Goal: Task Accomplishment & Management: Manage account settings

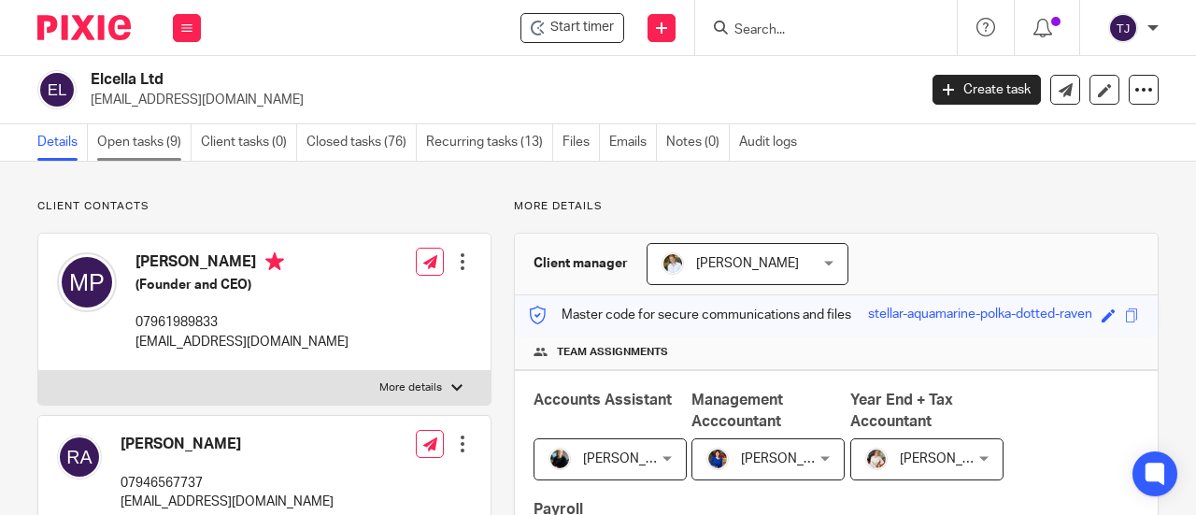
click at [134, 143] on link "Open tasks (9)" at bounding box center [144, 142] width 94 height 36
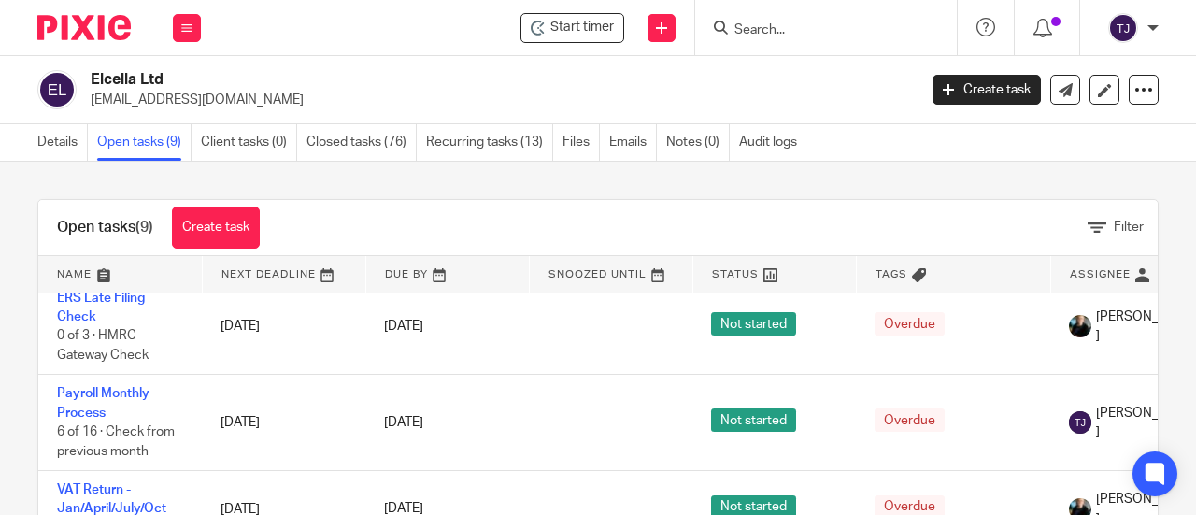
scroll to position [467, 0]
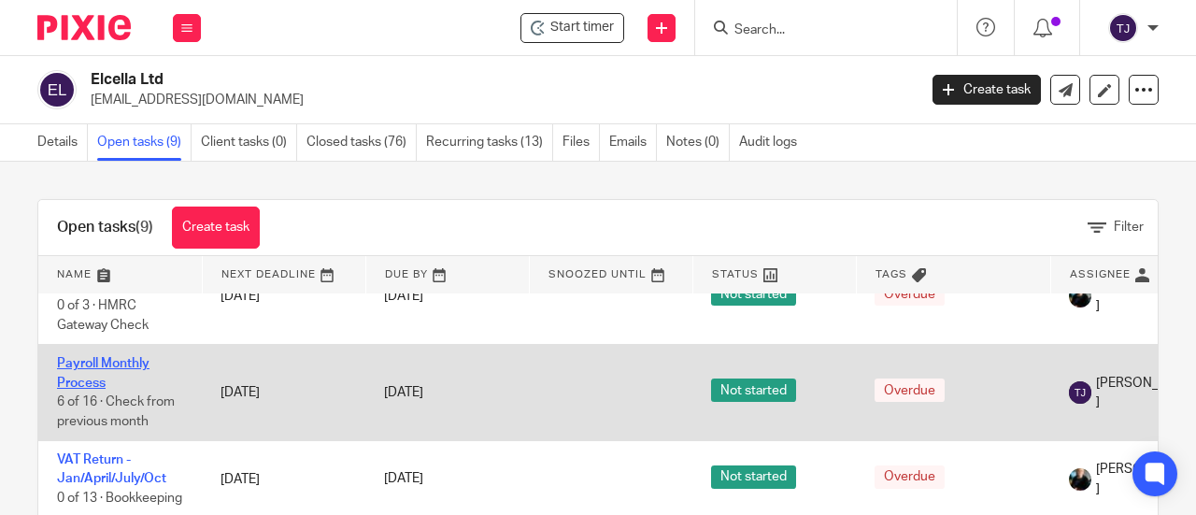
click at [136, 360] on link "Payroll Monthly Process" at bounding box center [103, 373] width 93 height 32
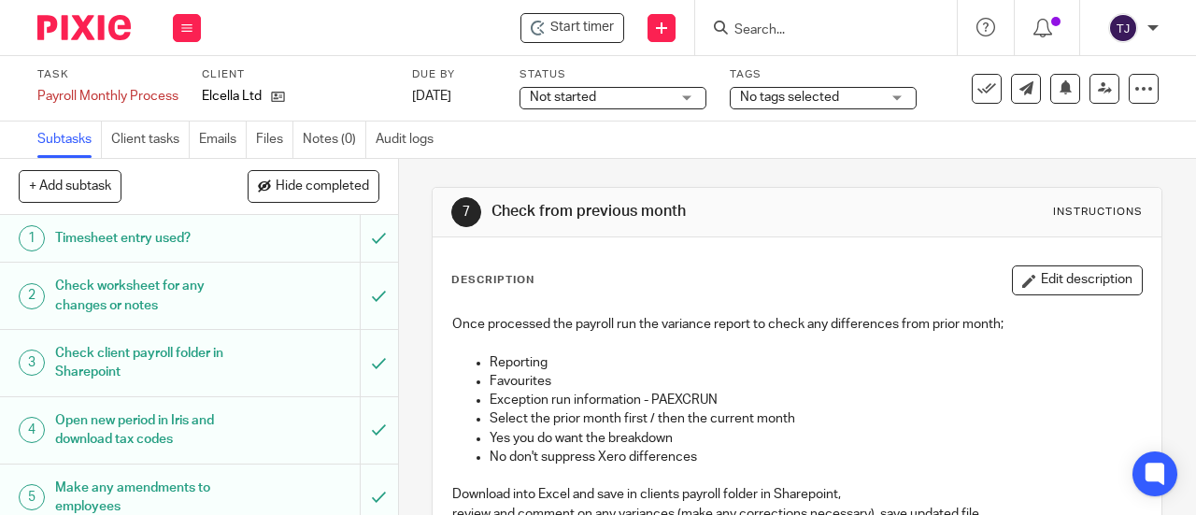
click at [598, 107] on span "Not started" at bounding box center [600, 98] width 140 height 20
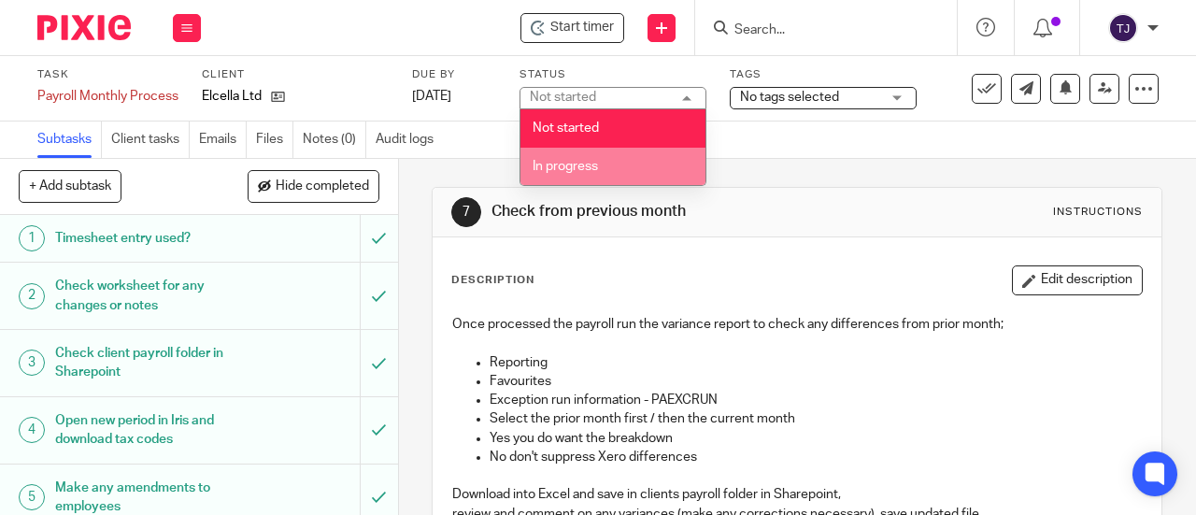
click at [604, 168] on li "In progress" at bounding box center [613, 167] width 185 height 38
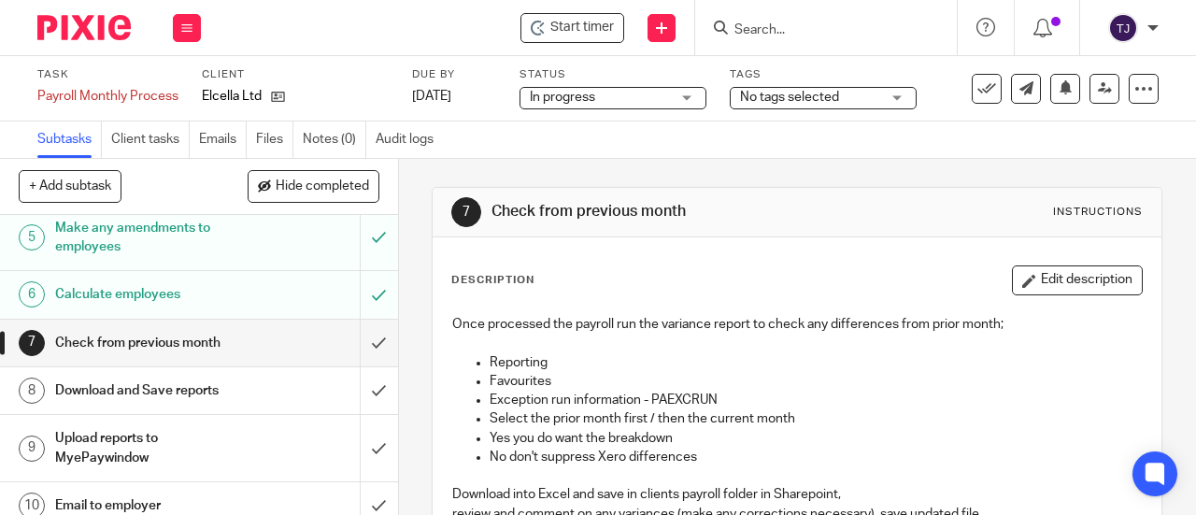
scroll to position [280, 0]
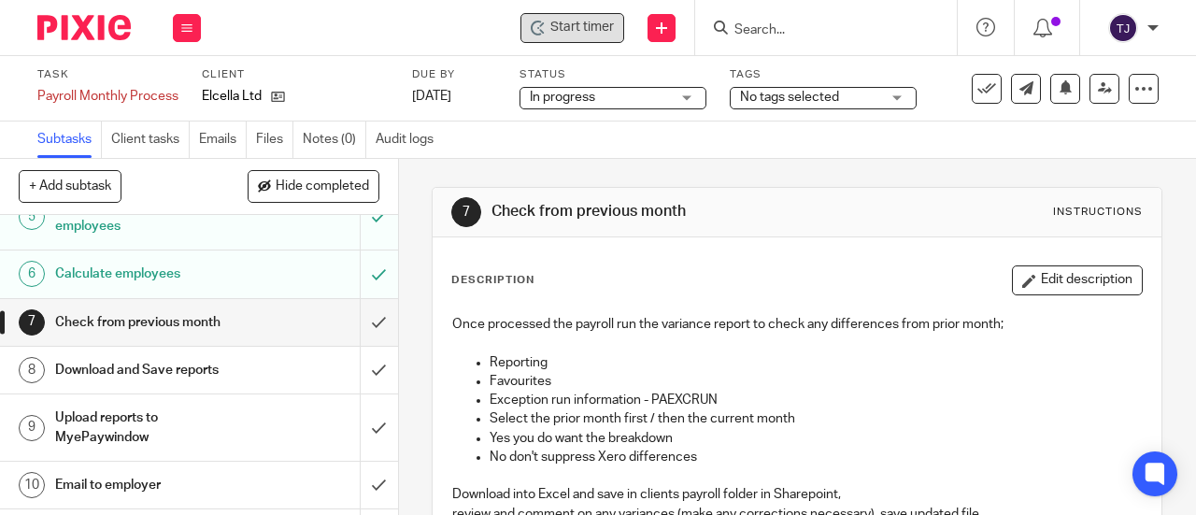
click at [571, 36] on span "Start timer" at bounding box center [583, 28] width 64 height 20
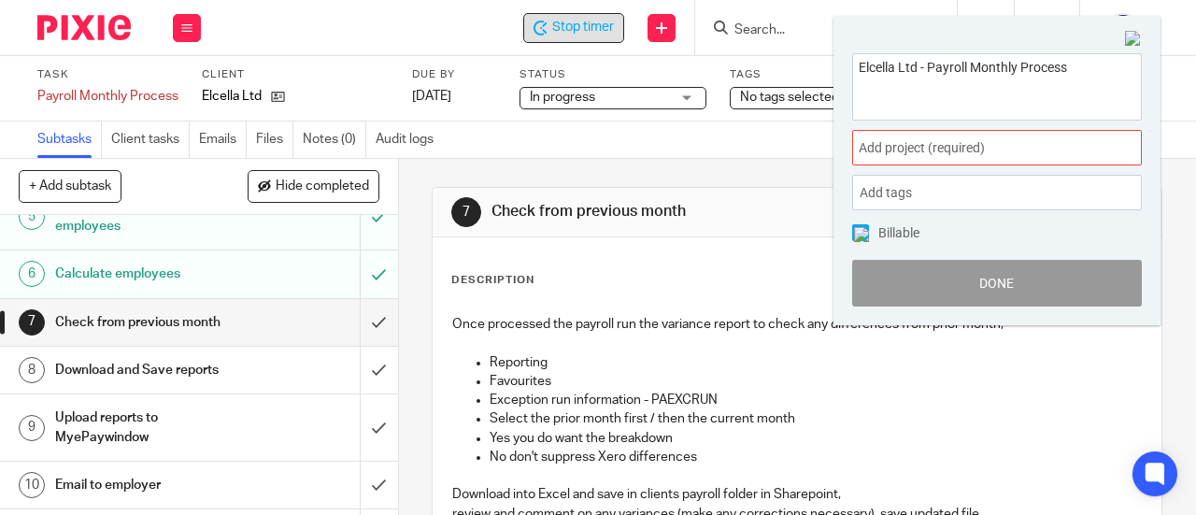
click at [996, 158] on div "Add project (required) :" at bounding box center [997, 148] width 290 height 36
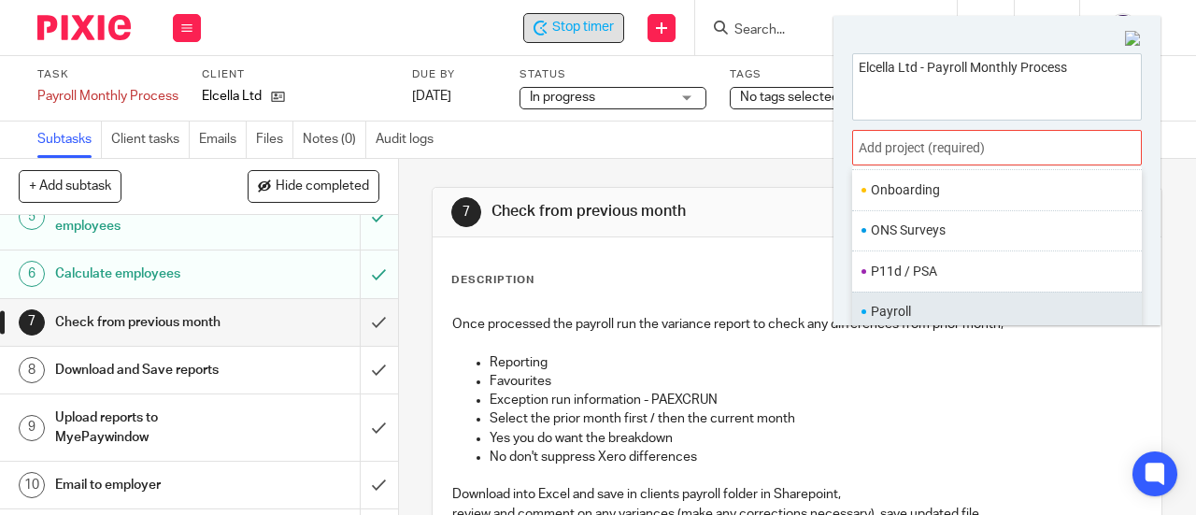
scroll to position [654, 0]
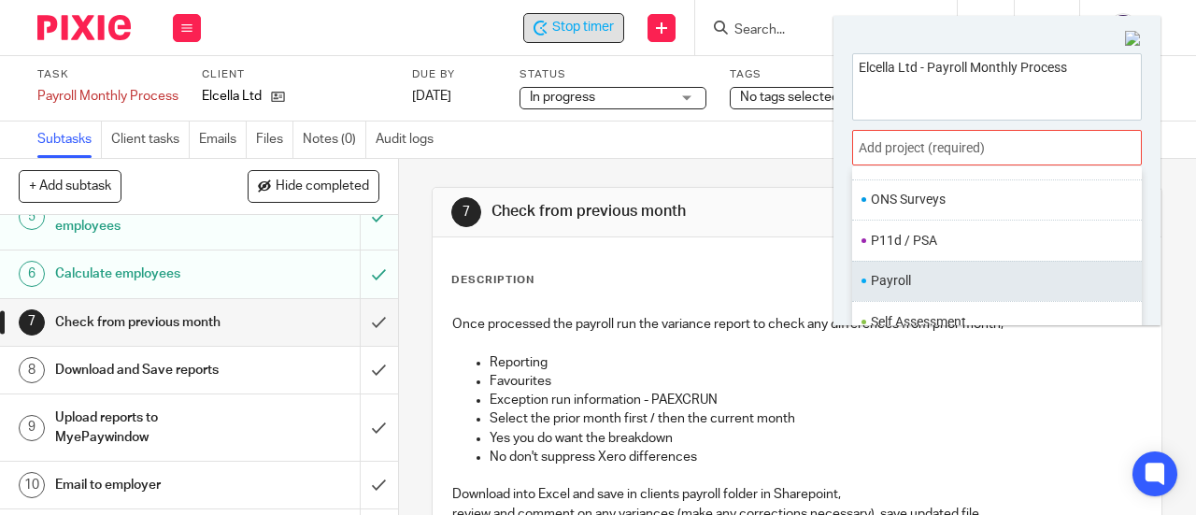
click at [978, 271] on li "Payroll" at bounding box center [993, 281] width 244 height 20
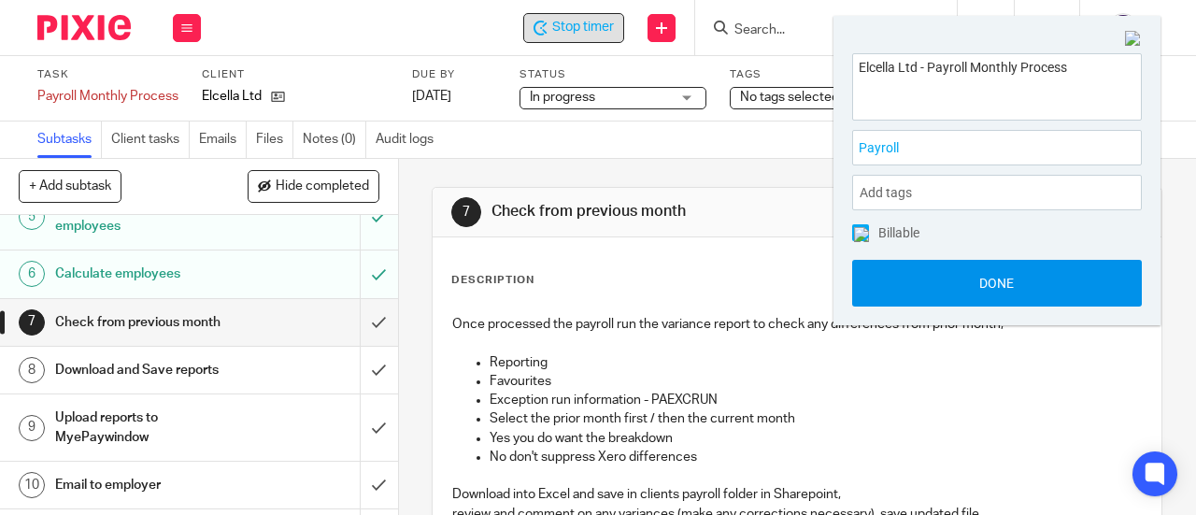
click at [977, 290] on button "Done" at bounding box center [997, 283] width 290 height 47
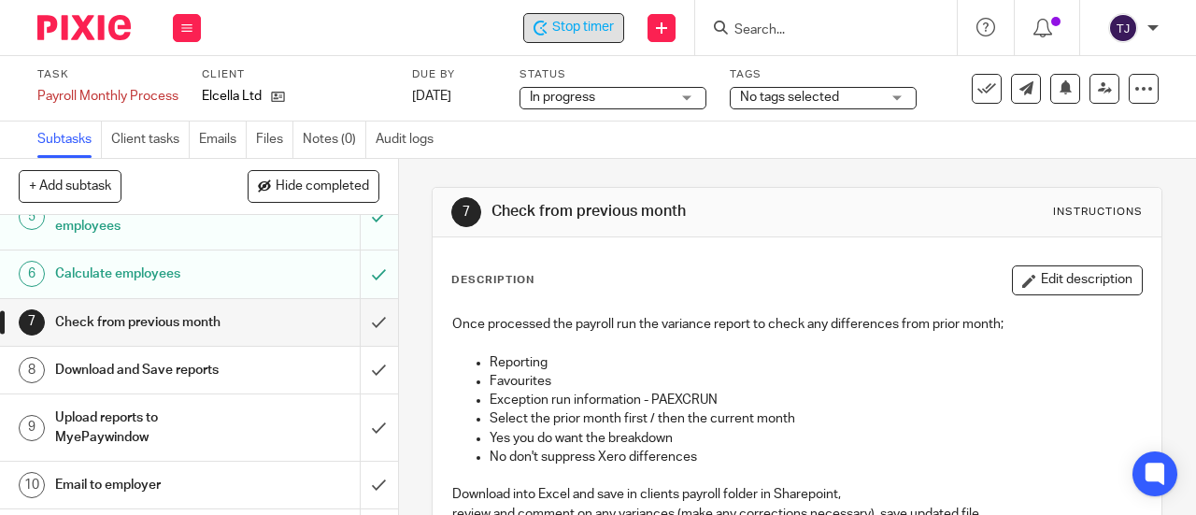
drag, startPoint x: 894, startPoint y: 74, endPoint x: 647, endPoint y: 65, distance: 246.9
click at [608, 78] on div "Task Payroll Monthly Process Save Payroll Monthly Process 6 /16 Client Elcella …" at bounding box center [598, 88] width 1196 height 65
click at [365, 321] on input "submit" at bounding box center [199, 322] width 398 height 47
drag, startPoint x: 365, startPoint y: 373, endPoint x: 365, endPoint y: 422, distance: 48.6
click at [365, 375] on input "submit" at bounding box center [199, 370] width 398 height 47
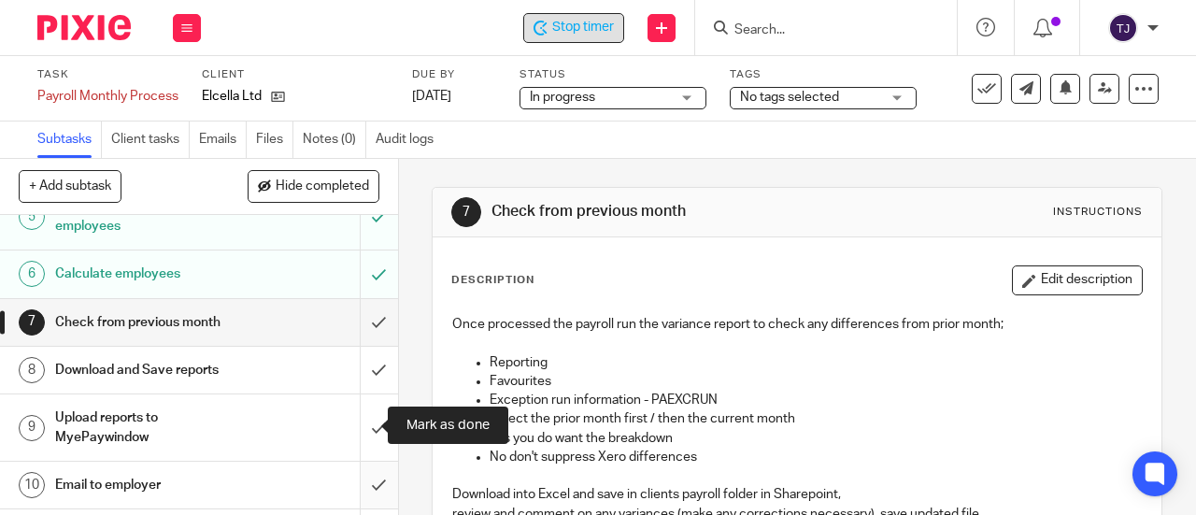
drag, startPoint x: 357, startPoint y: 423, endPoint x: 359, endPoint y: 479, distance: 56.1
click at [357, 429] on input "submit" at bounding box center [199, 427] width 398 height 66
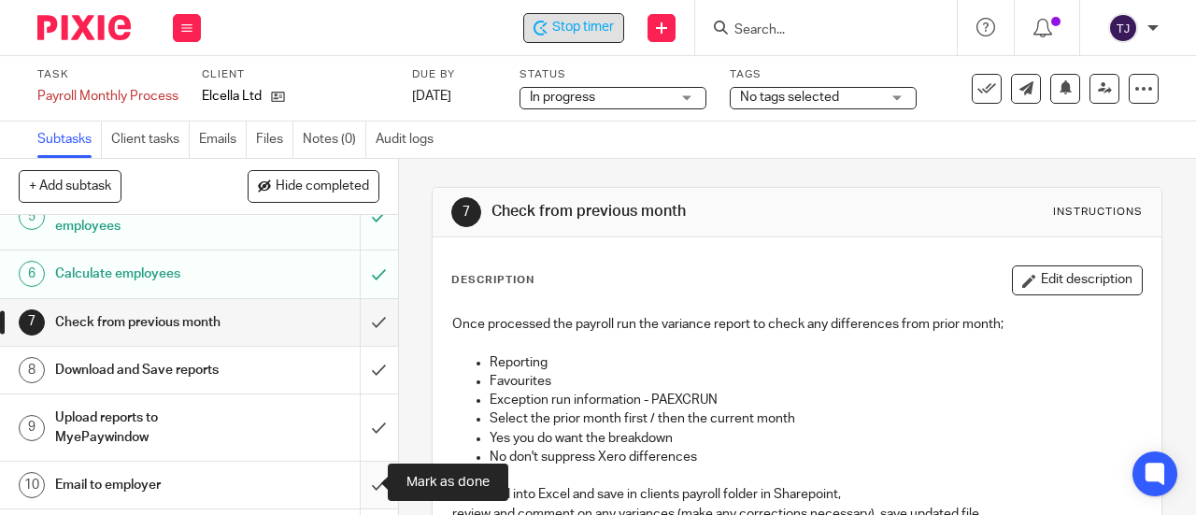
click at [359, 492] on input "submit" at bounding box center [199, 485] width 398 height 47
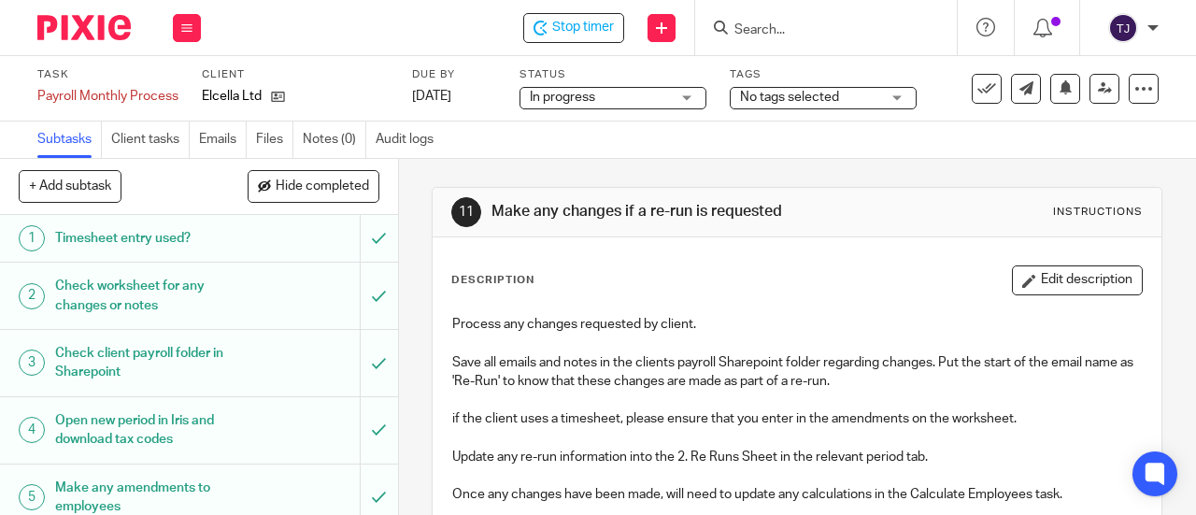
click at [570, 43] on div "Stop timer Send new email Create task Add client Get Support Contact via email …" at bounding box center [708, 27] width 977 height 55
click at [570, 38] on div "Stop timer" at bounding box center [573, 28] width 101 height 30
click at [796, 36] on input "Search" at bounding box center [817, 30] width 168 height 17
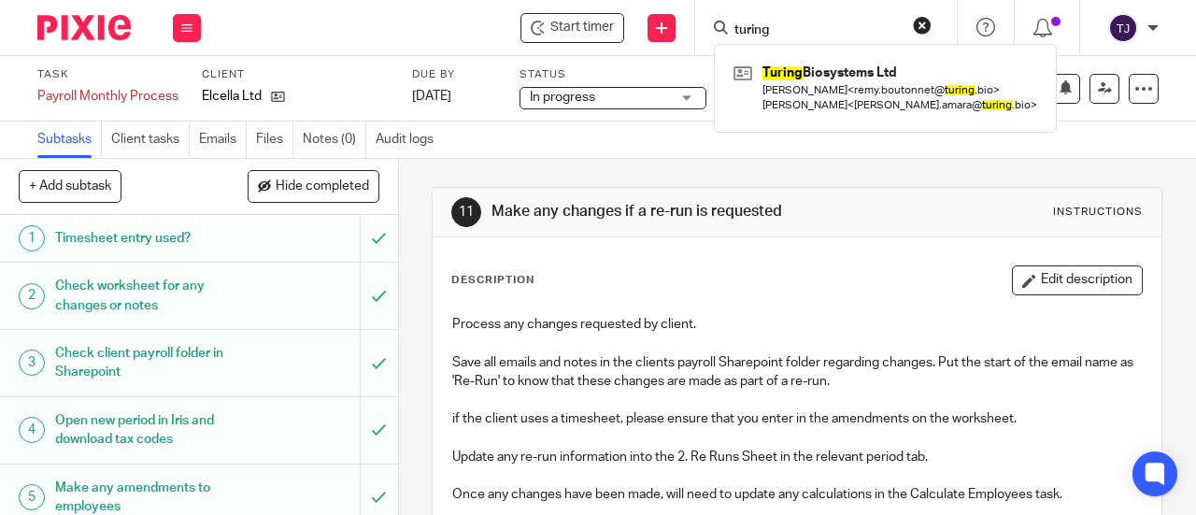
type input "turing"
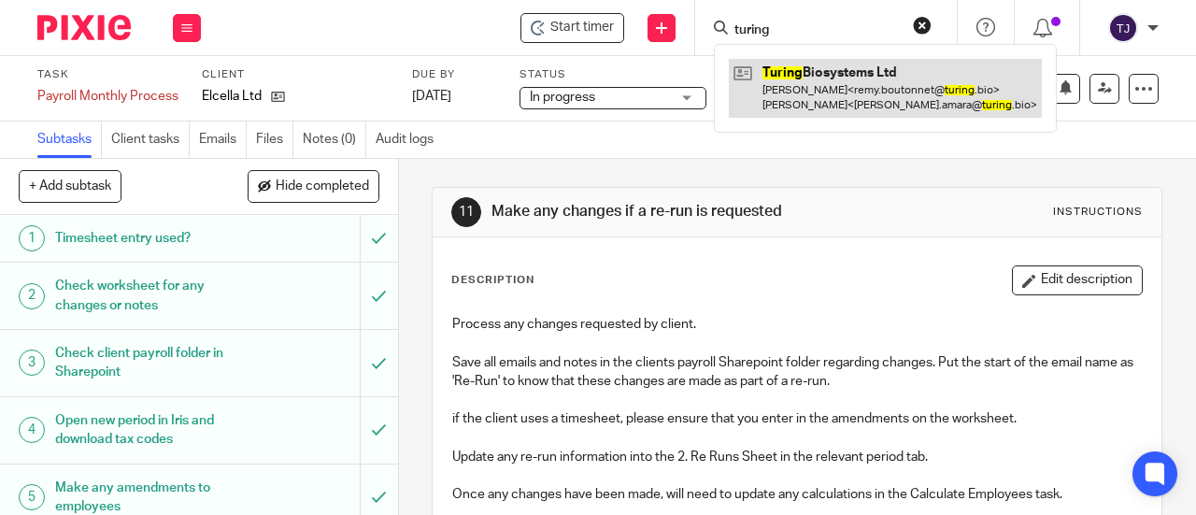
click at [777, 71] on link at bounding box center [885, 88] width 313 height 58
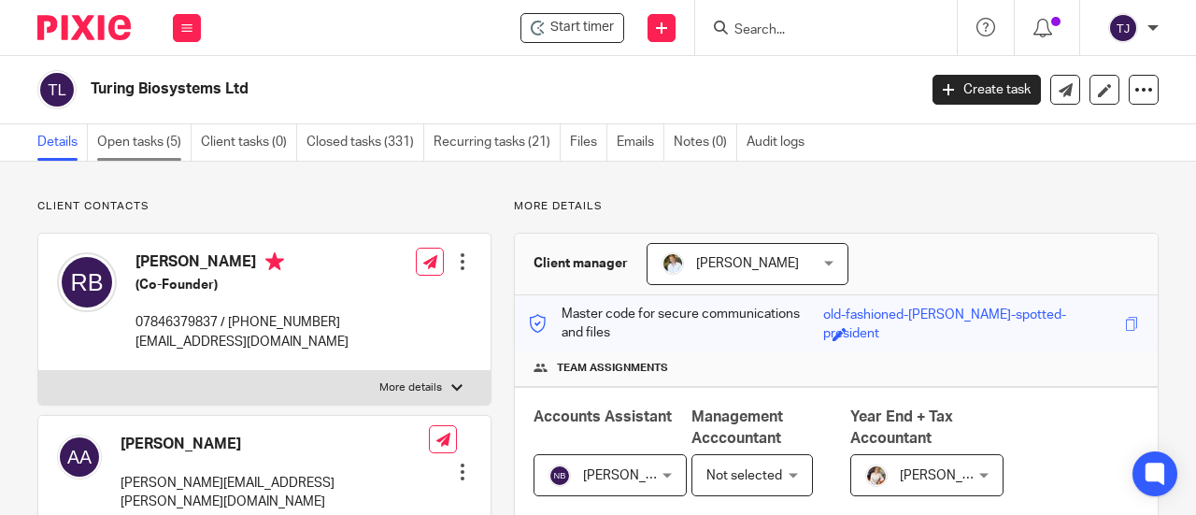
click at [115, 143] on link "Open tasks (5)" at bounding box center [144, 142] width 94 height 36
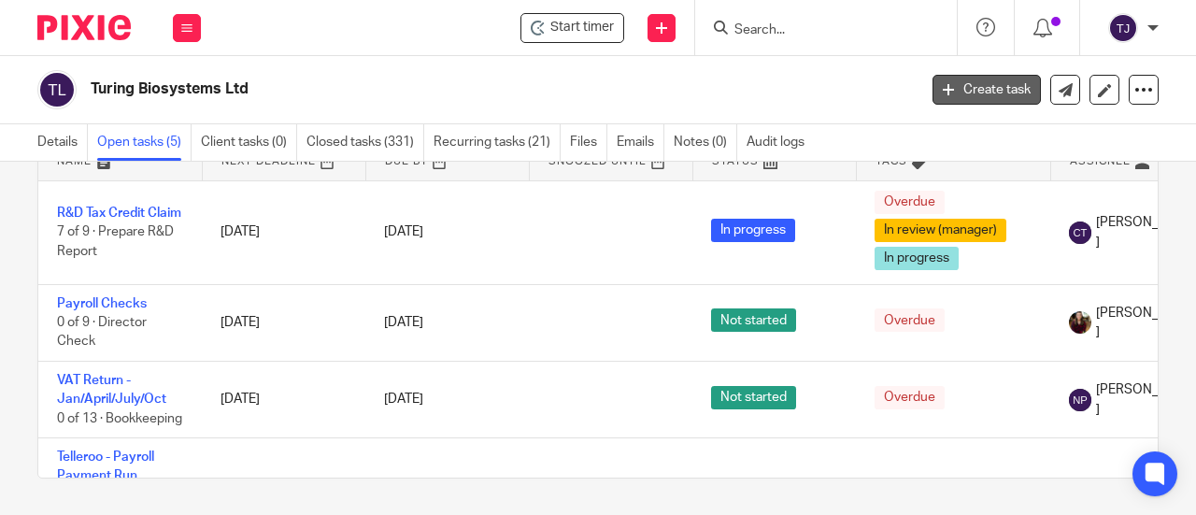
click at [966, 91] on link "Create task" at bounding box center [987, 90] width 108 height 30
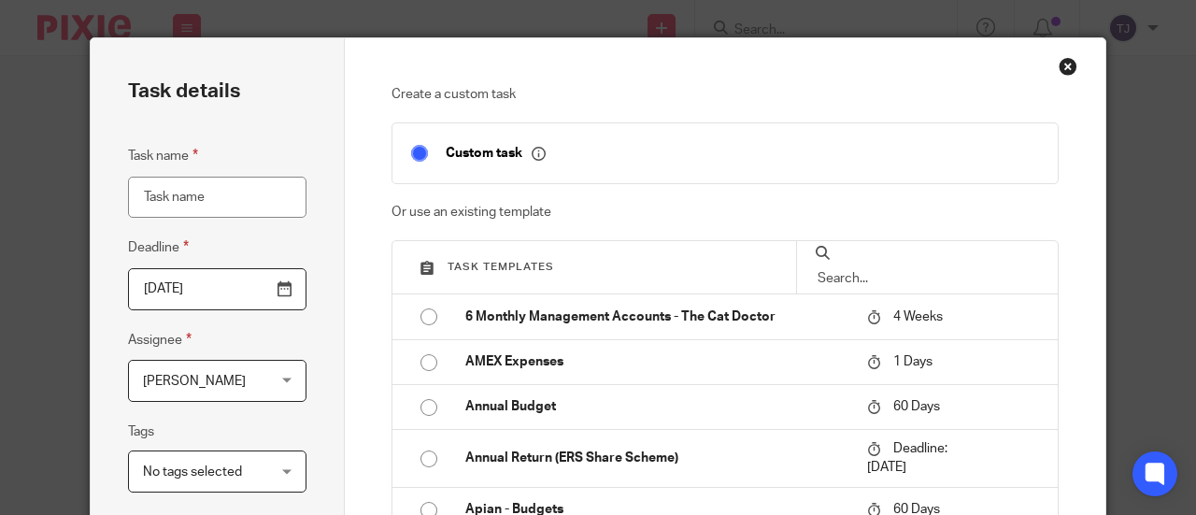
click at [873, 270] on input "text" at bounding box center [927, 278] width 223 height 21
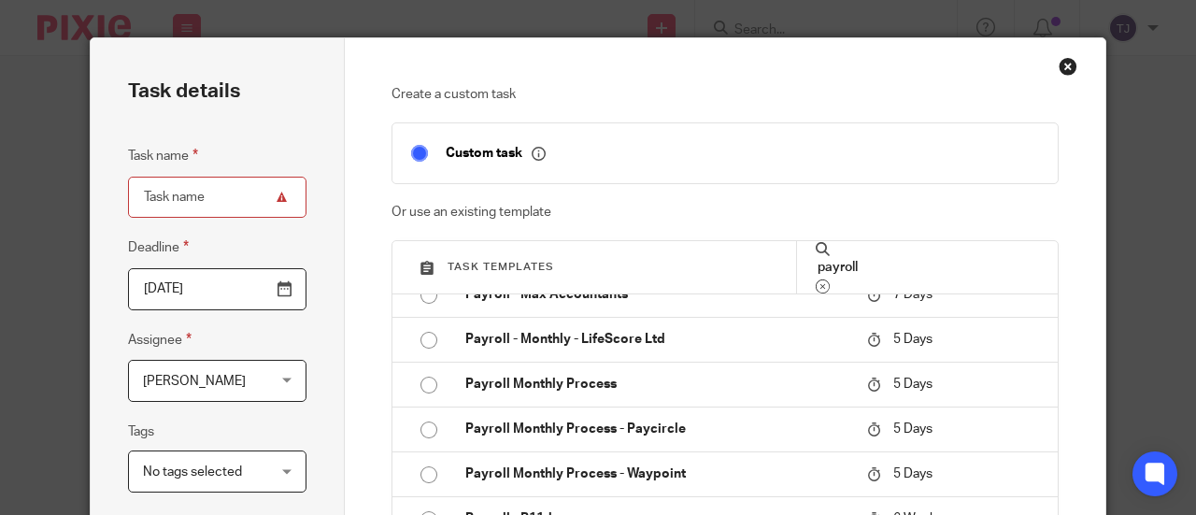
scroll to position [748, 0]
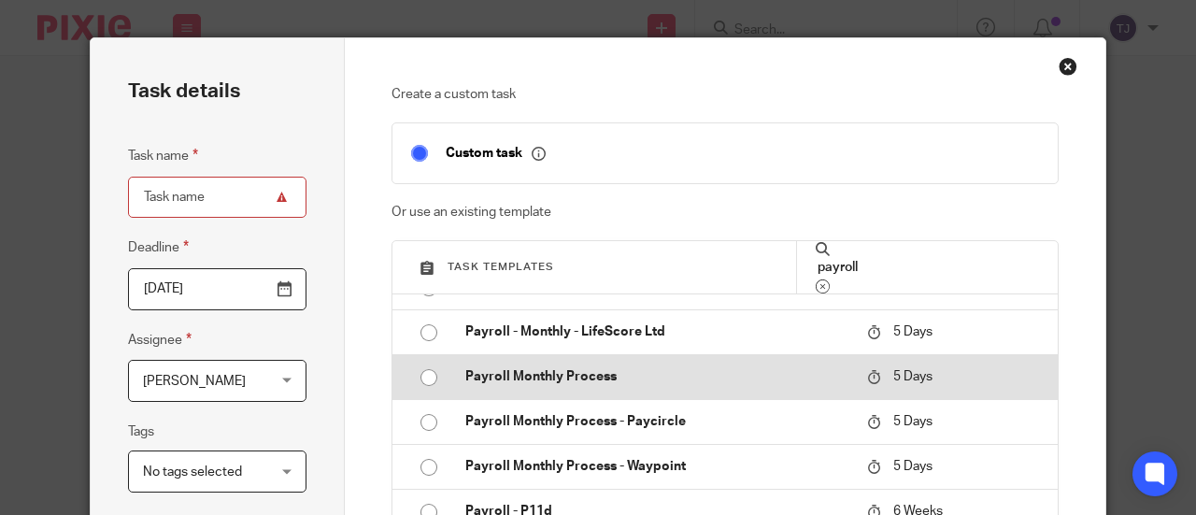
type input "payroll"
click at [413, 375] on input "radio" at bounding box center [429, 378] width 36 height 36
type input "2025-08-24"
type input "Payroll Monthly Process"
checkbox input "false"
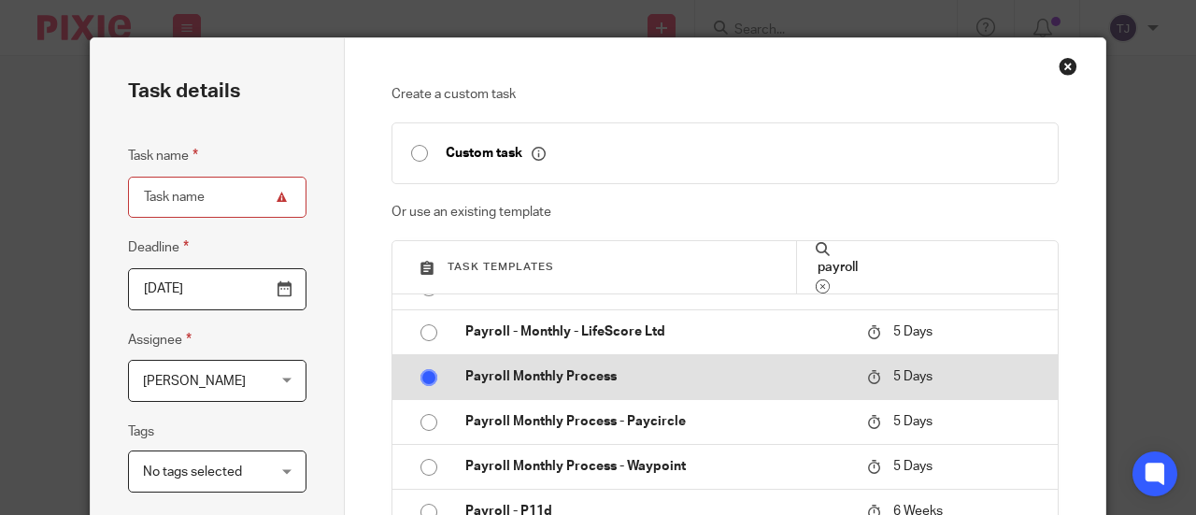
radio input "false"
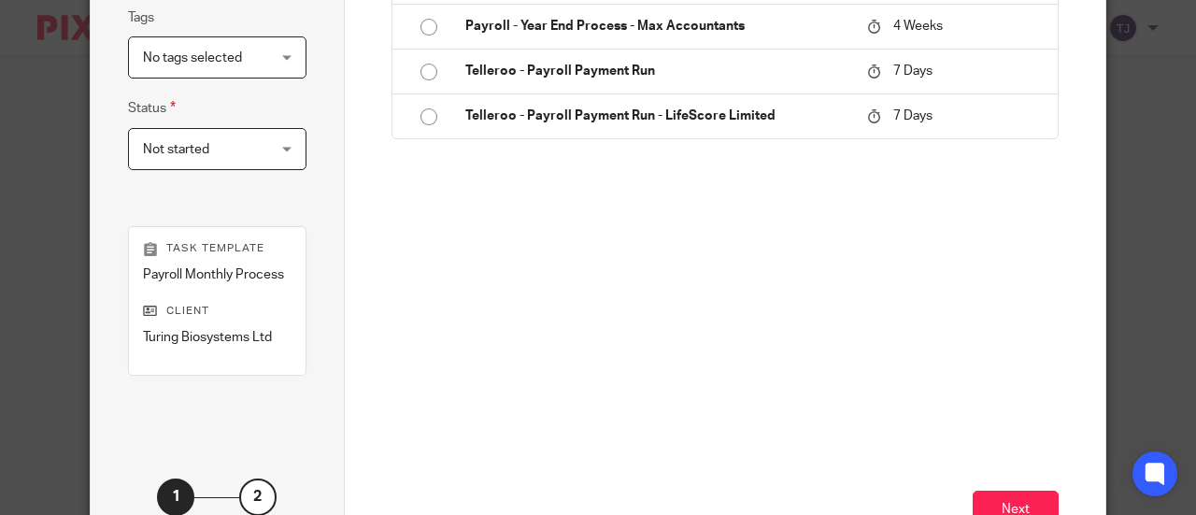
scroll to position [512, 0]
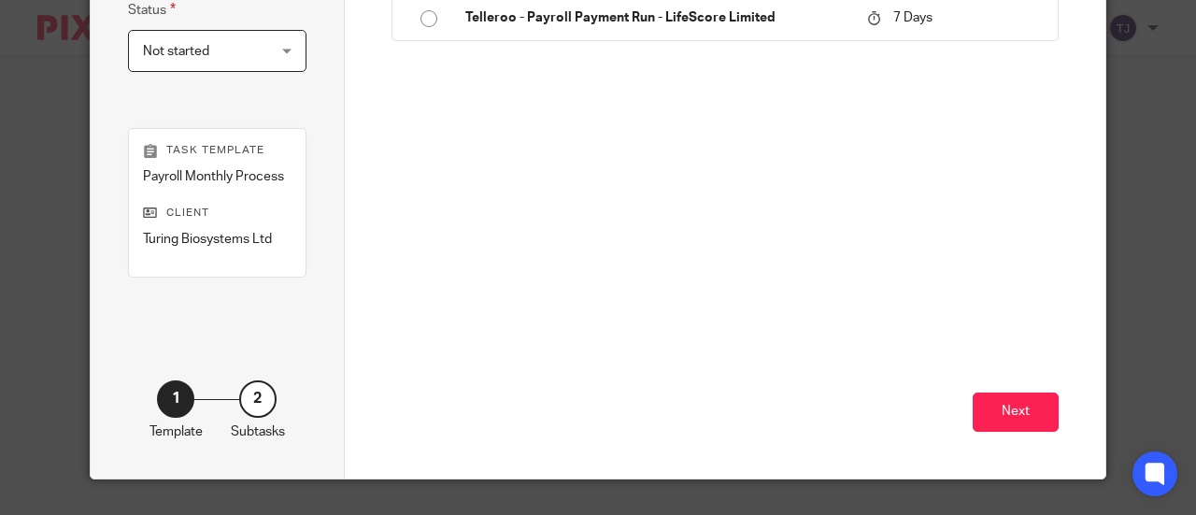
click at [1062, 420] on div "Create a custom task Custom task Or use an existing template Task templates pay…" at bounding box center [726, 2] width 762 height 952
click at [1029, 426] on button "Next" at bounding box center [1016, 413] width 86 height 40
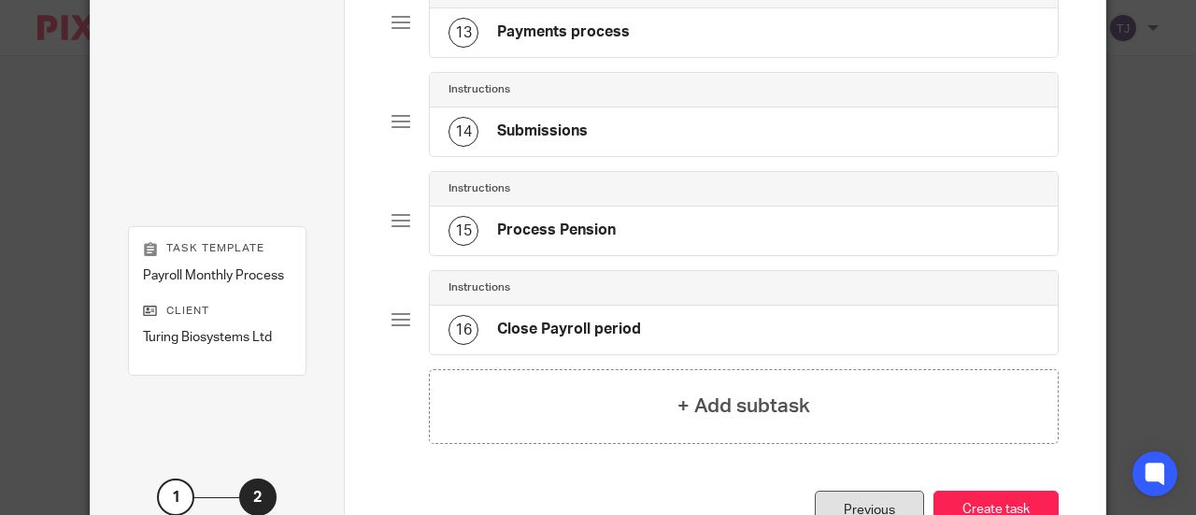
scroll to position [1436, 0]
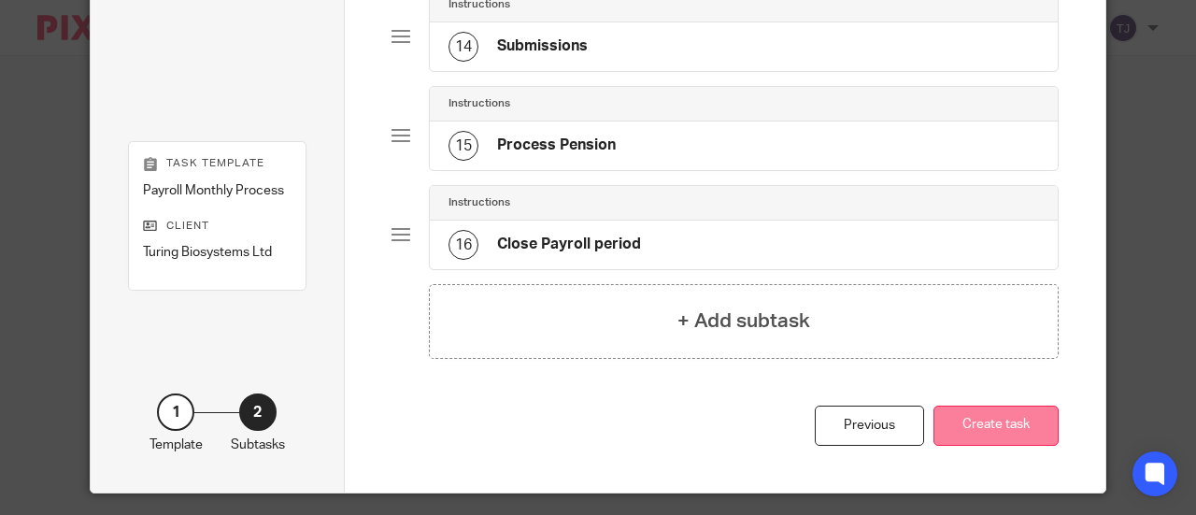
click at [961, 410] on button "Create task" at bounding box center [996, 426] width 125 height 40
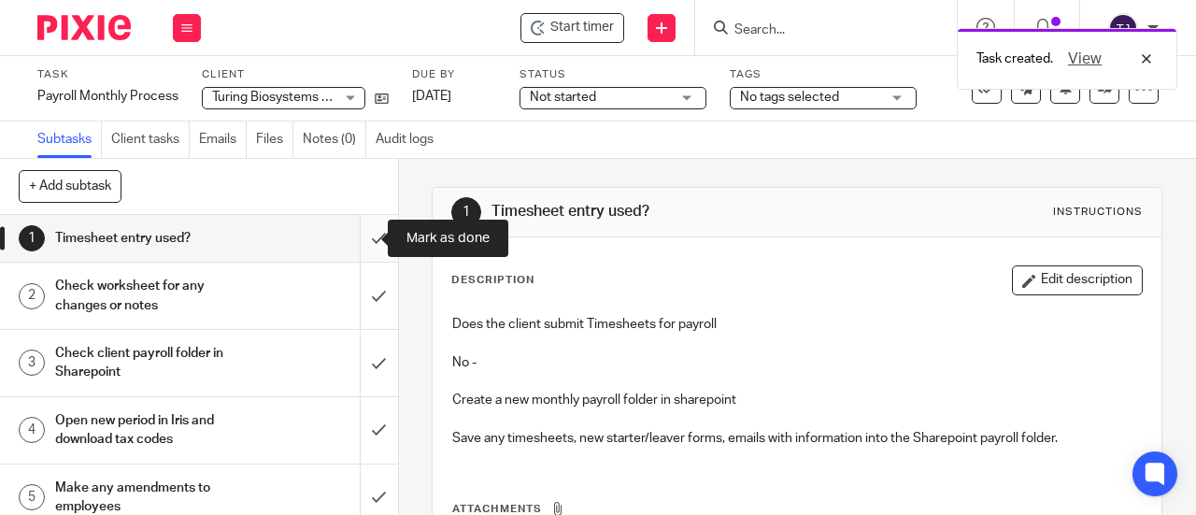
click at [364, 236] on input "submit" at bounding box center [199, 238] width 398 height 47
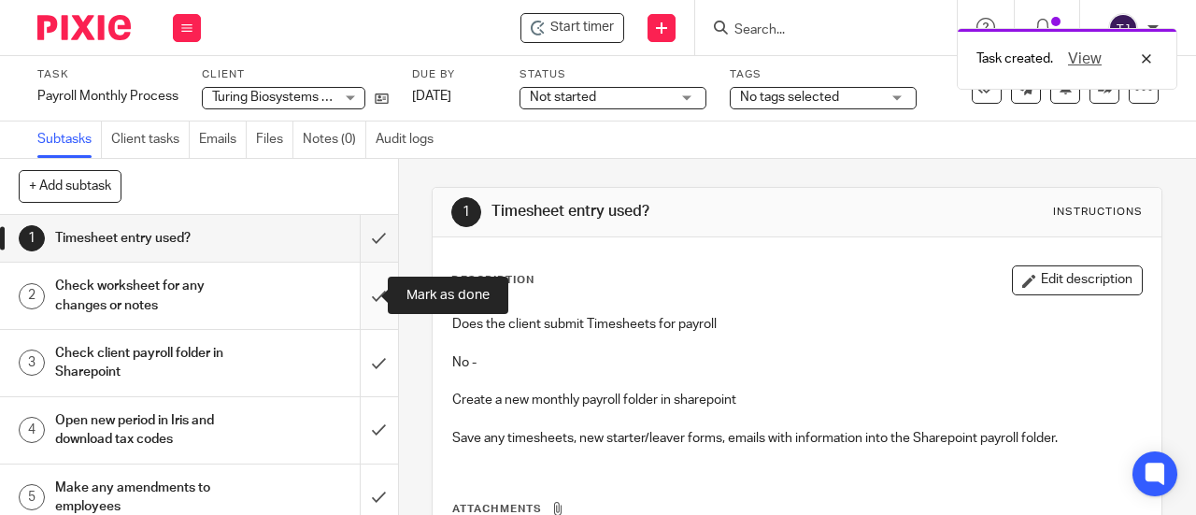
click at [362, 298] on input "submit" at bounding box center [199, 296] width 398 height 66
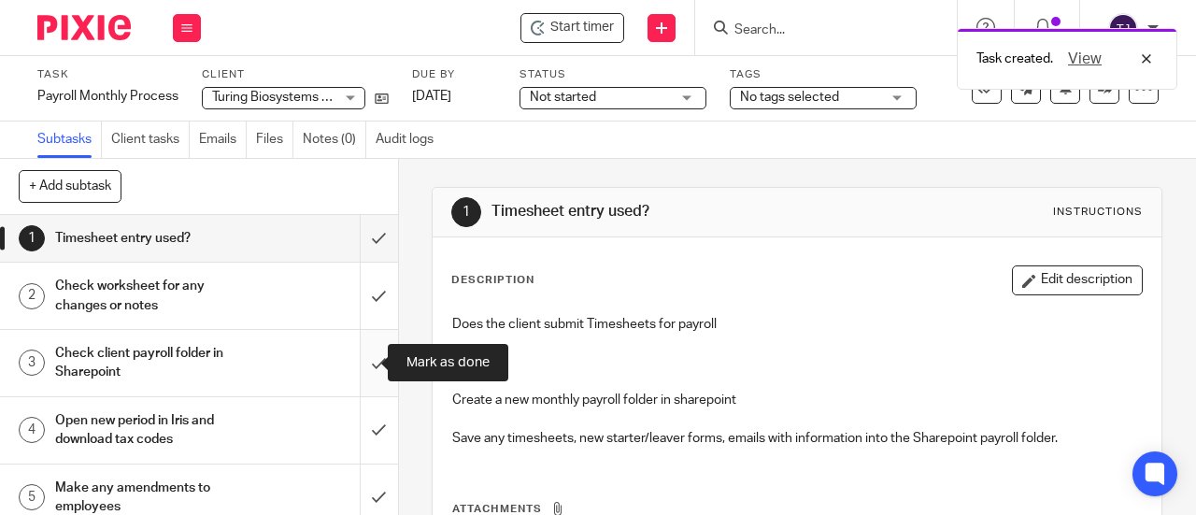
click at [357, 364] on input "submit" at bounding box center [199, 363] width 398 height 66
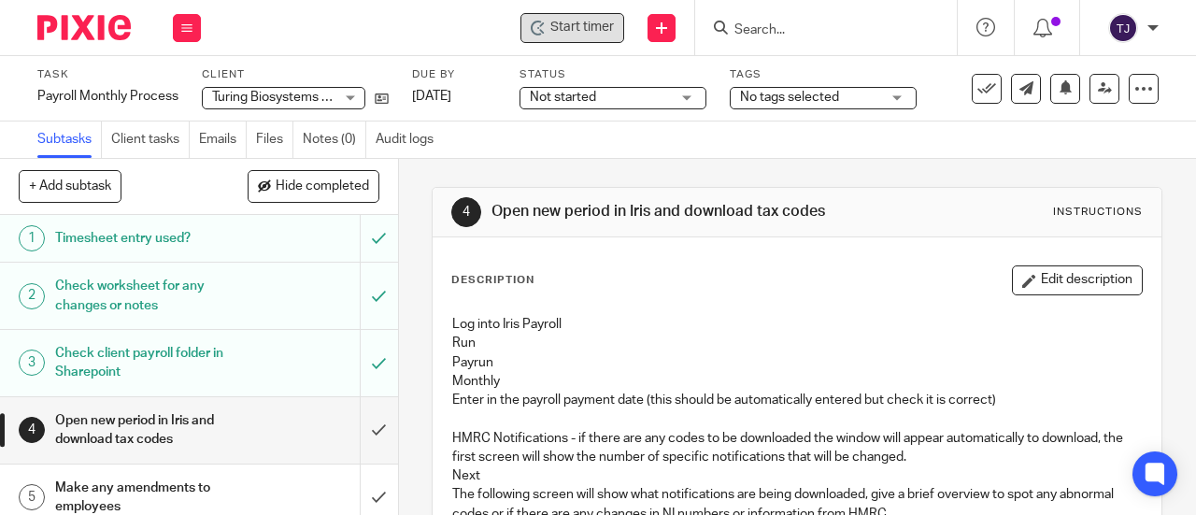
click at [568, 30] on span "Start timer" at bounding box center [583, 28] width 64 height 20
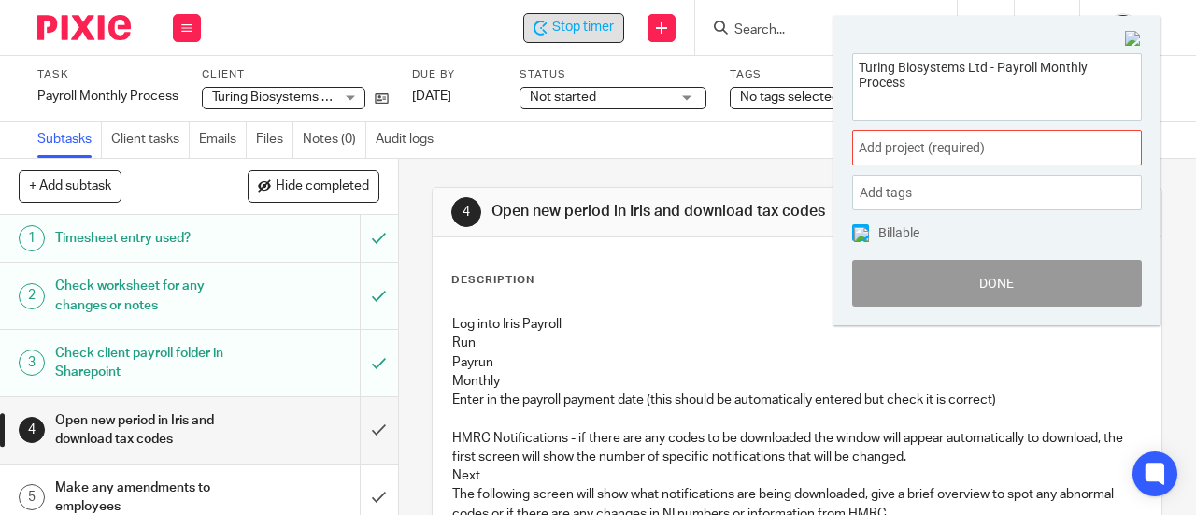
click at [942, 146] on span "Add project (required) :" at bounding box center [977, 148] width 236 height 20
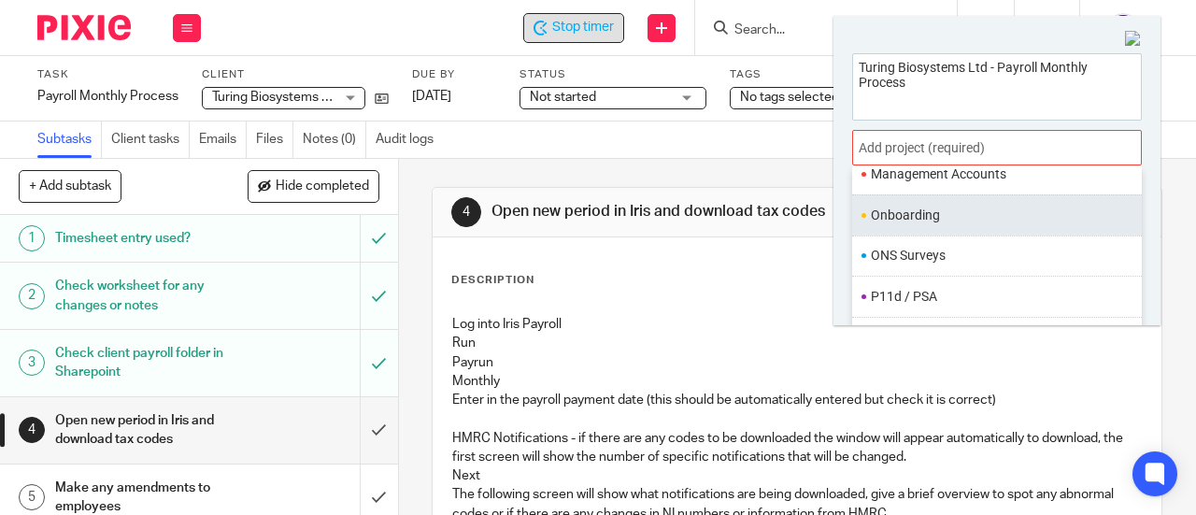
scroll to position [686, 0]
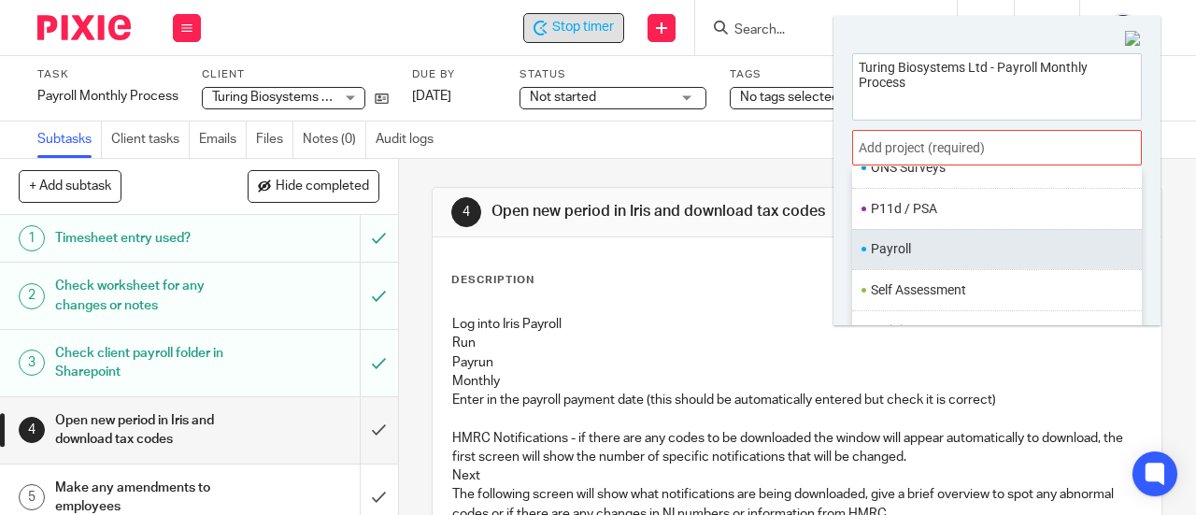
click at [910, 239] on li "Payroll" at bounding box center [993, 249] width 244 height 20
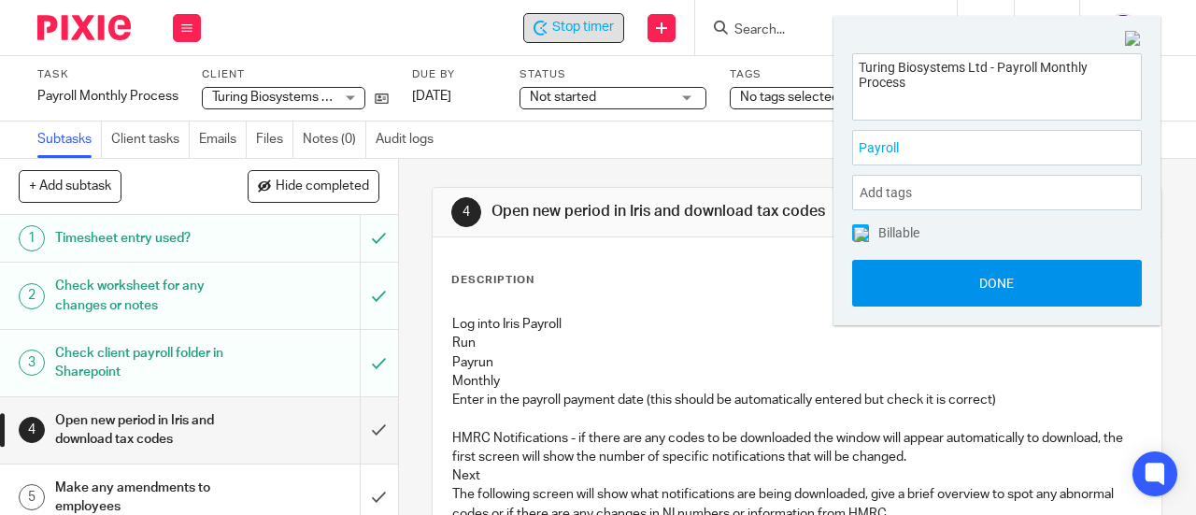
click at [911, 287] on button "Done" at bounding box center [997, 283] width 290 height 47
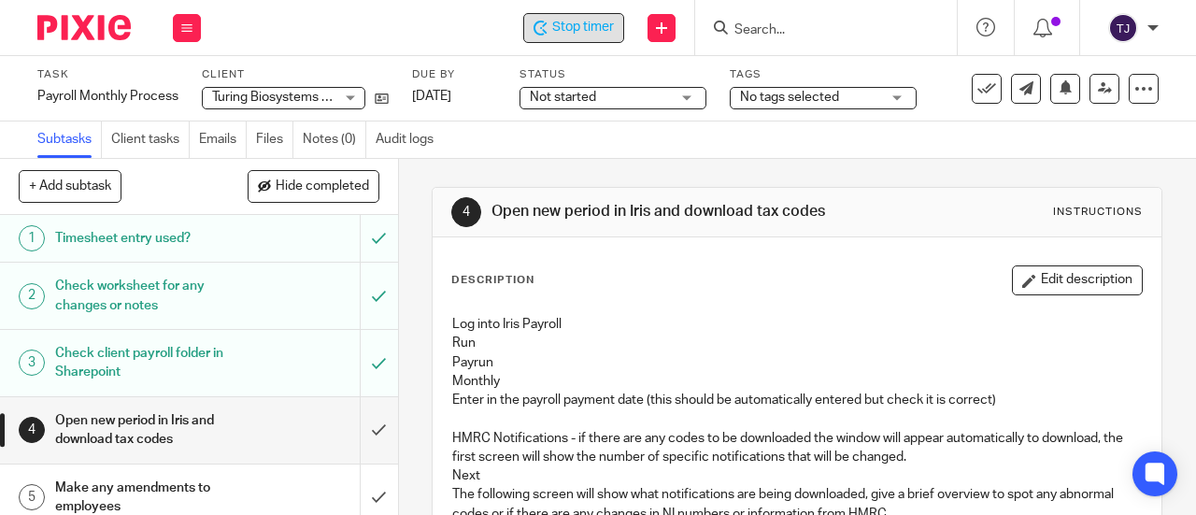
click at [604, 99] on span "Not started" at bounding box center [600, 98] width 140 height 20
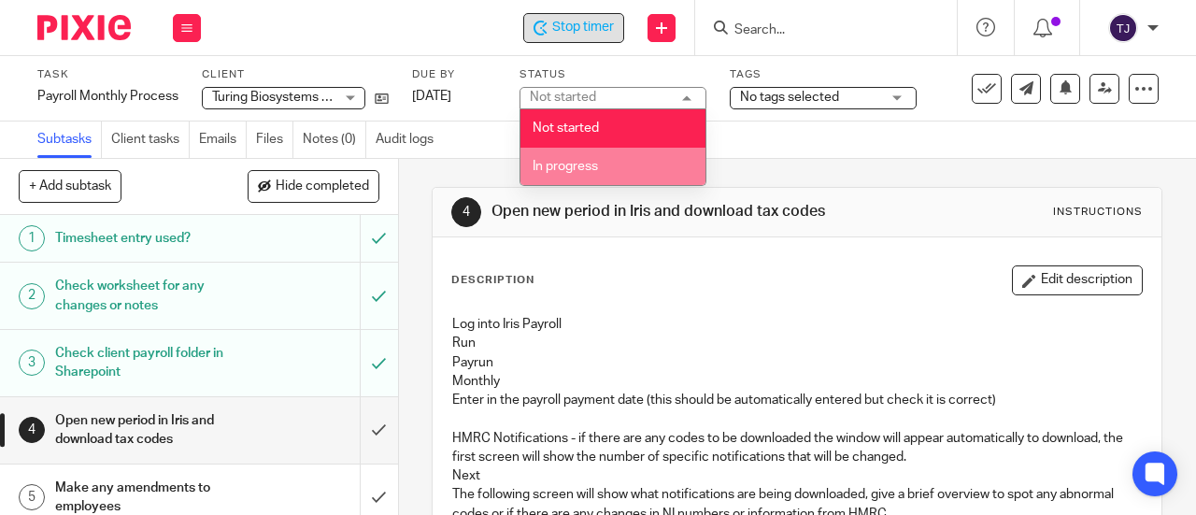
click at [591, 161] on span "In progress" at bounding box center [565, 166] width 65 height 13
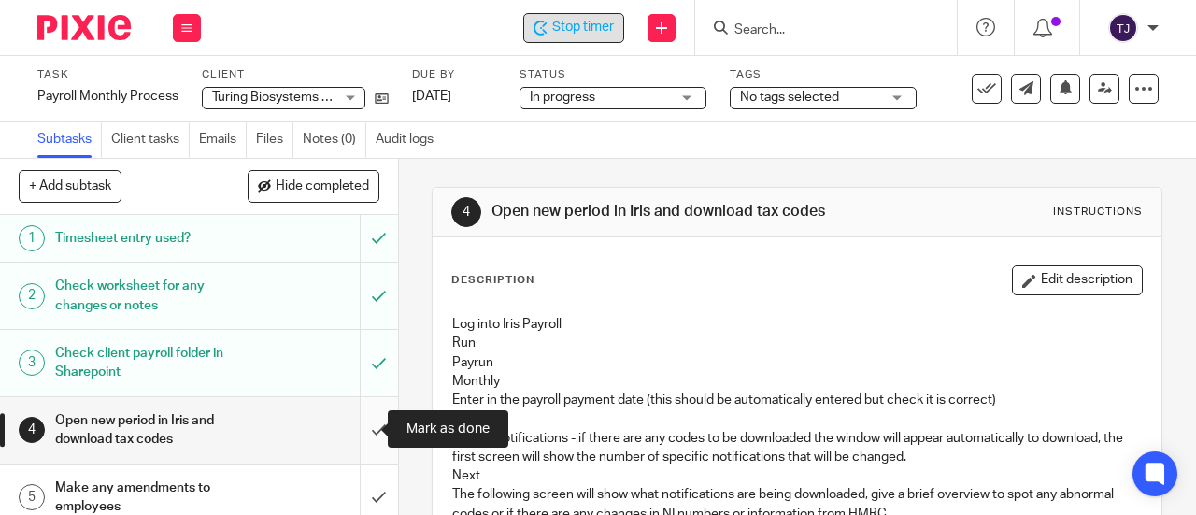
click at [361, 425] on input "submit" at bounding box center [199, 430] width 398 height 66
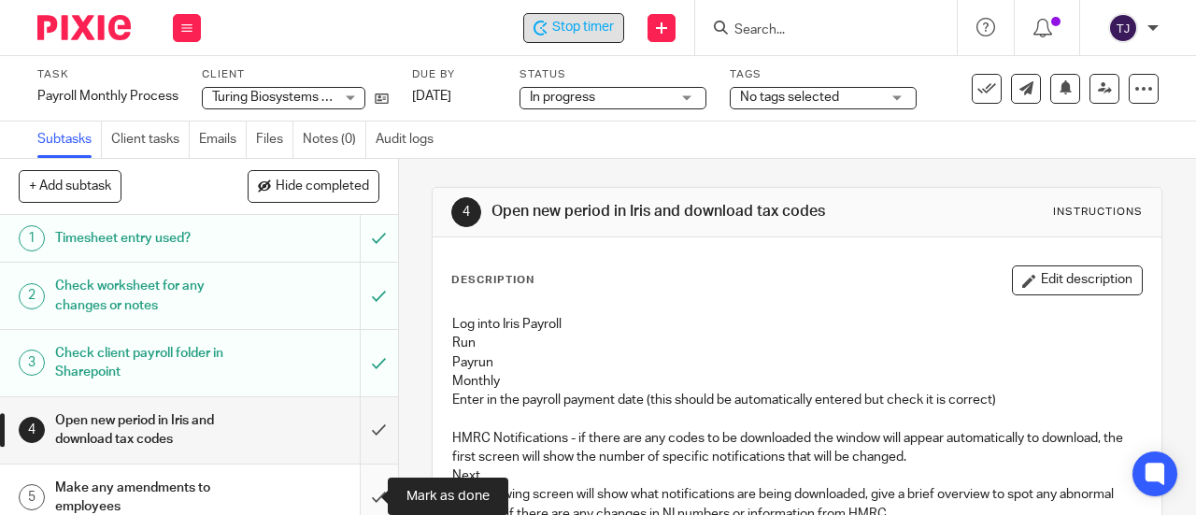
click at [363, 494] on input "submit" at bounding box center [199, 498] width 398 height 66
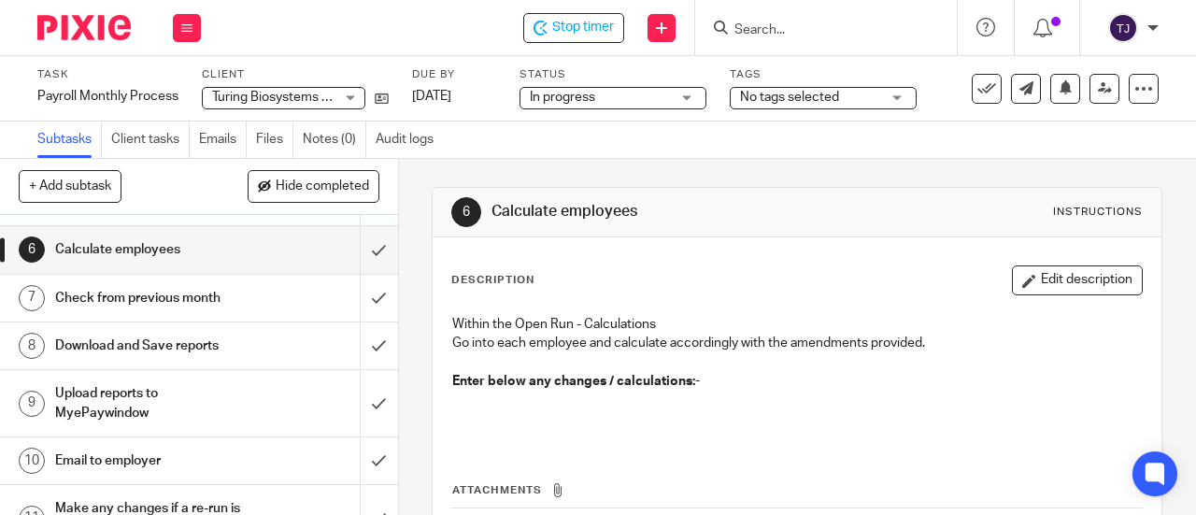
scroll to position [280, 0]
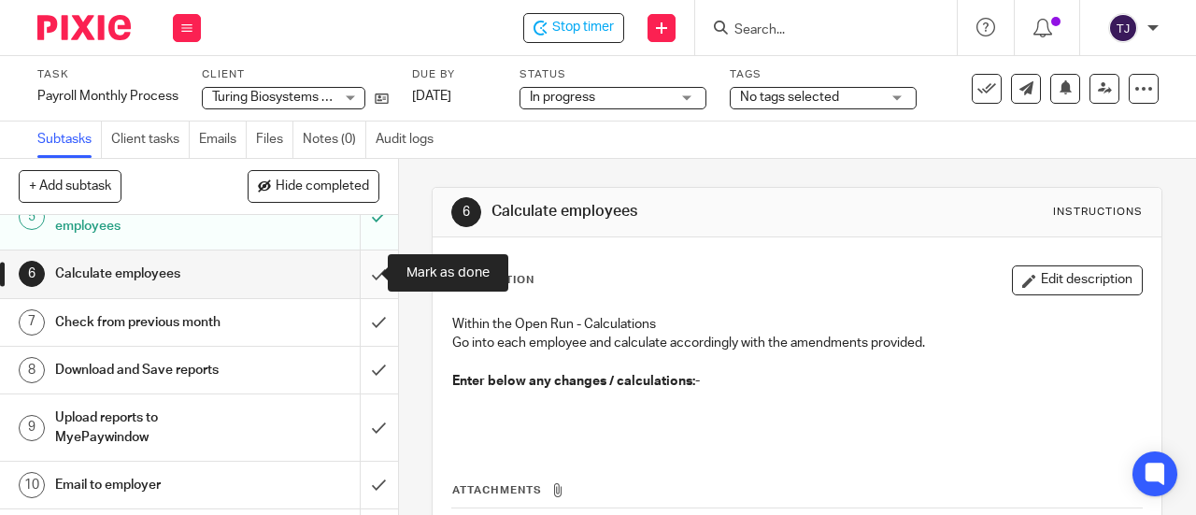
click at [357, 272] on input "submit" at bounding box center [199, 273] width 398 height 47
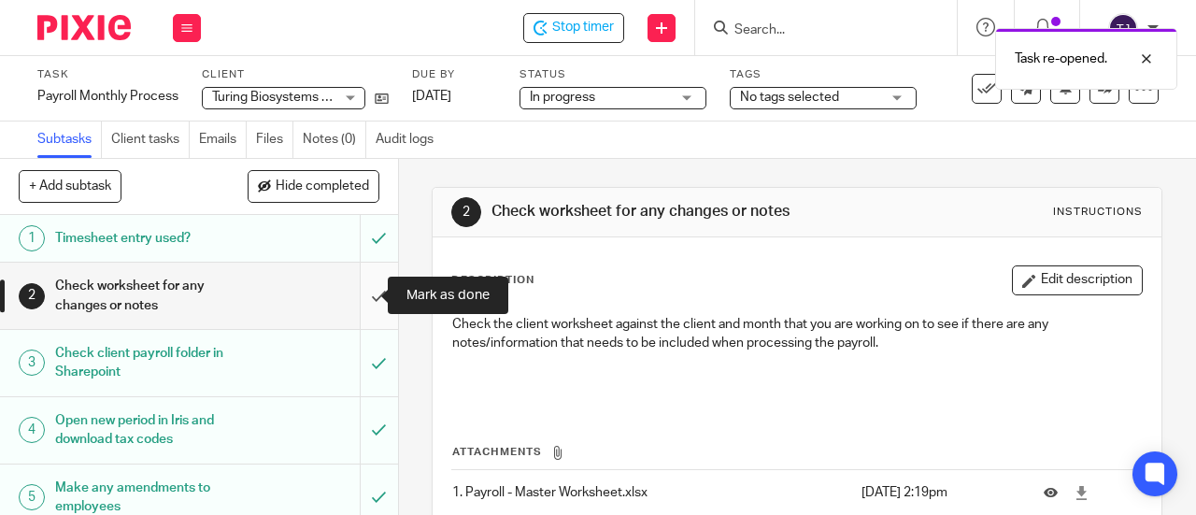
click at [363, 297] on input "submit" at bounding box center [199, 296] width 398 height 66
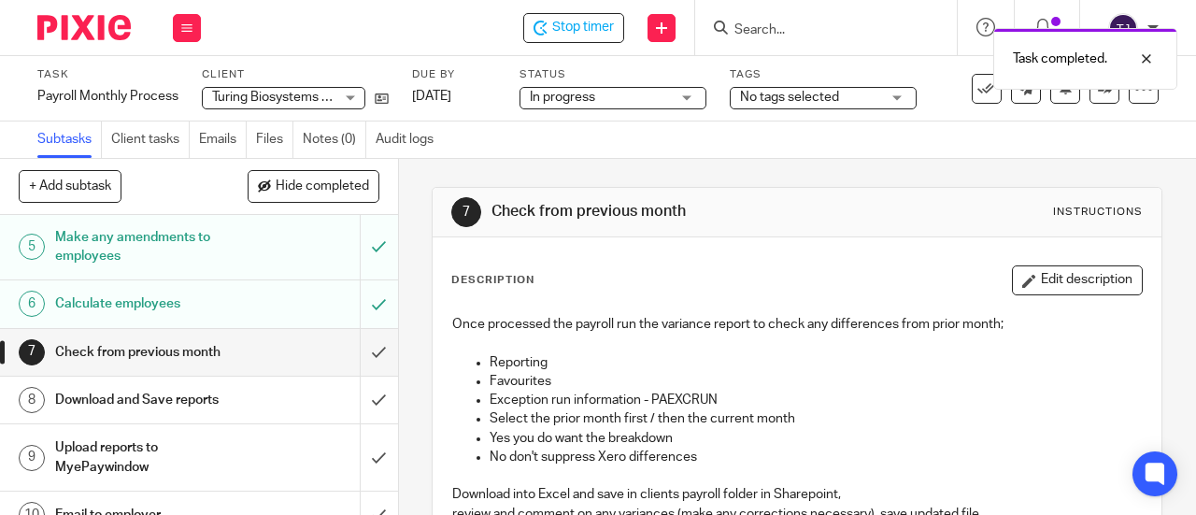
scroll to position [280, 0]
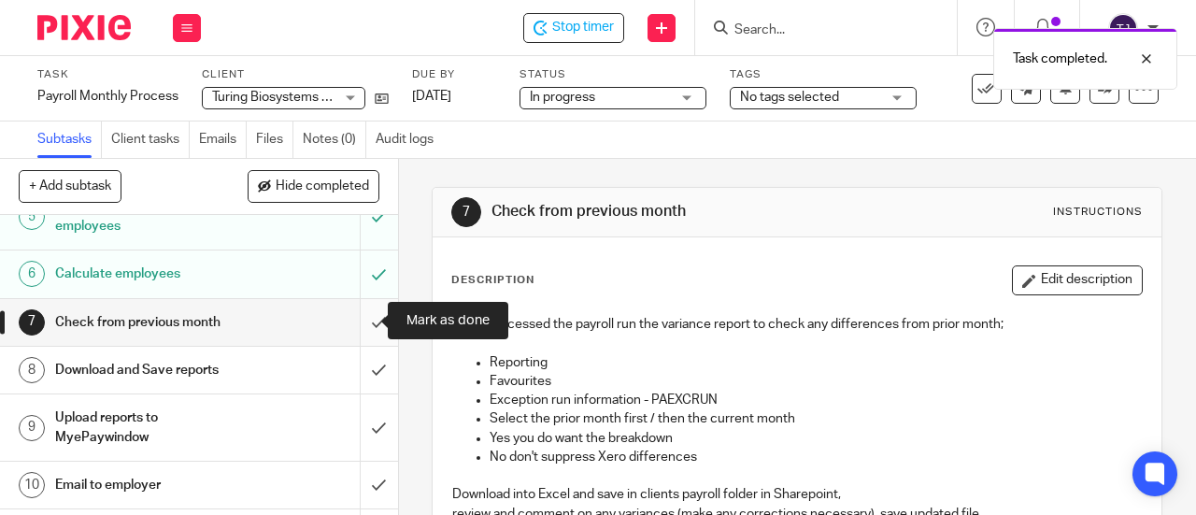
click at [361, 323] on input "submit" at bounding box center [199, 322] width 398 height 47
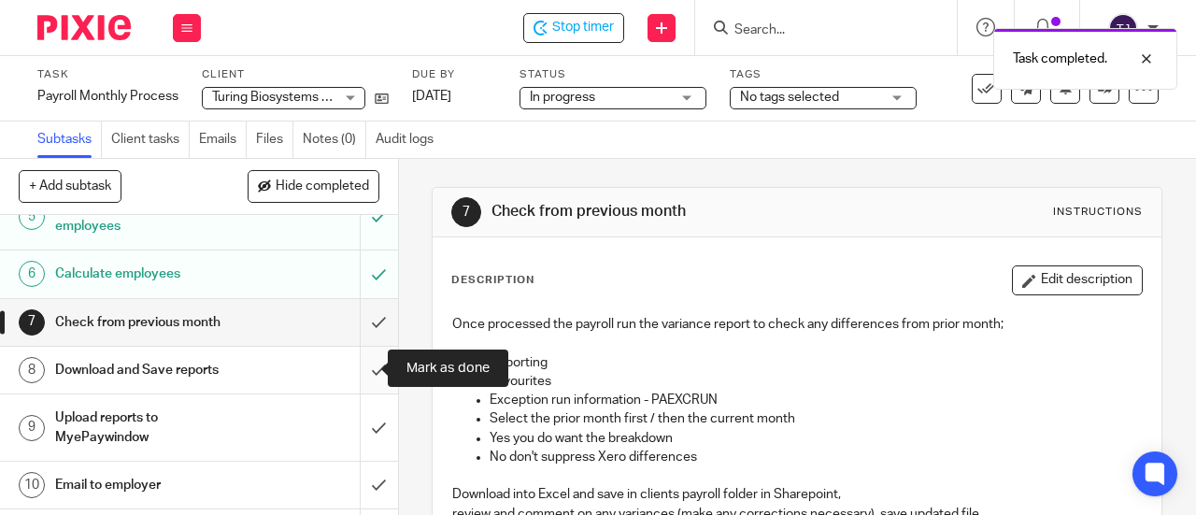
click at [359, 369] on input "submit" at bounding box center [199, 370] width 398 height 47
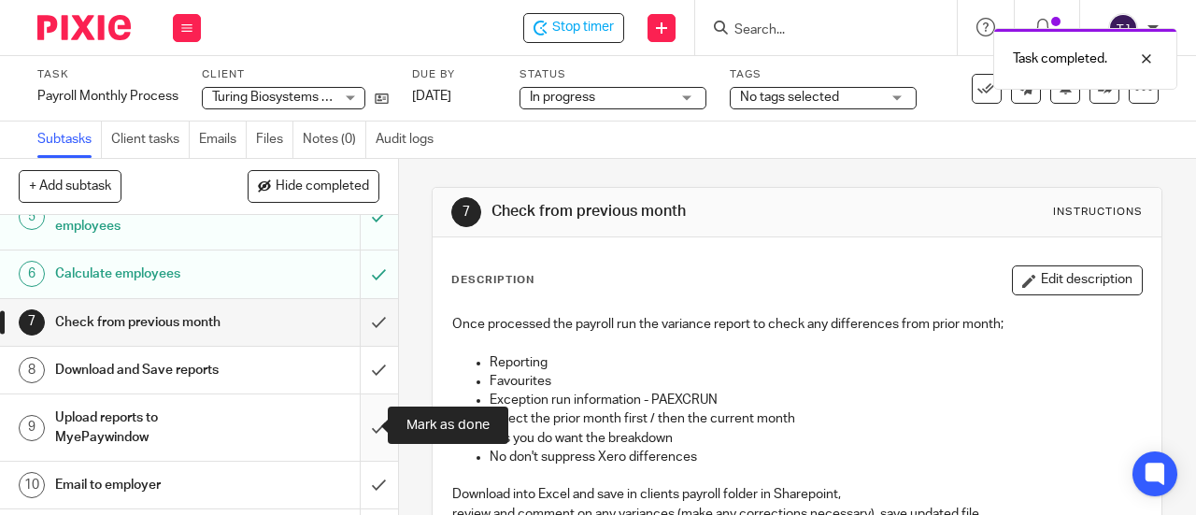
click at [362, 427] on input "submit" at bounding box center [199, 427] width 398 height 66
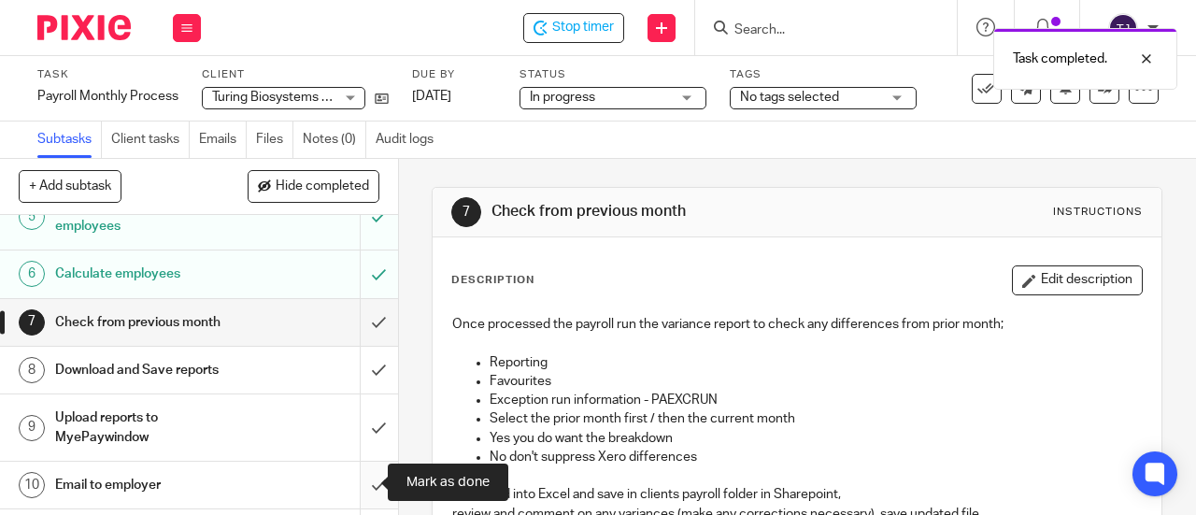
click at [357, 483] on input "submit" at bounding box center [199, 485] width 398 height 47
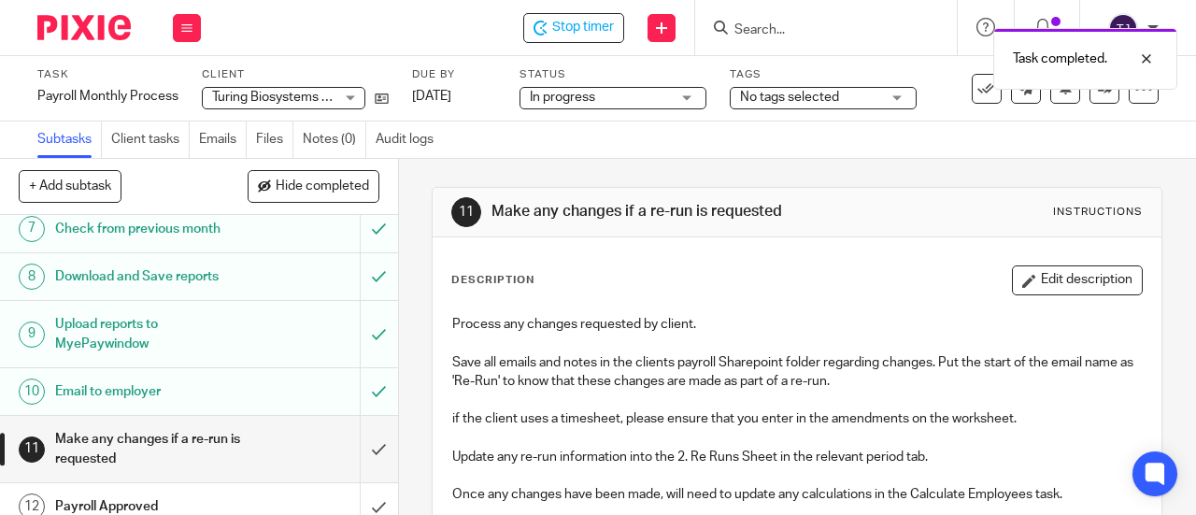
scroll to position [467, 0]
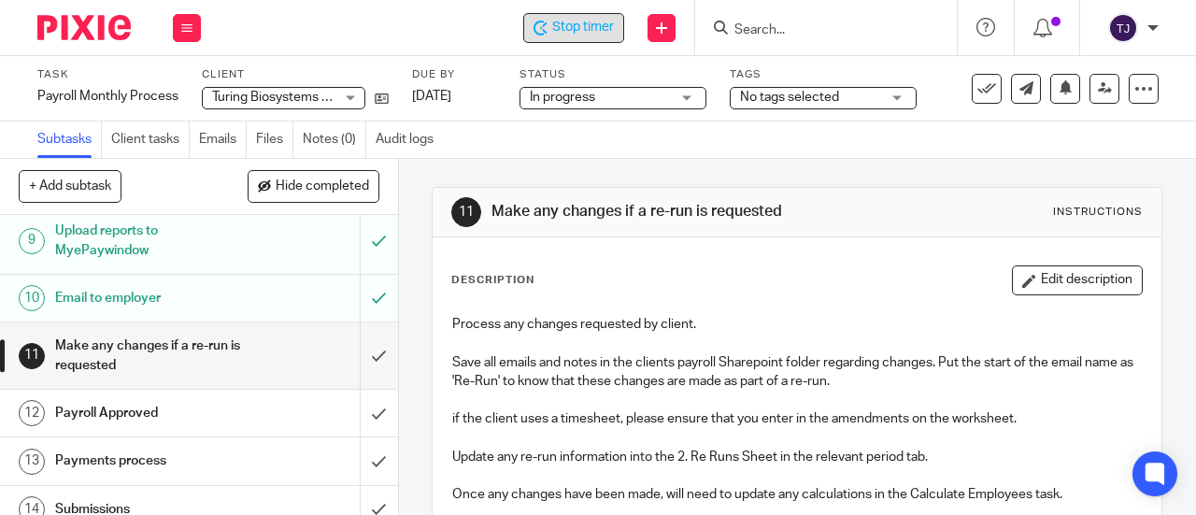
click at [582, 33] on span "Stop timer" at bounding box center [583, 28] width 62 height 20
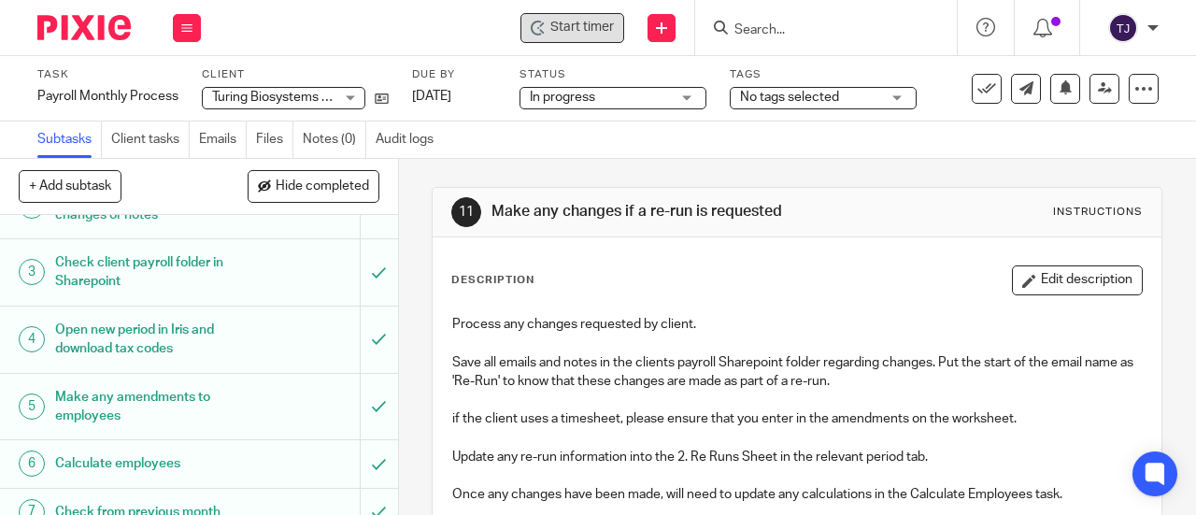
scroll to position [0, 0]
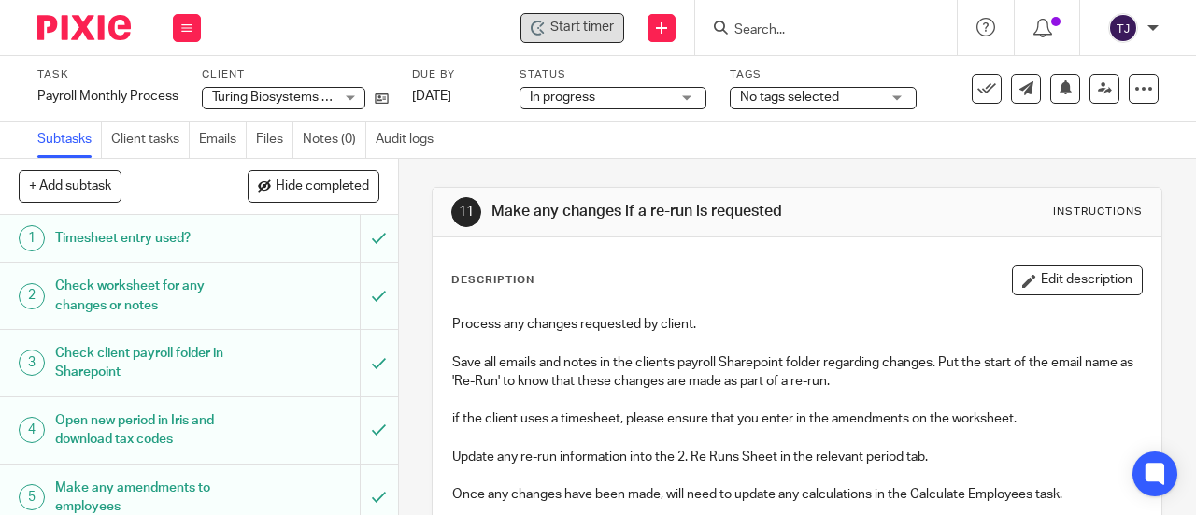
drag, startPoint x: 763, startPoint y: 37, endPoint x: 765, endPoint y: 23, distance: 14.1
click at [763, 30] on input "Search" at bounding box center [817, 30] width 168 height 17
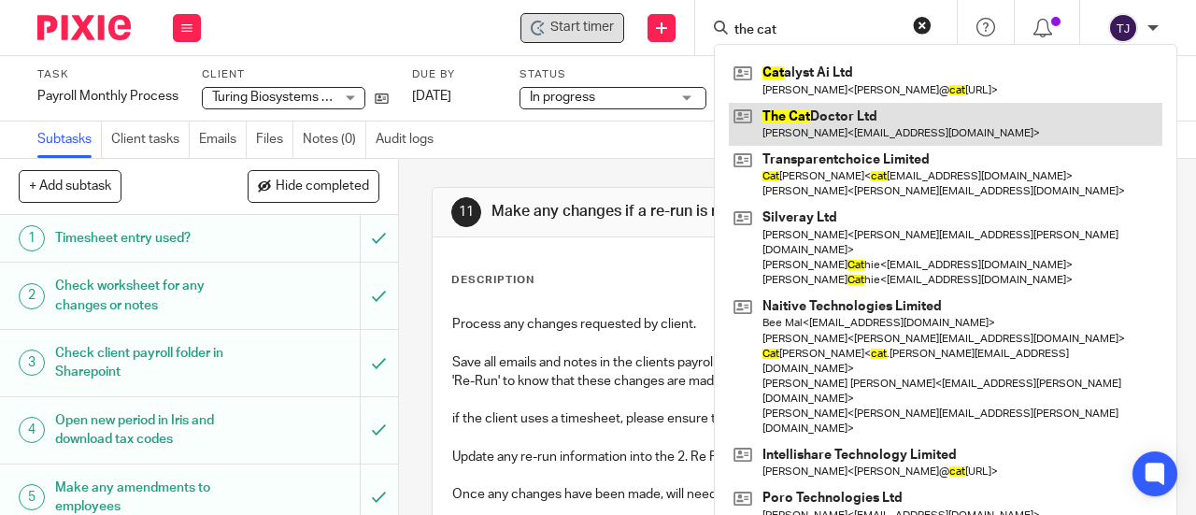
type input "the cat"
click at [814, 108] on link at bounding box center [946, 124] width 434 height 43
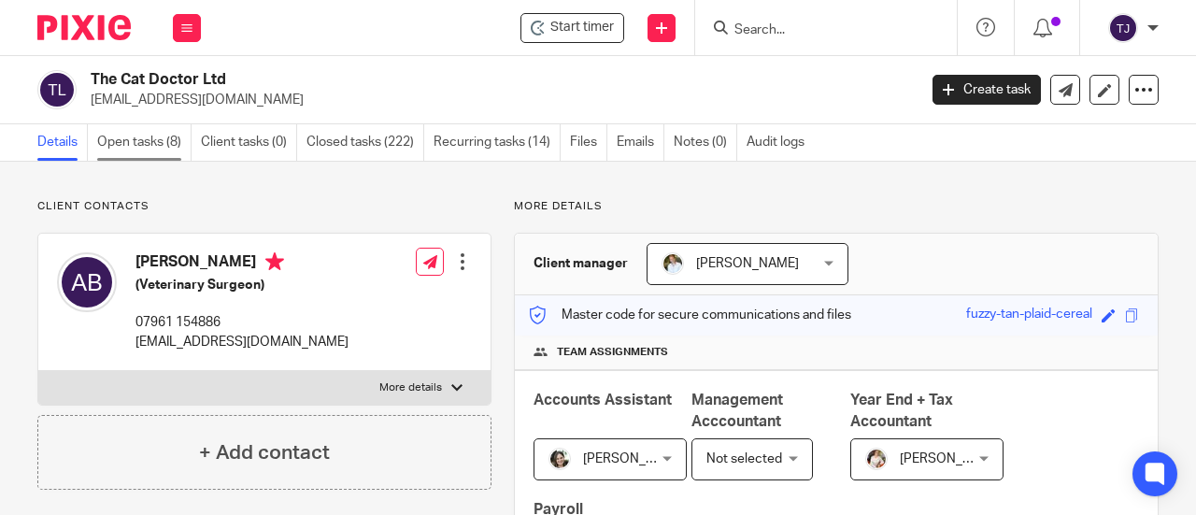
click at [158, 136] on link "Open tasks (8)" at bounding box center [144, 142] width 94 height 36
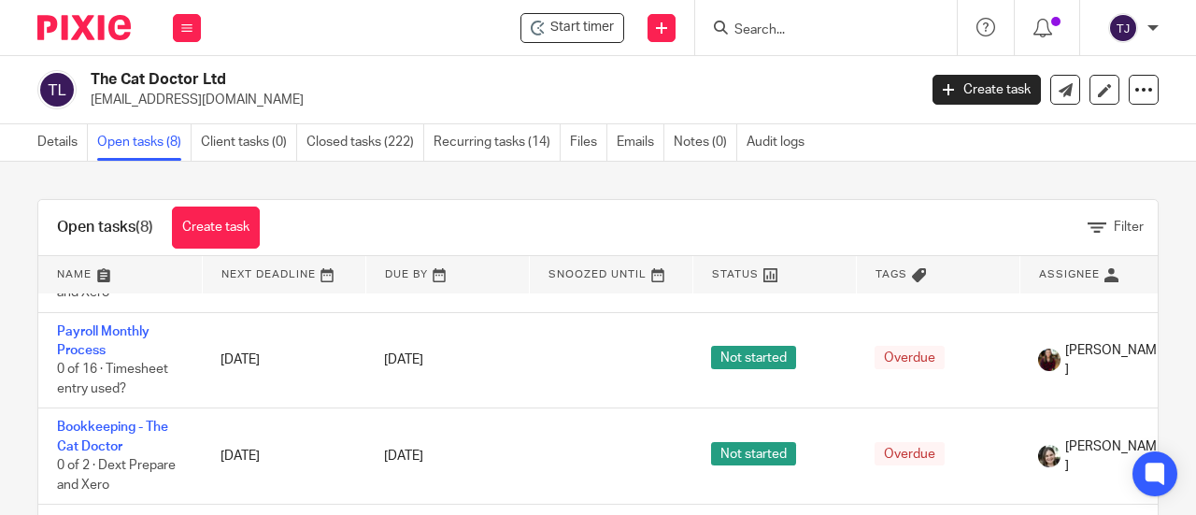
scroll to position [280, 0]
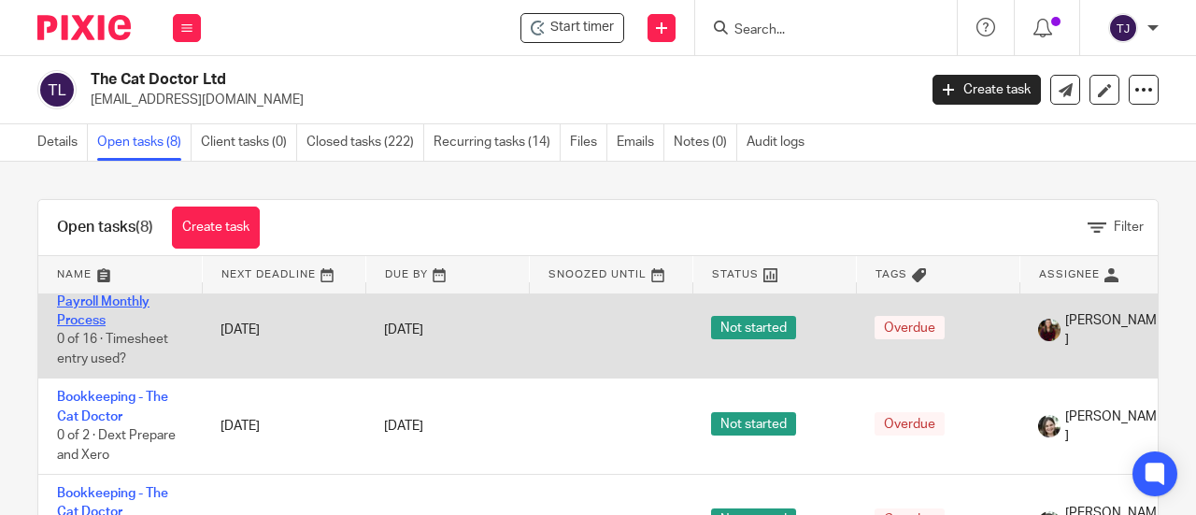
click at [140, 296] on link "Payroll Monthly Process" at bounding box center [103, 311] width 93 height 32
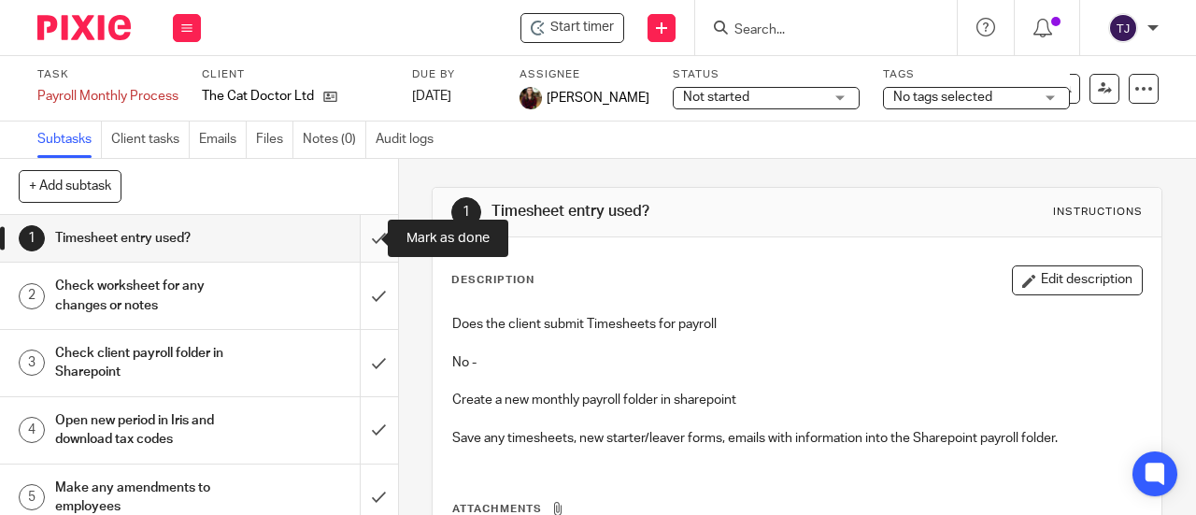
click at [363, 238] on input "submit" at bounding box center [199, 238] width 398 height 47
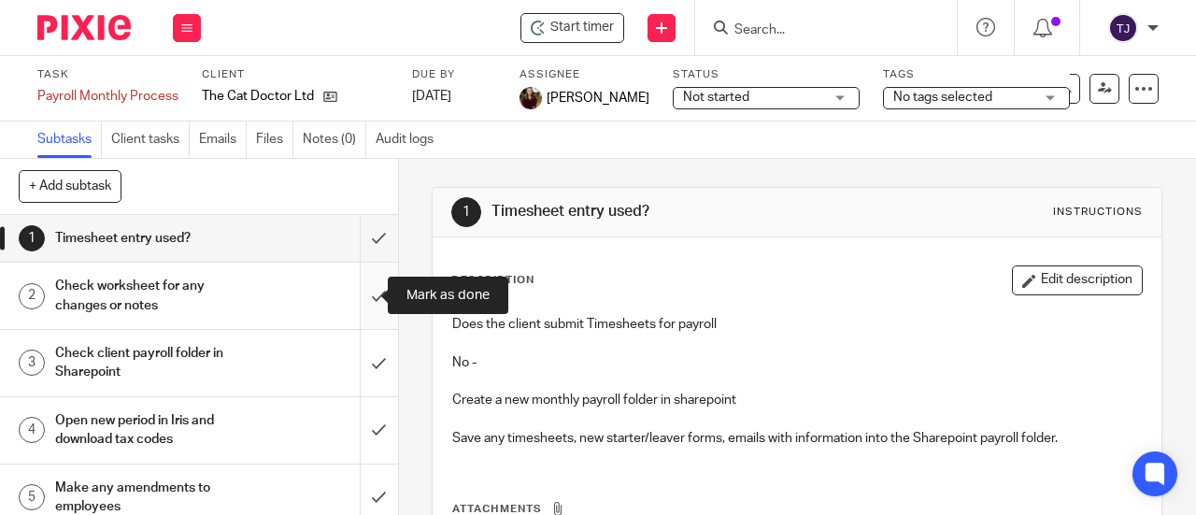
click at [365, 294] on input "submit" at bounding box center [199, 296] width 398 height 66
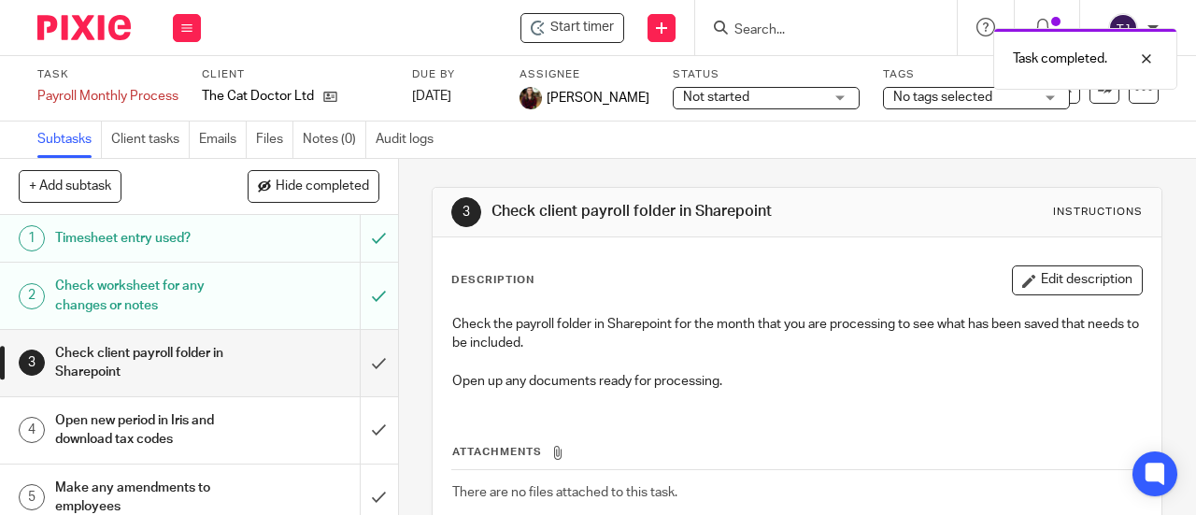
click at [688, 94] on span "Not started" at bounding box center [716, 97] width 66 height 13
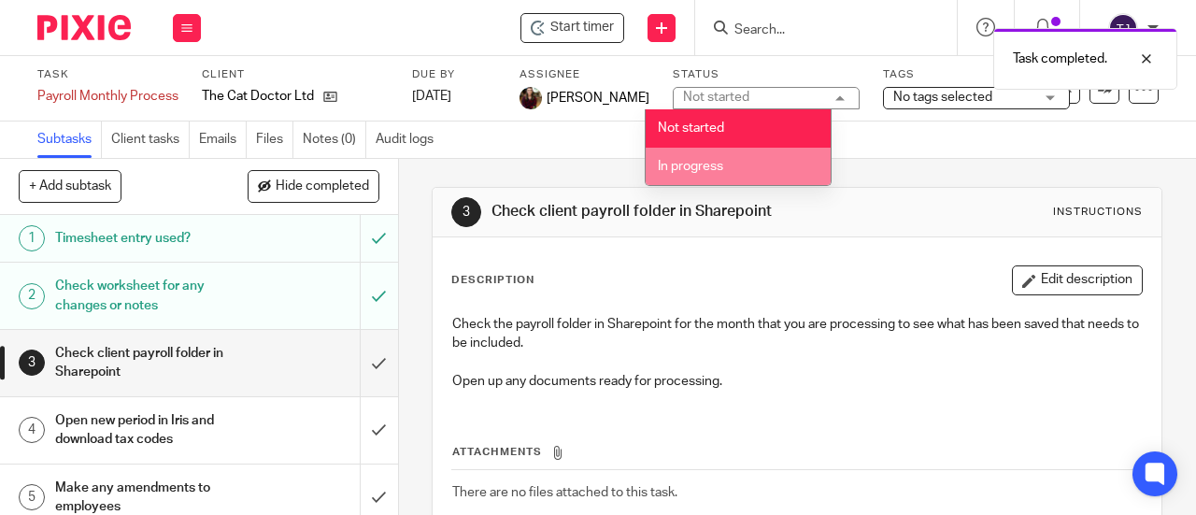
click at [692, 175] on li "In progress" at bounding box center [738, 167] width 185 height 38
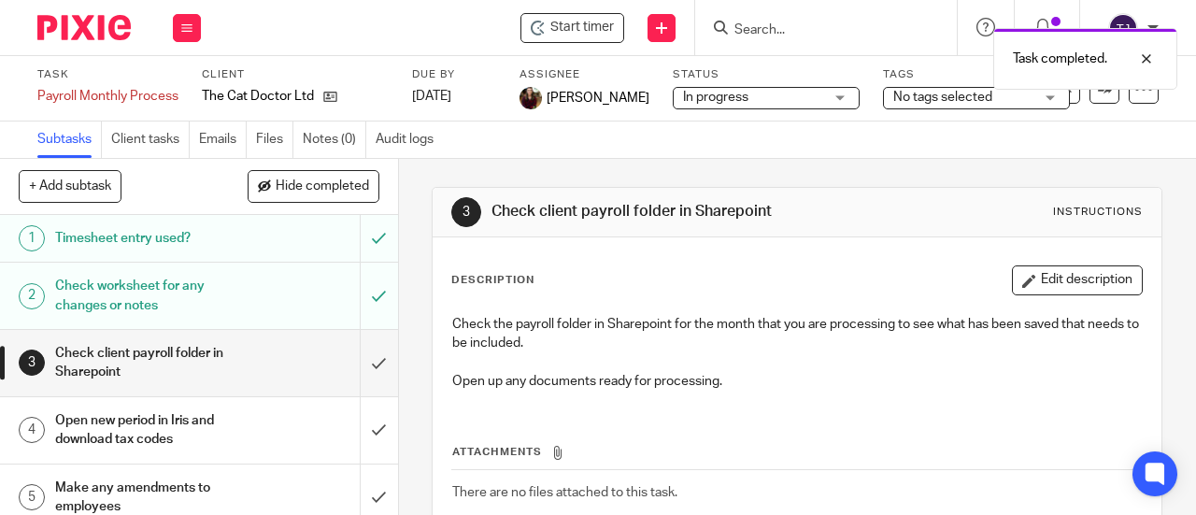
click at [599, 31] on div "Task completed." at bounding box center [888, 54] width 580 height 71
click at [580, 33] on span "Start timer" at bounding box center [583, 28] width 64 height 20
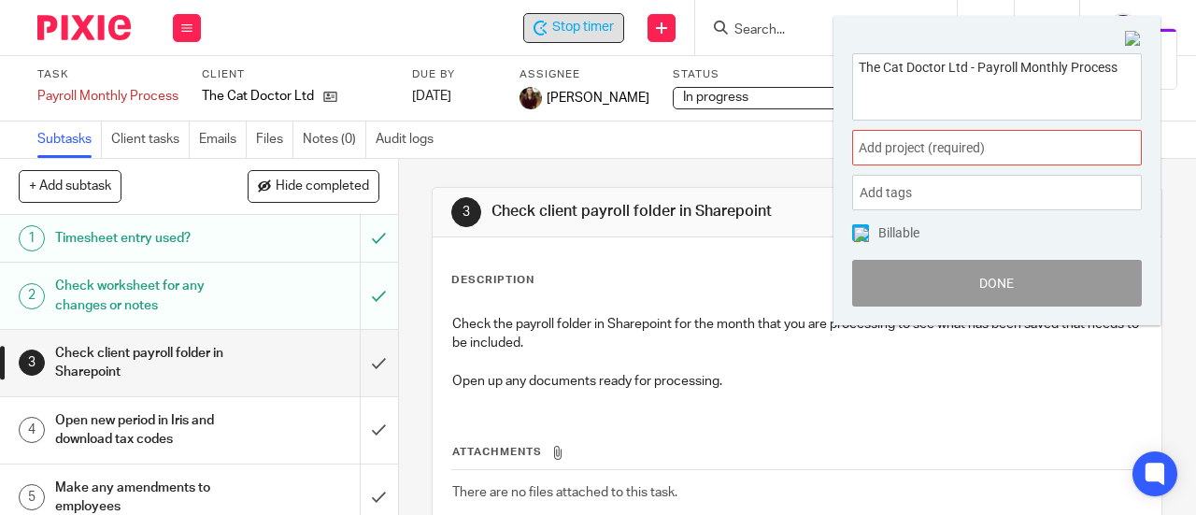
click at [957, 145] on span "Add project (required) :" at bounding box center [977, 148] width 236 height 20
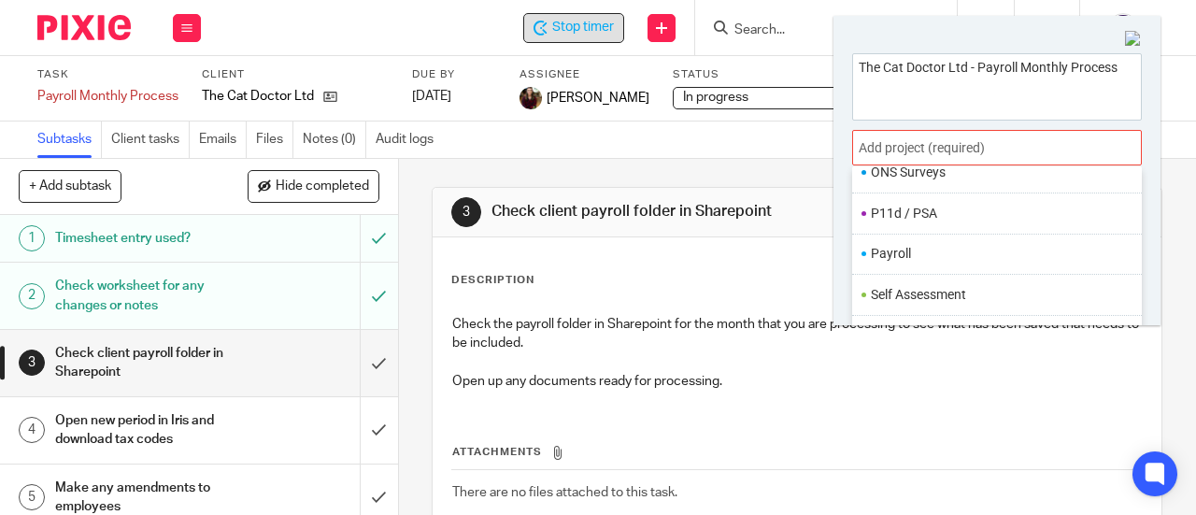
scroll to position [686, 0]
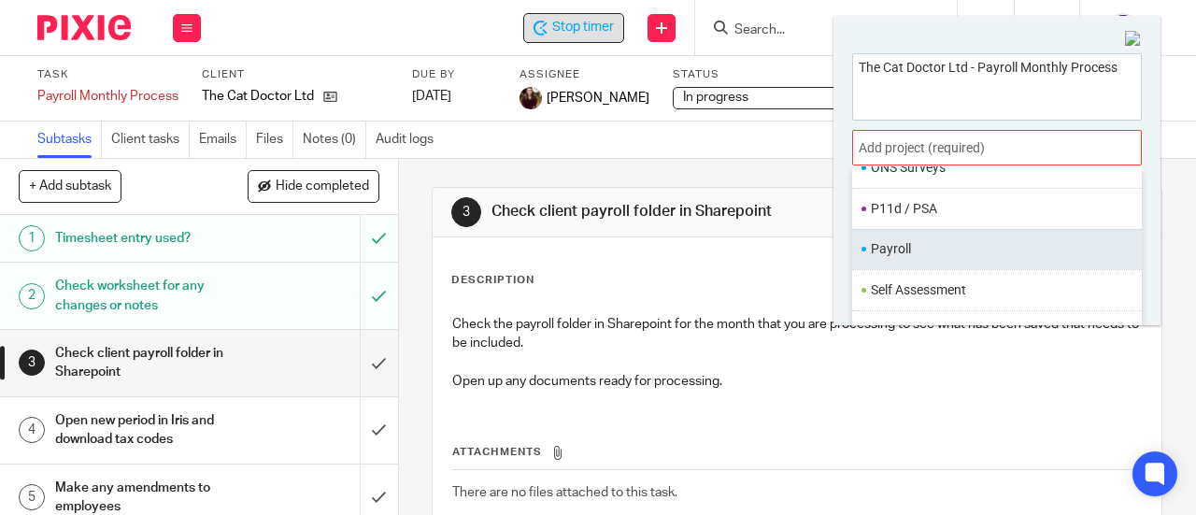
click at [939, 246] on li "Payroll" at bounding box center [993, 249] width 244 height 20
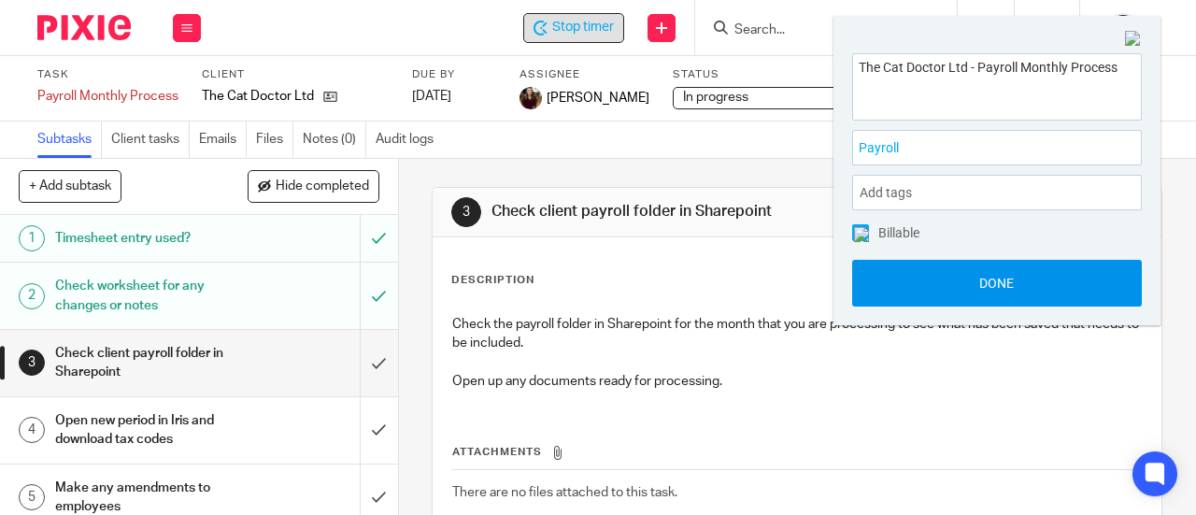
drag, startPoint x: 947, startPoint y: 274, endPoint x: 956, endPoint y: 277, distance: 9.8
click at [948, 275] on button "Done" at bounding box center [997, 283] width 290 height 47
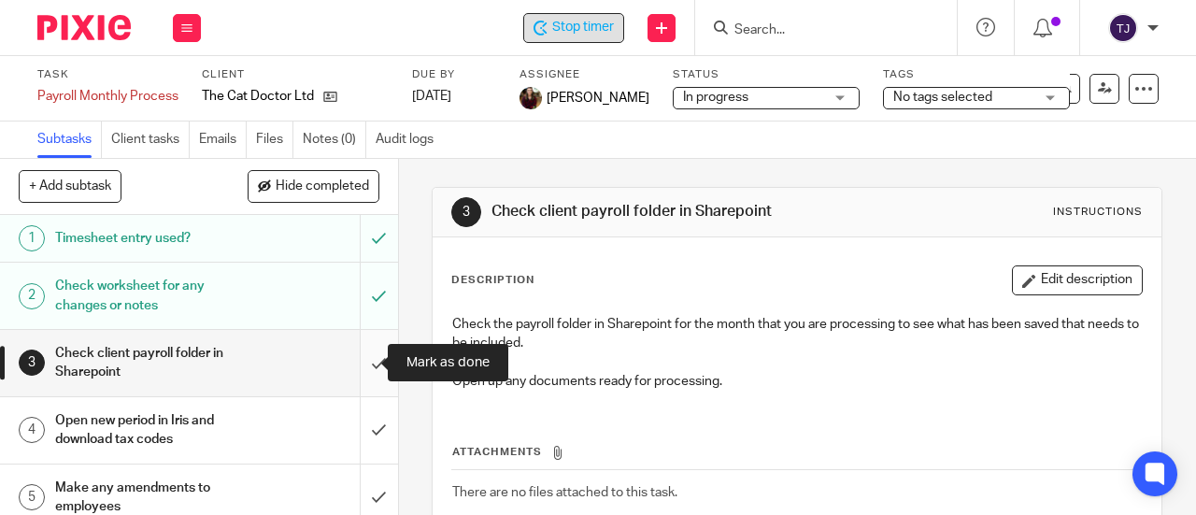
click at [359, 365] on input "submit" at bounding box center [199, 363] width 398 height 66
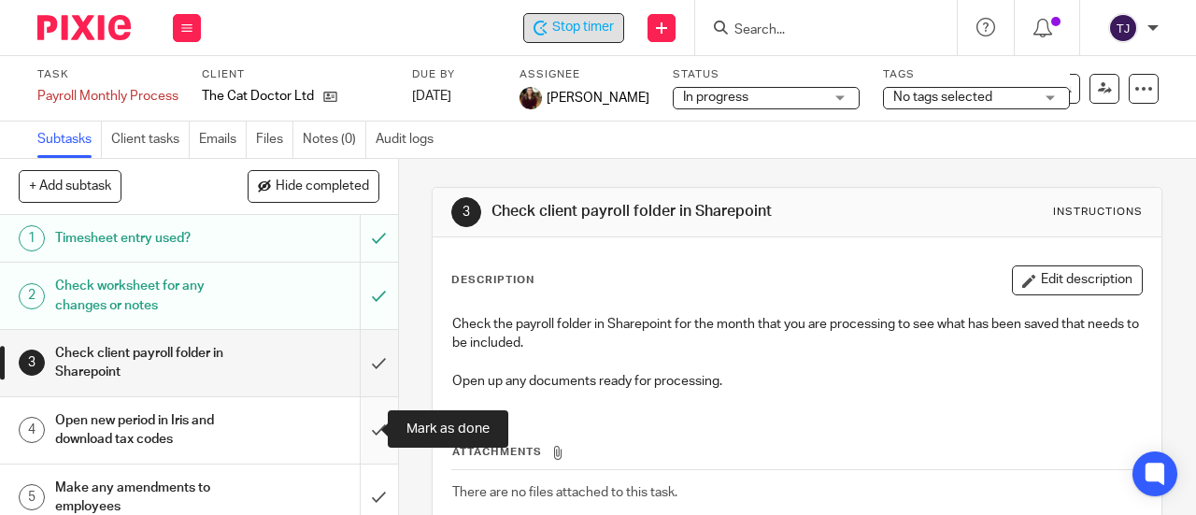
click at [363, 431] on input "submit" at bounding box center [199, 430] width 398 height 66
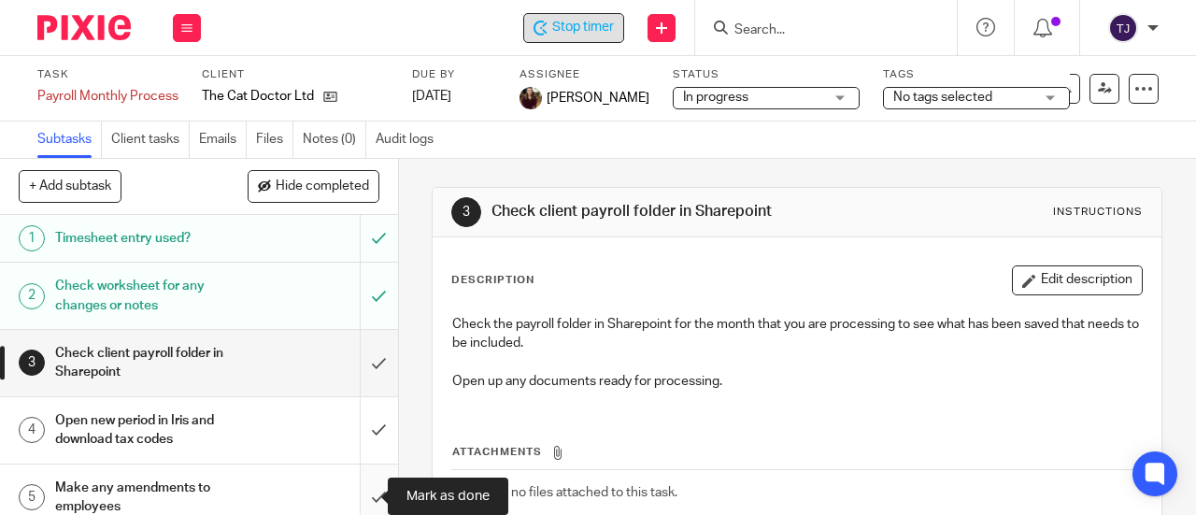
click at [360, 498] on input "submit" at bounding box center [199, 498] width 398 height 66
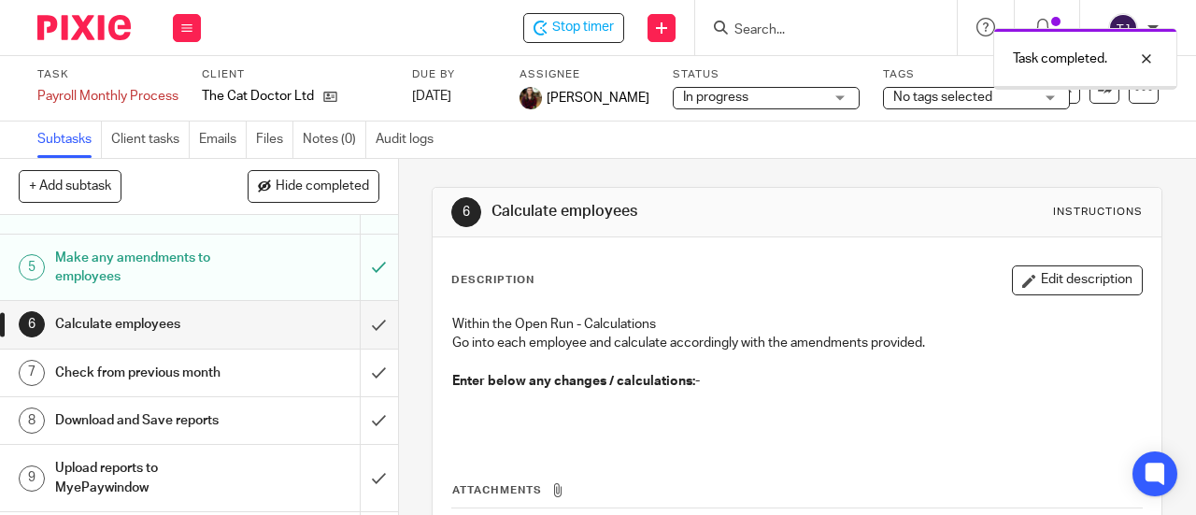
scroll to position [280, 0]
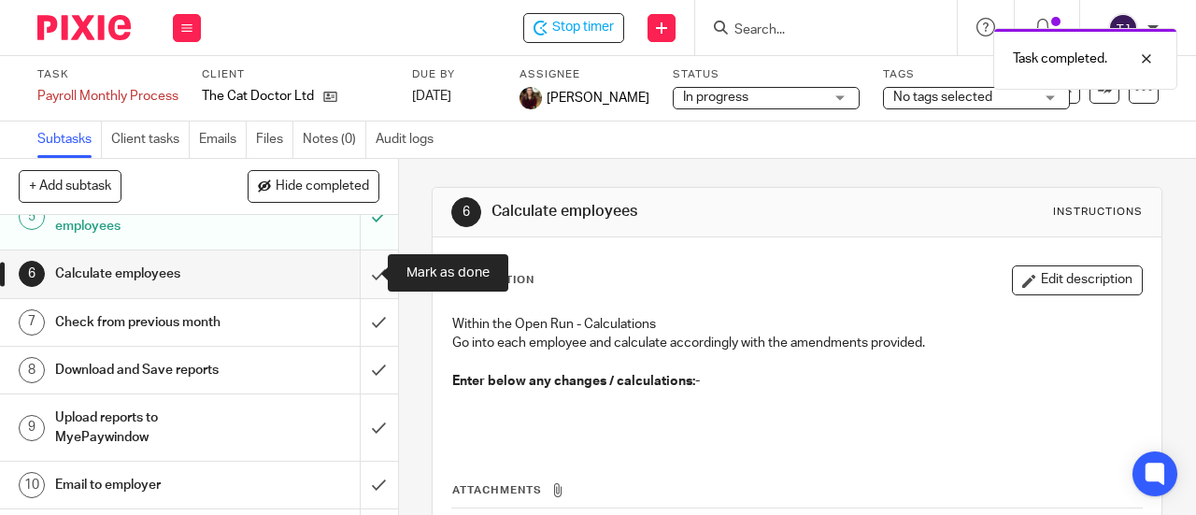
click at [359, 276] on input "submit" at bounding box center [199, 273] width 398 height 47
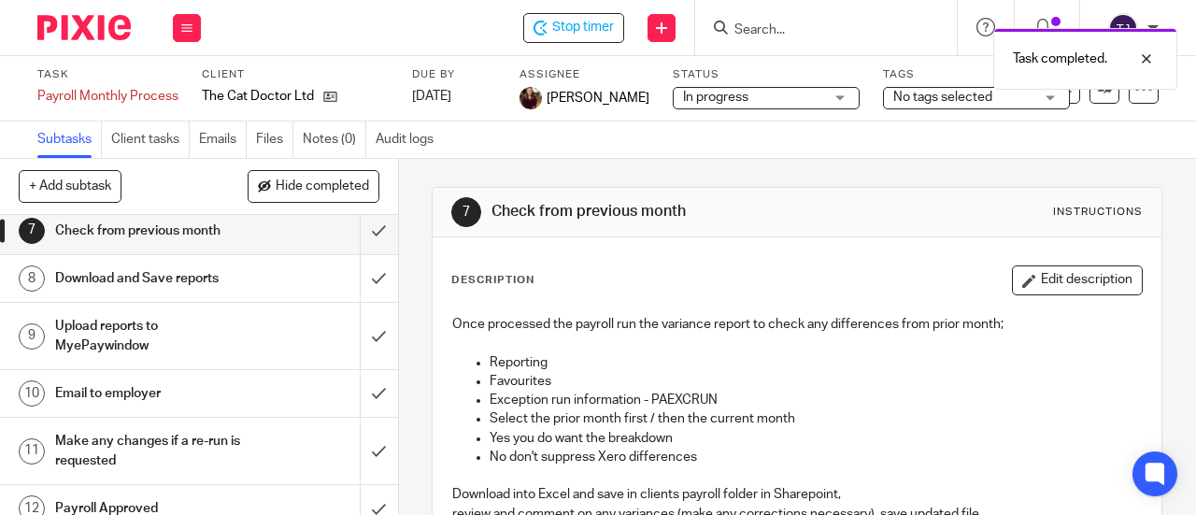
scroll to position [374, 0]
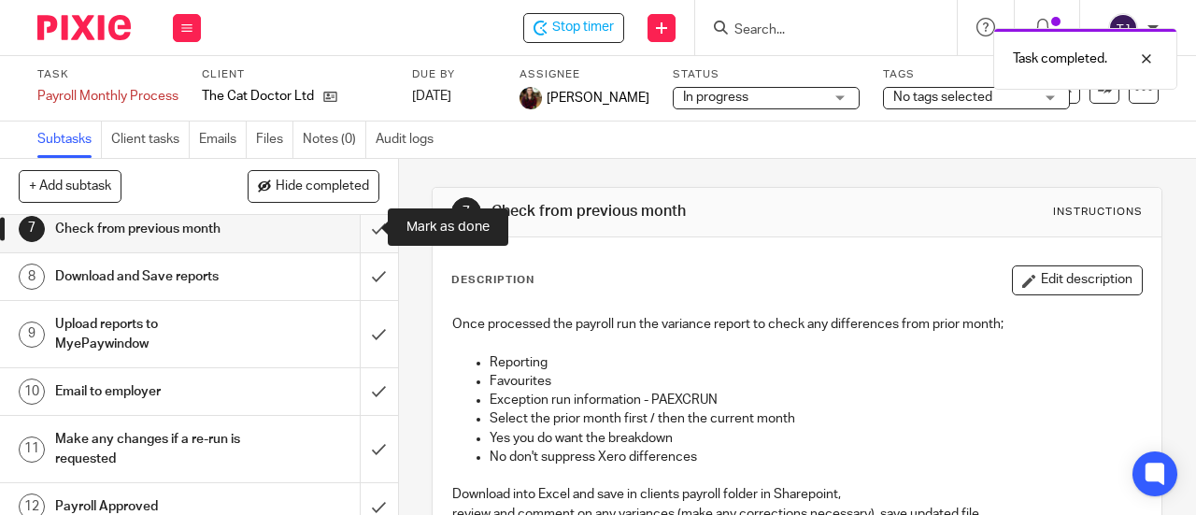
drag, startPoint x: 360, startPoint y: 230, endPoint x: 355, endPoint y: 253, distance: 23.8
click at [360, 231] on input "submit" at bounding box center [199, 229] width 398 height 47
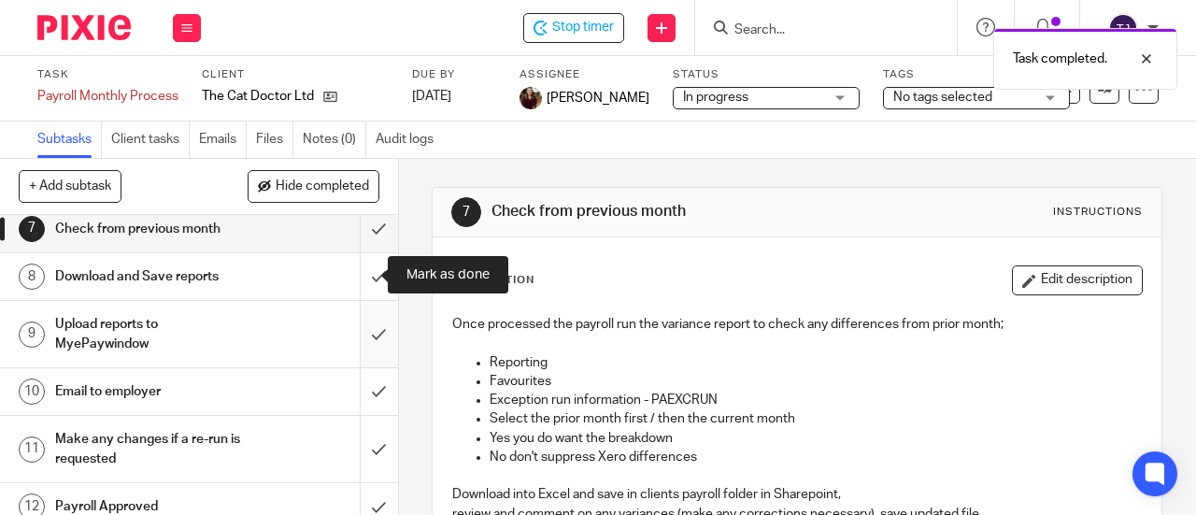
drag, startPoint x: 355, startPoint y: 277, endPoint x: 355, endPoint y: 320, distance: 43.0
click at [355, 281] on input "submit" at bounding box center [199, 276] width 398 height 47
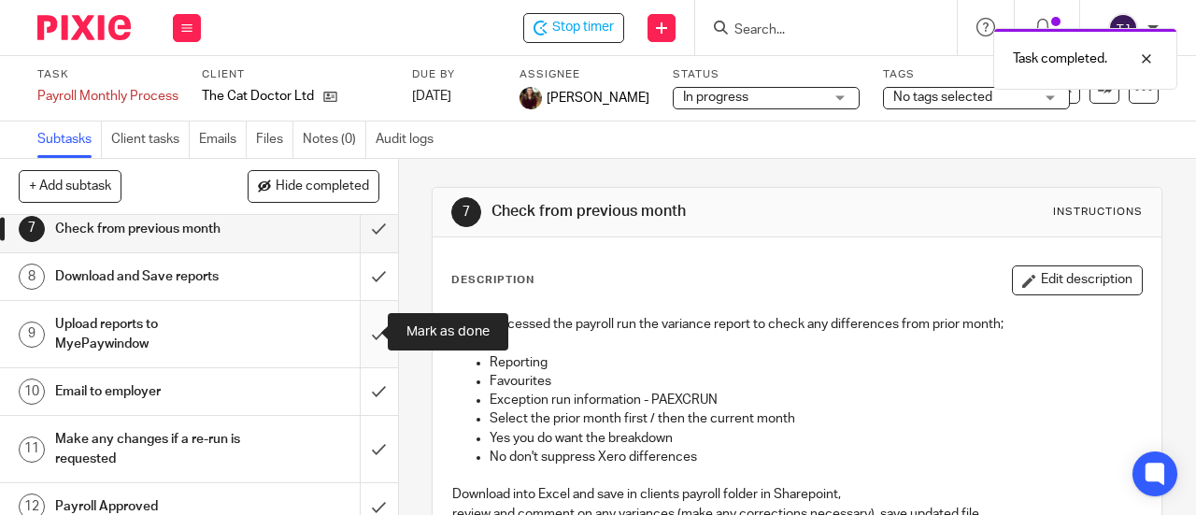
drag, startPoint x: 356, startPoint y: 336, endPoint x: 353, endPoint y: 358, distance: 22.6
click at [357, 337] on input "submit" at bounding box center [199, 334] width 398 height 66
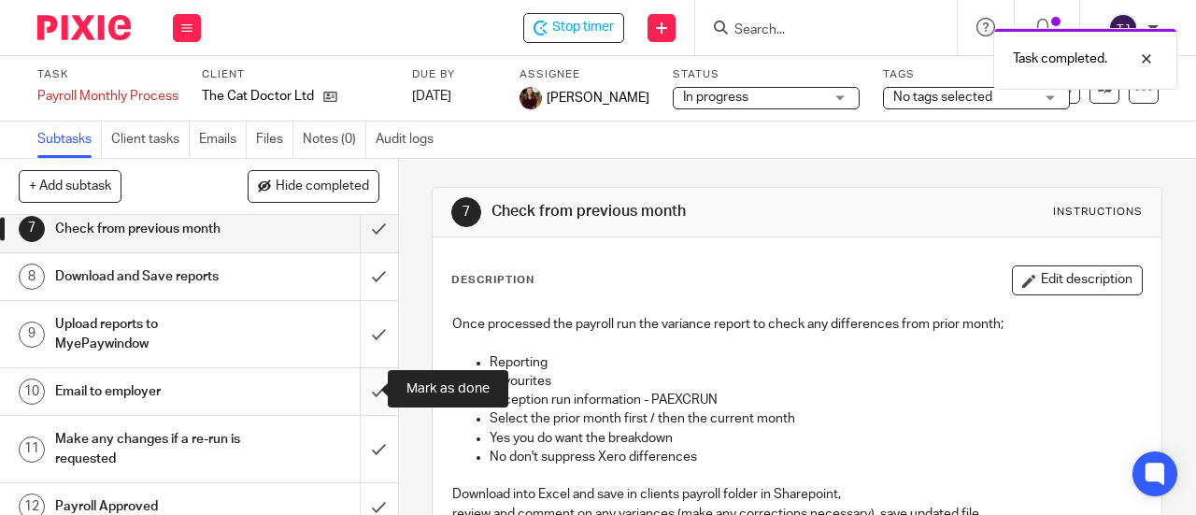
click at [361, 394] on input "submit" at bounding box center [199, 391] width 398 height 47
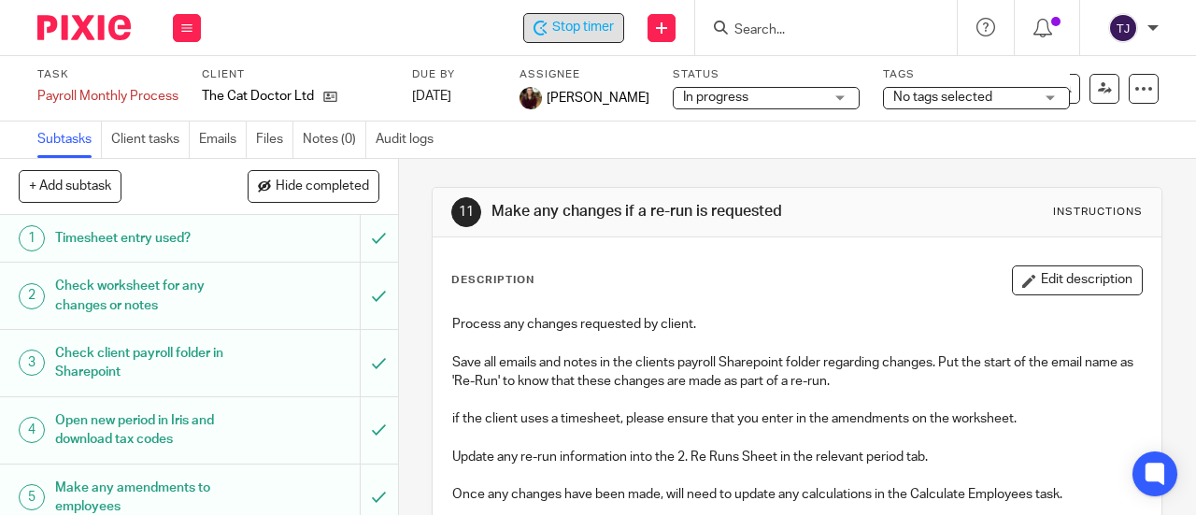
click at [613, 28] on span "Stop timer" at bounding box center [583, 28] width 62 height 20
click at [827, 31] on input "Search" at bounding box center [817, 30] width 168 height 17
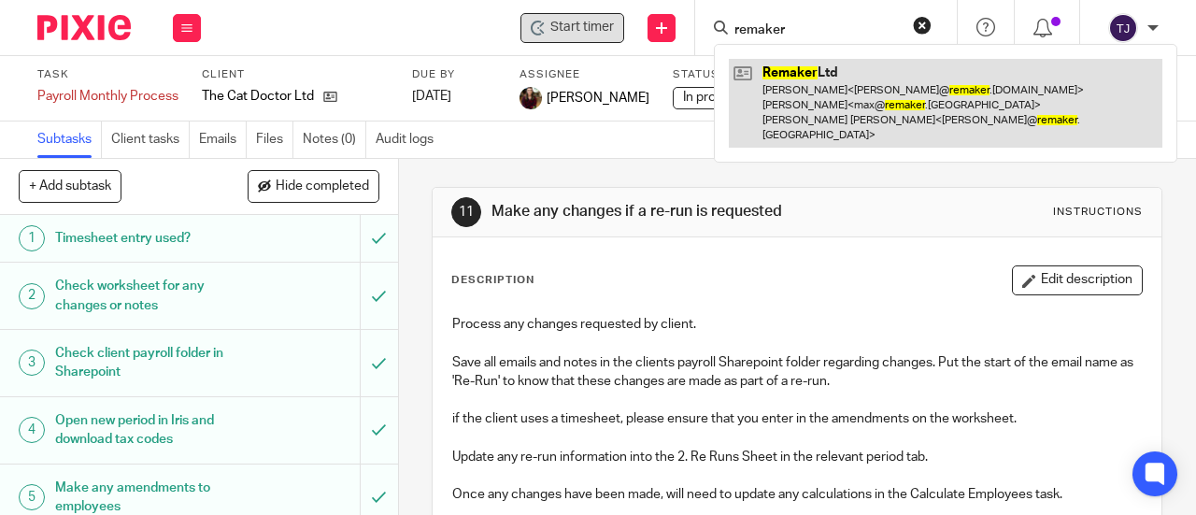
type input "remaker"
click at [789, 69] on link at bounding box center [946, 103] width 434 height 89
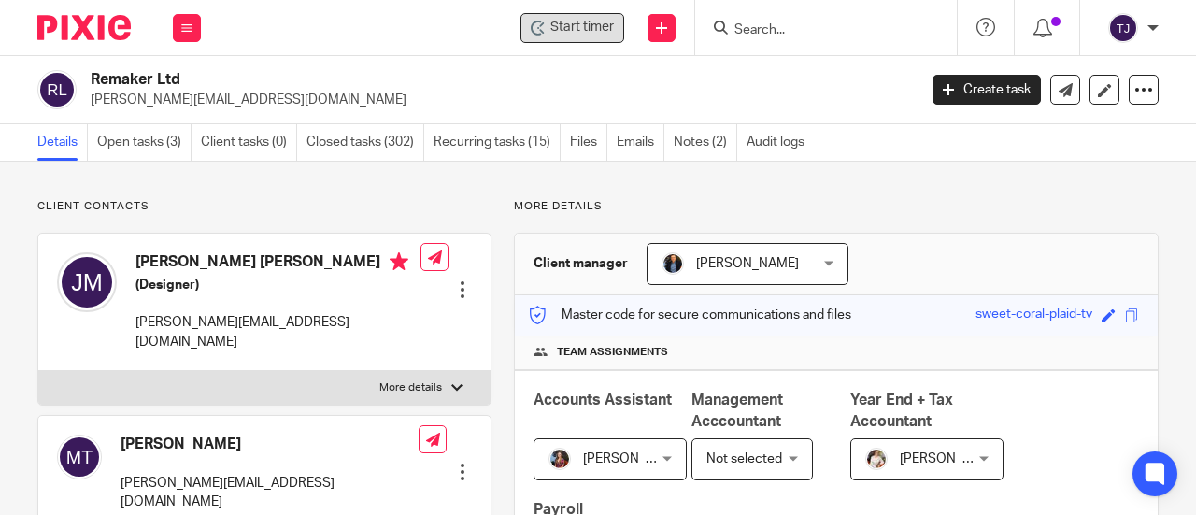
click at [565, 29] on span "Start timer" at bounding box center [583, 28] width 64 height 20
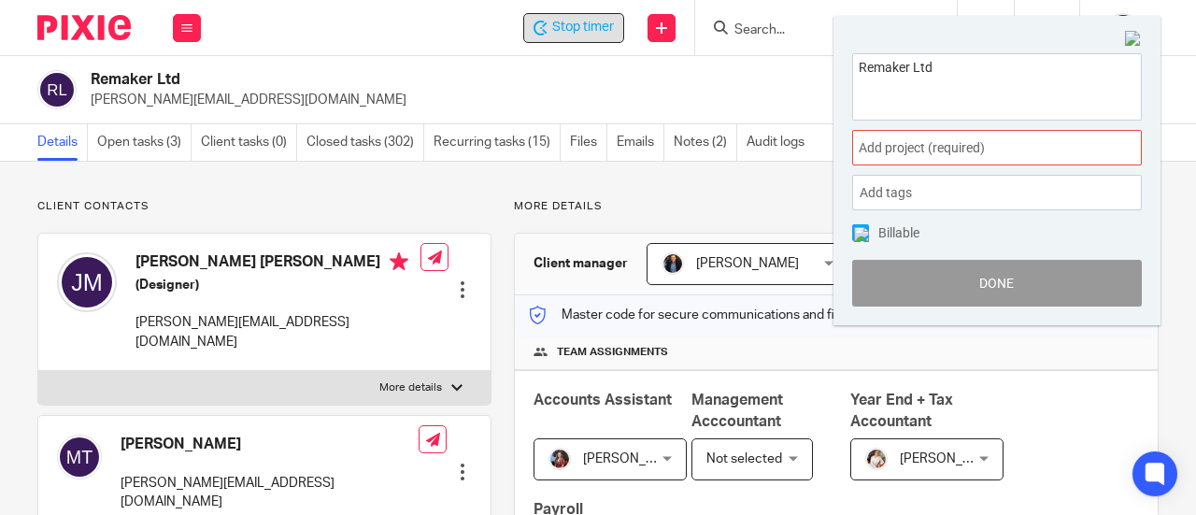
click at [963, 151] on span "Add project (required) :" at bounding box center [977, 148] width 236 height 20
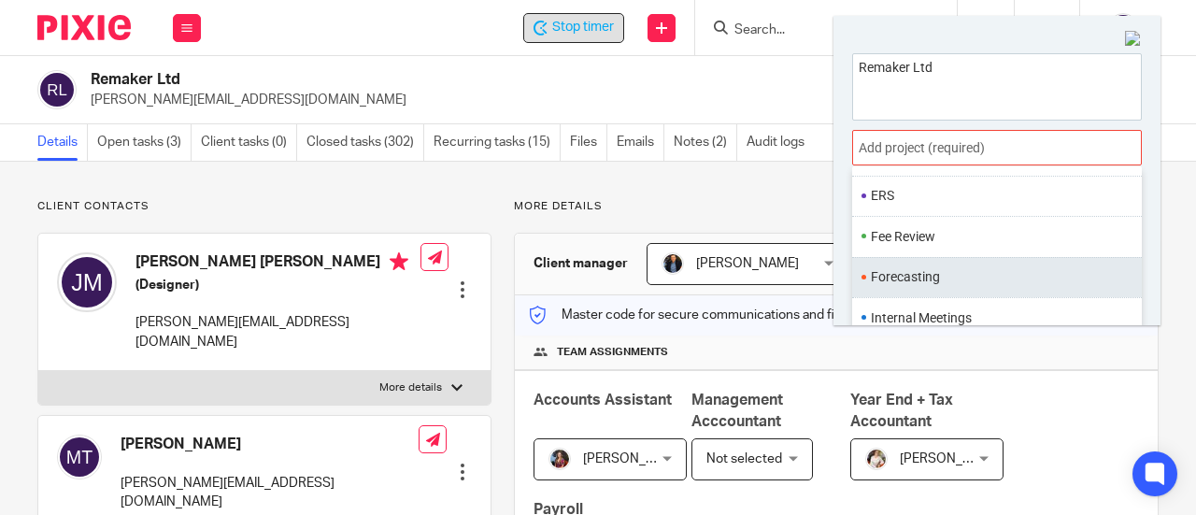
scroll to position [654, 0]
click at [991, 272] on li "Payroll" at bounding box center [993, 281] width 244 height 20
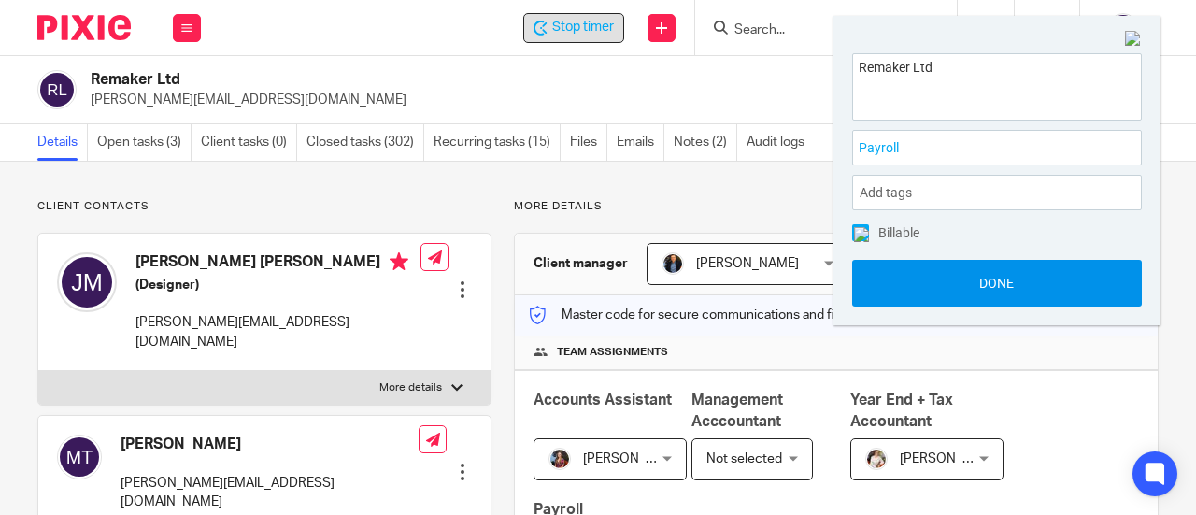
click at [980, 272] on button "Done" at bounding box center [997, 283] width 290 height 47
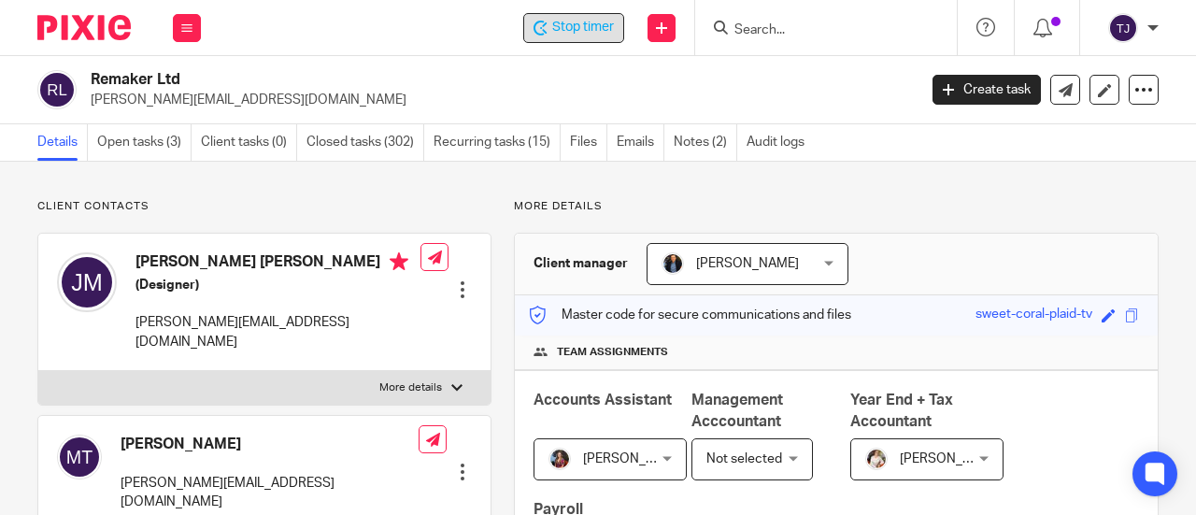
click at [569, 31] on span "Stop timer" at bounding box center [583, 28] width 62 height 20
click at [151, 141] on link "Open tasks (3)" at bounding box center [144, 142] width 94 height 36
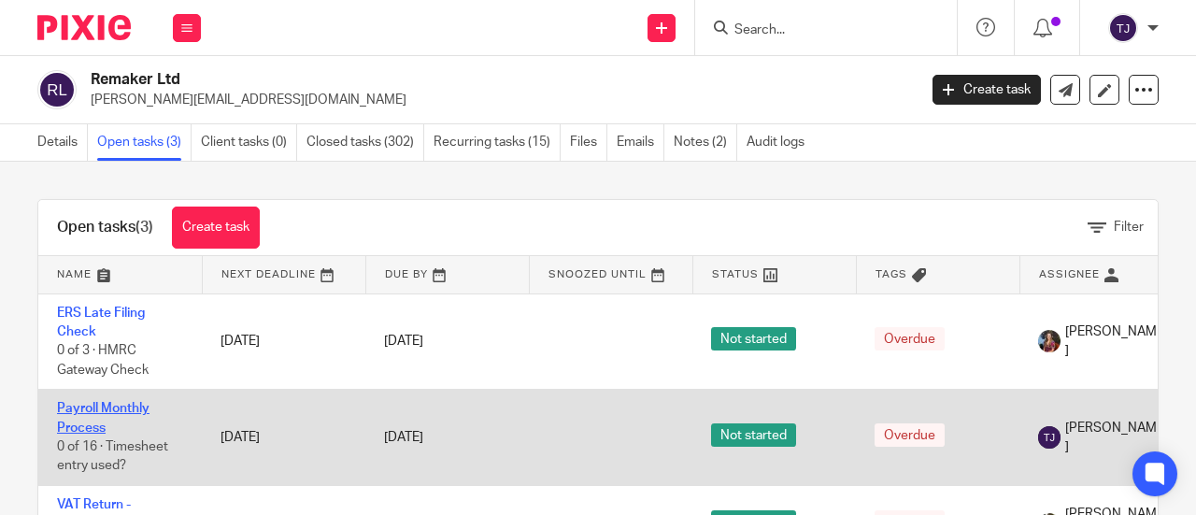
click at [136, 412] on link "Payroll Monthly Process" at bounding box center [103, 418] width 93 height 32
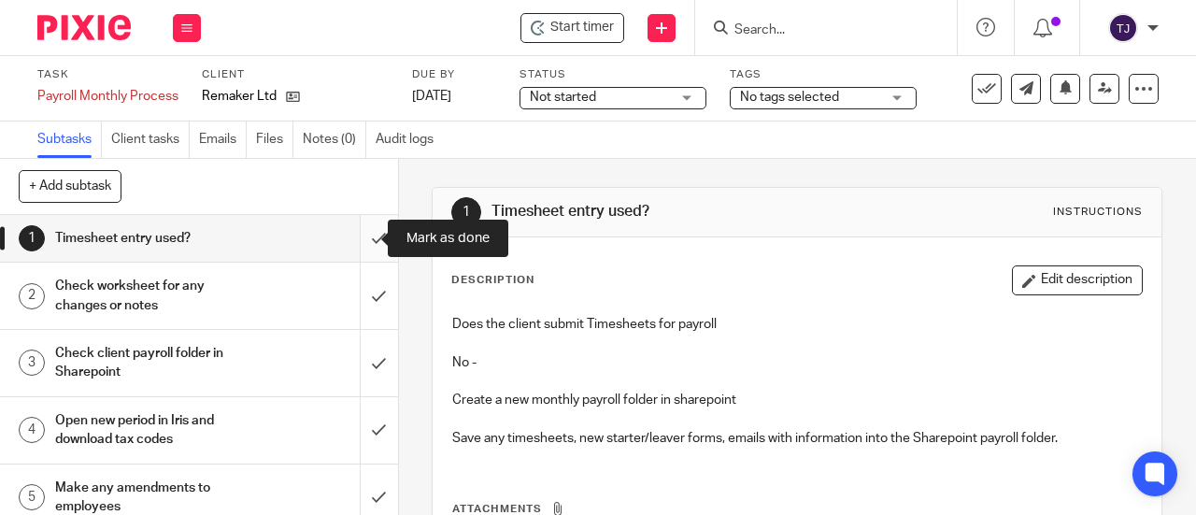
click at [365, 242] on input "submit" at bounding box center [199, 238] width 398 height 47
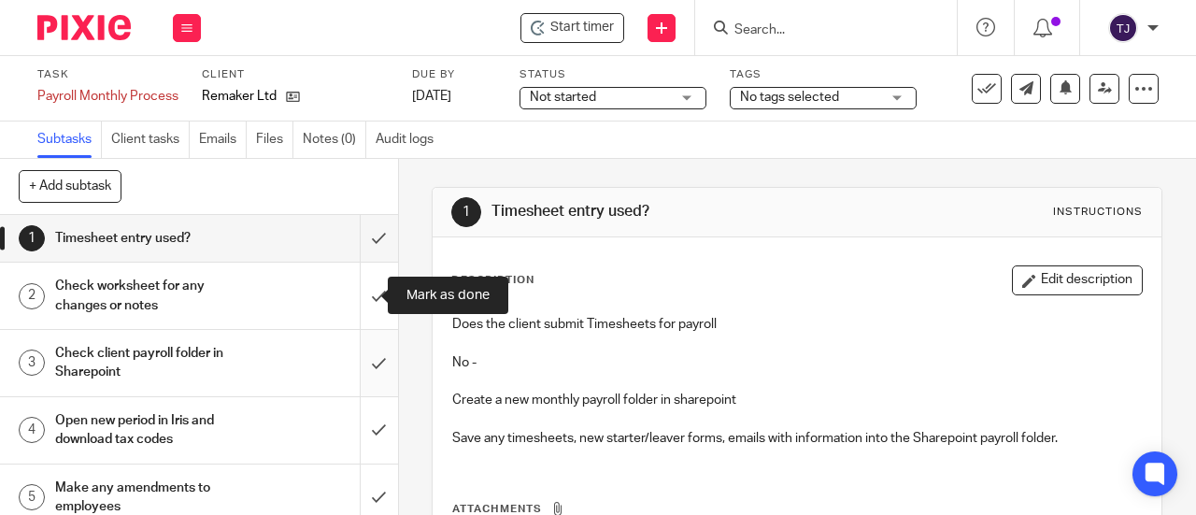
drag, startPoint x: 352, startPoint y: 297, endPoint x: 352, endPoint y: 331, distance: 33.6
click at [352, 299] on input "submit" at bounding box center [199, 296] width 398 height 66
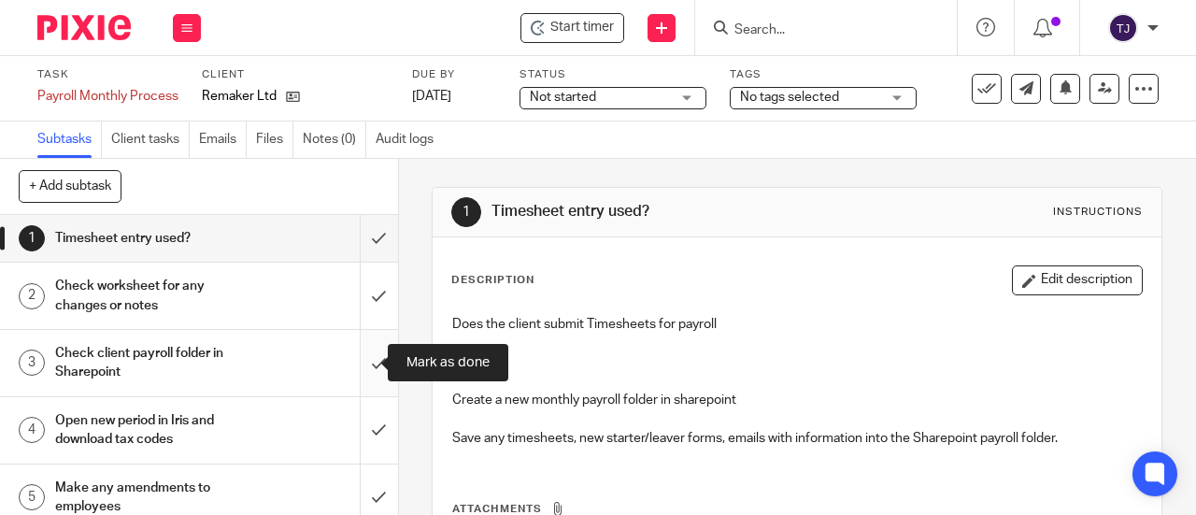
click at [355, 376] on input "submit" at bounding box center [199, 363] width 398 height 66
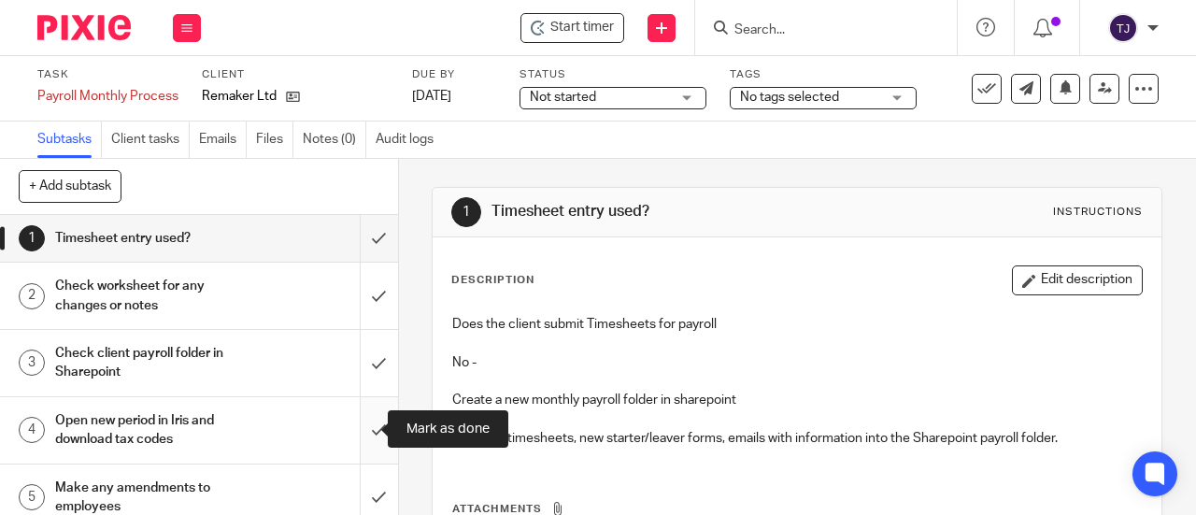
click at [360, 429] on input "submit" at bounding box center [199, 430] width 398 height 66
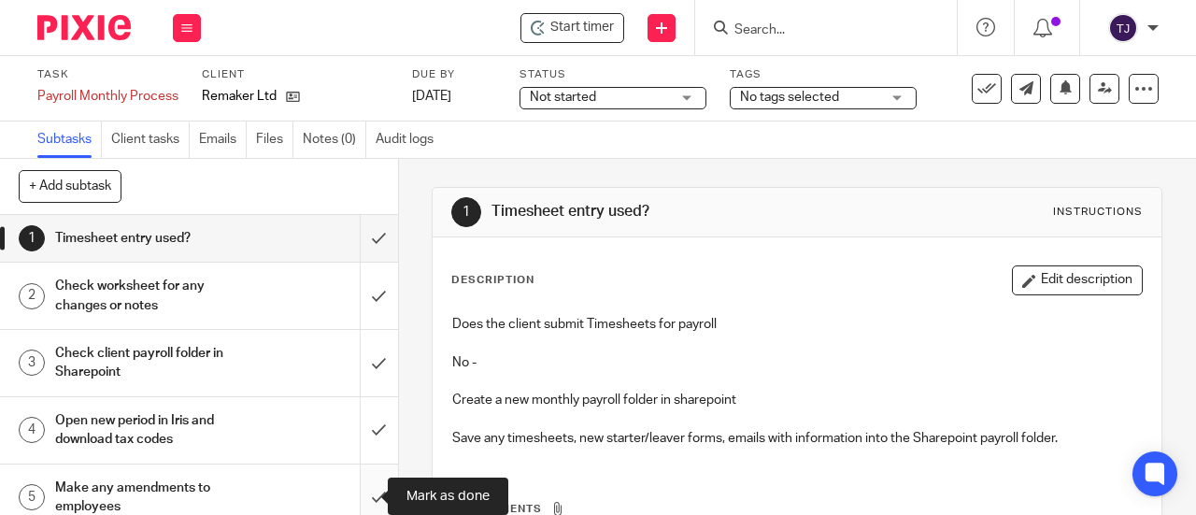
click at [368, 498] on input "submit" at bounding box center [199, 498] width 398 height 66
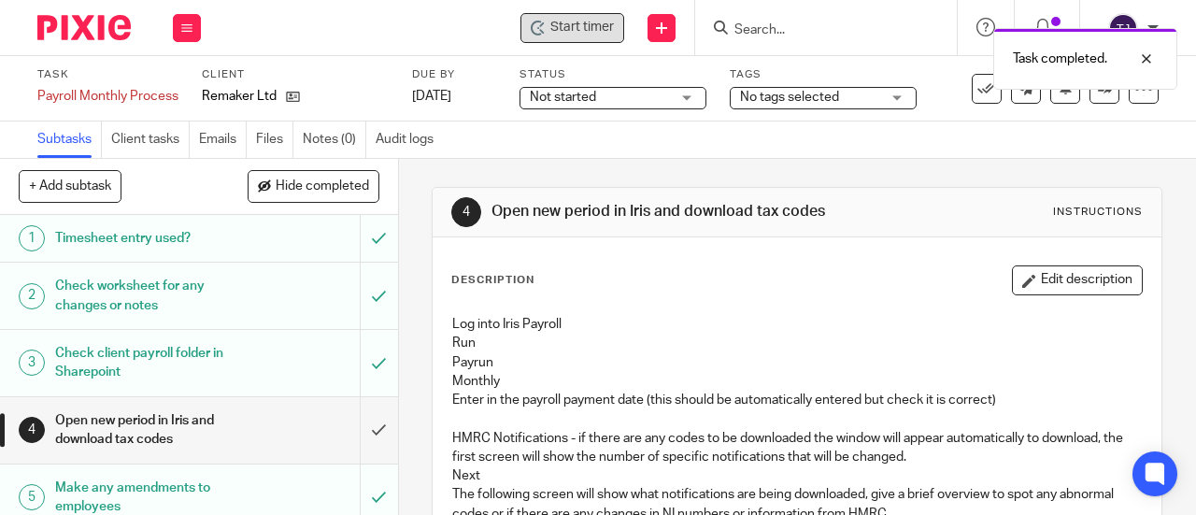
click at [599, 17] on div "Start timer" at bounding box center [573, 28] width 104 height 30
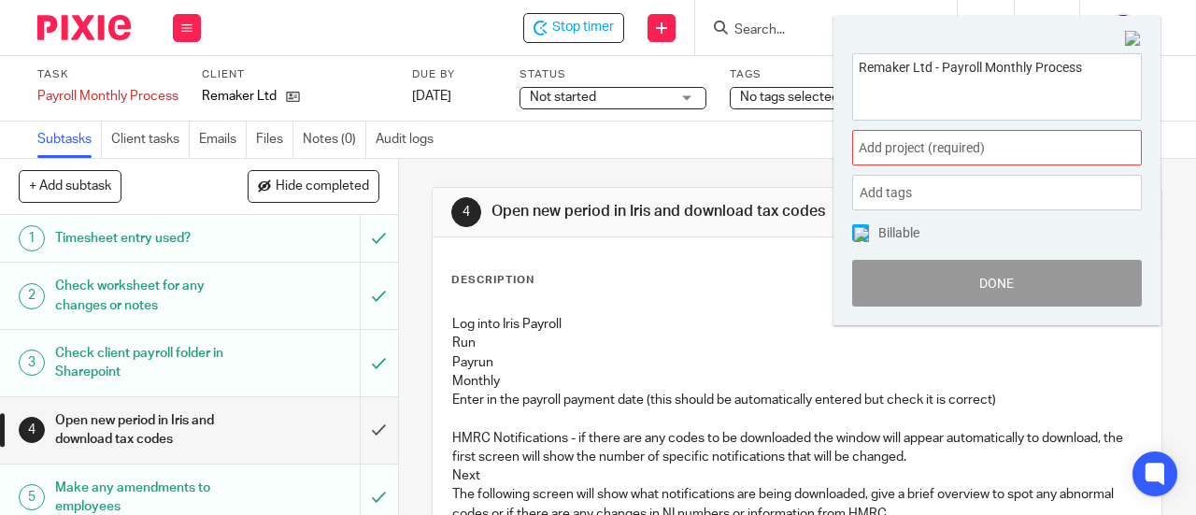
click at [928, 145] on span "Add project (required) :" at bounding box center [977, 148] width 236 height 20
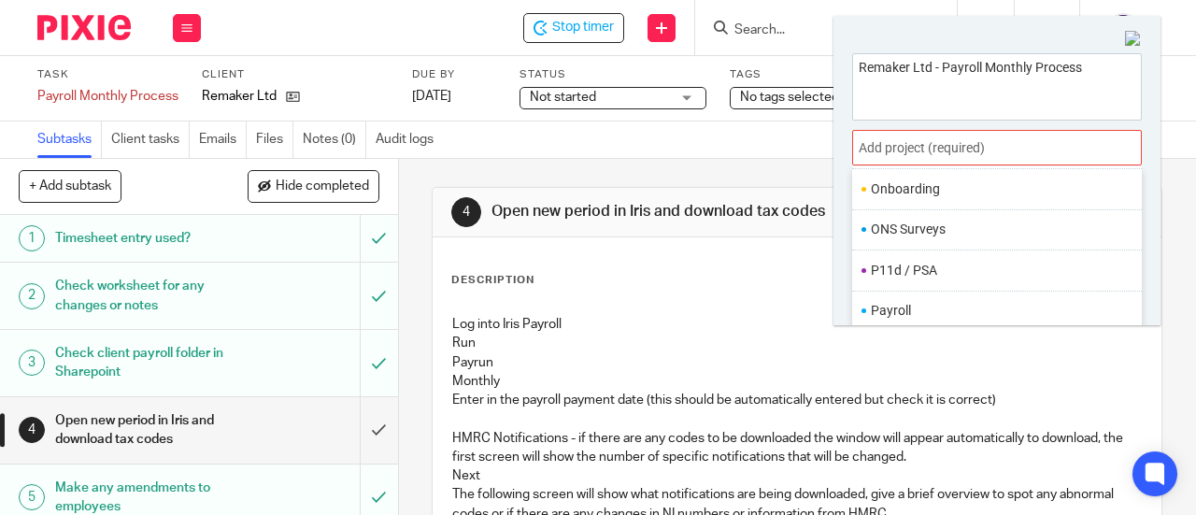
scroll to position [654, 0]
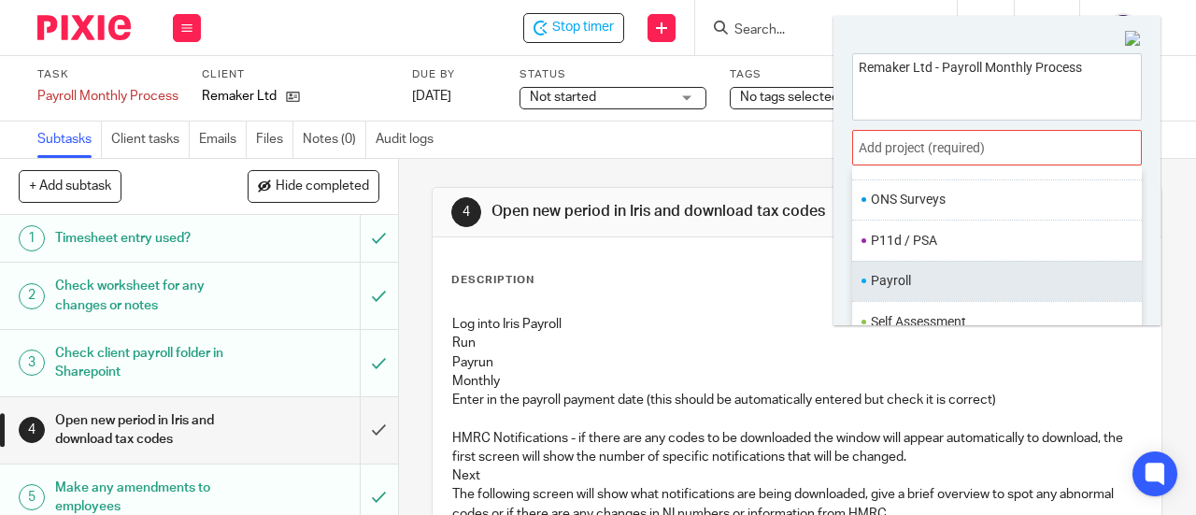
click at [924, 276] on li "Payroll" at bounding box center [993, 281] width 244 height 20
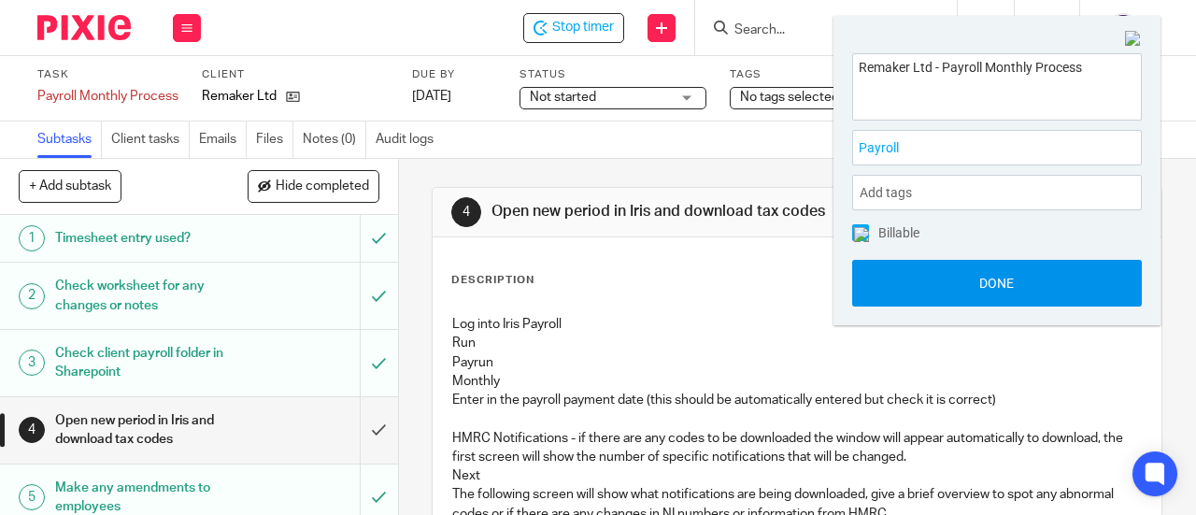
click at [929, 290] on button "Done" at bounding box center [997, 283] width 290 height 47
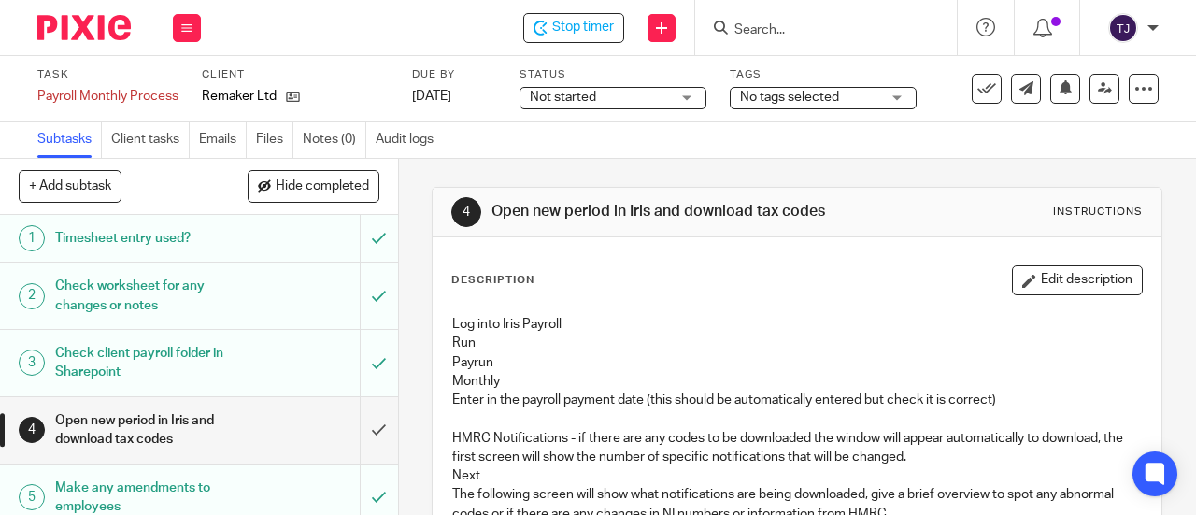
scroll to position [93, 0]
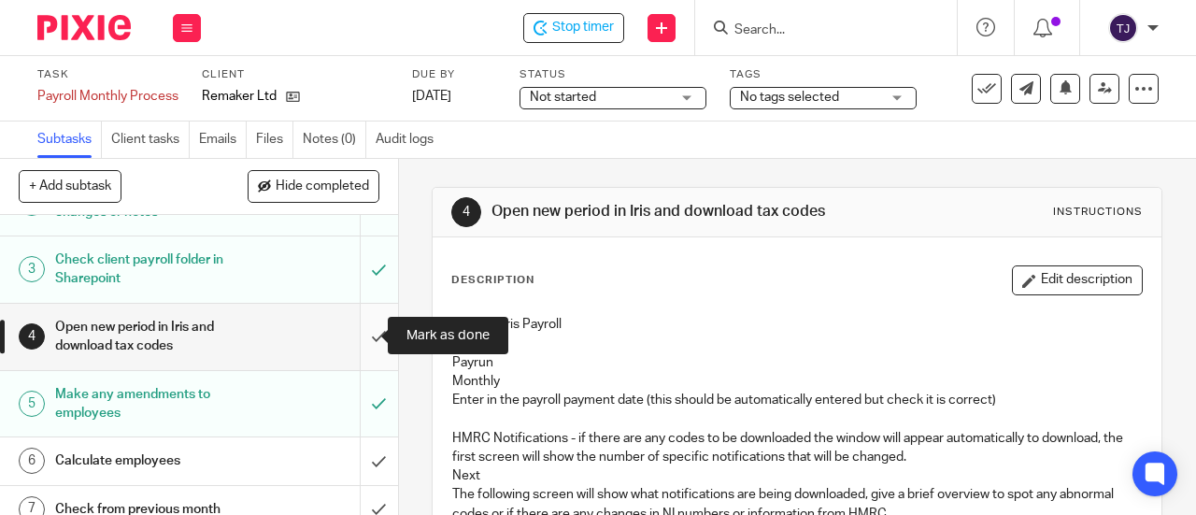
click at [364, 337] on input "submit" at bounding box center [199, 337] width 398 height 66
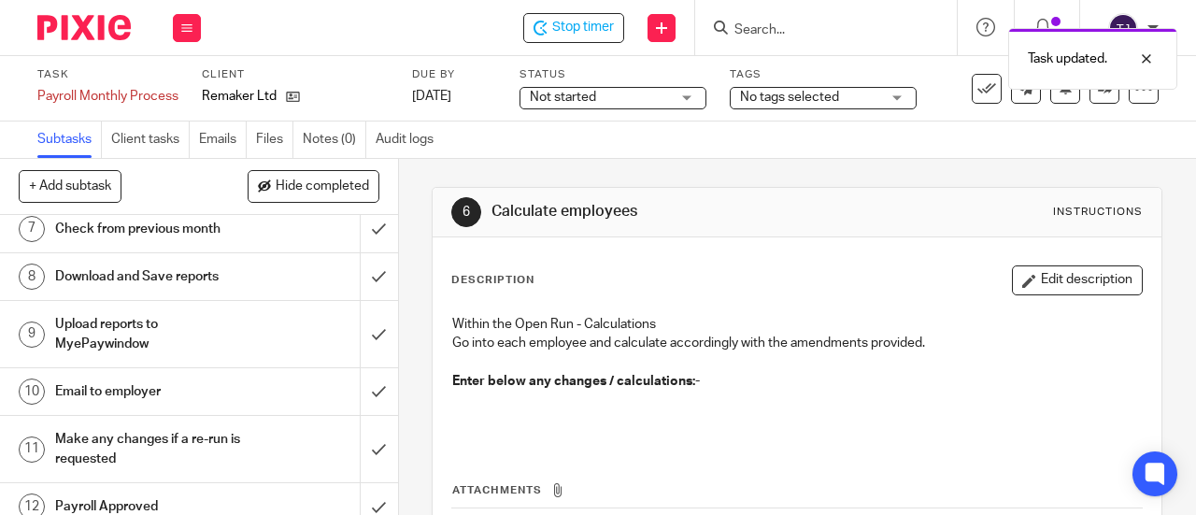
scroll to position [280, 0]
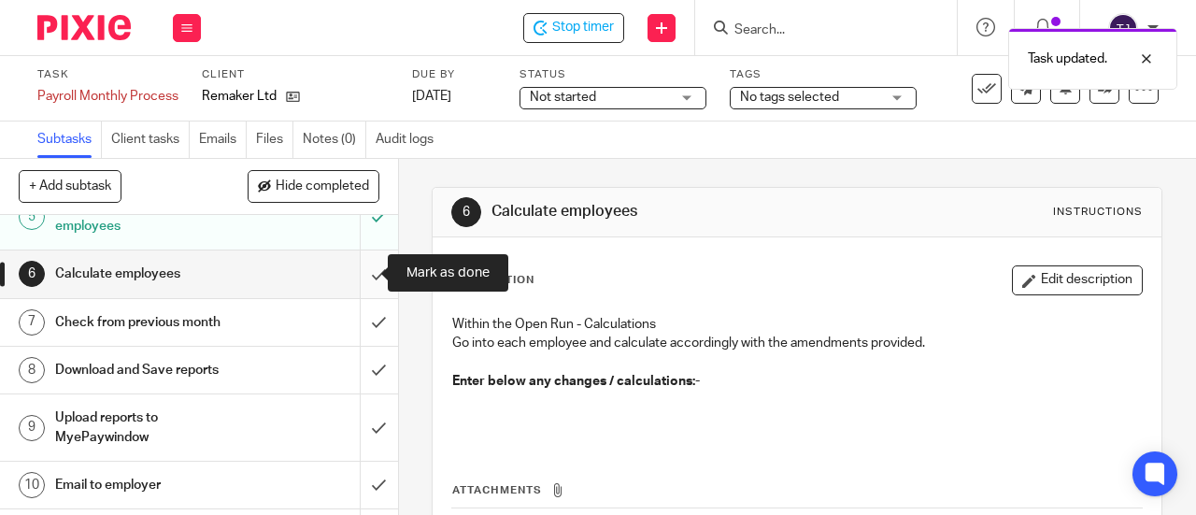
click at [359, 274] on input "submit" at bounding box center [199, 273] width 398 height 47
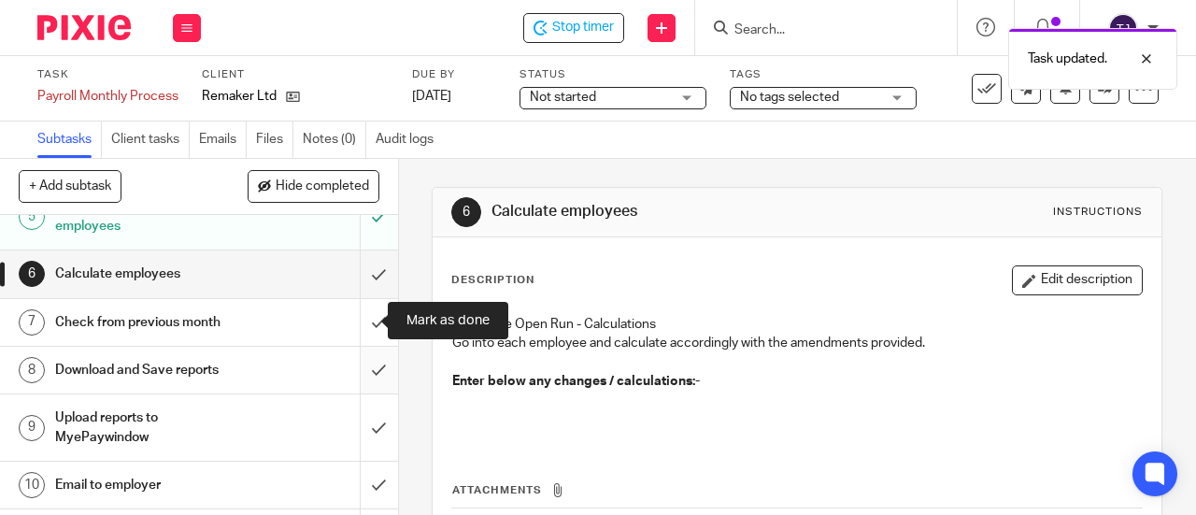
drag, startPoint x: 352, startPoint y: 322, endPoint x: 355, endPoint y: 348, distance: 26.3
click at [353, 326] on input "submit" at bounding box center [199, 322] width 398 height 47
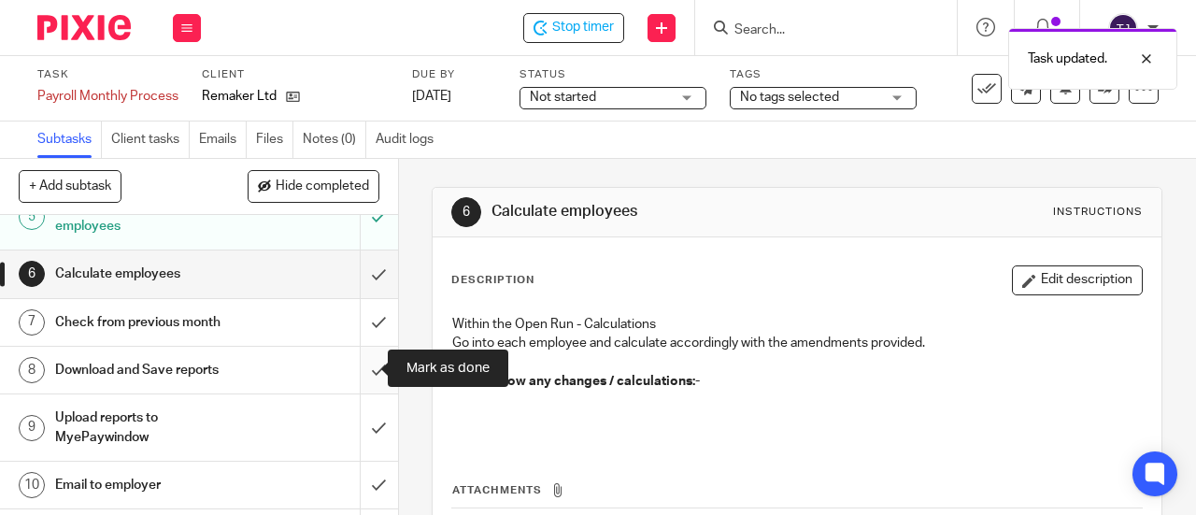
drag, startPoint x: 356, startPoint y: 366, endPoint x: 356, endPoint y: 386, distance: 19.6
click at [356, 371] on input "submit" at bounding box center [199, 370] width 398 height 47
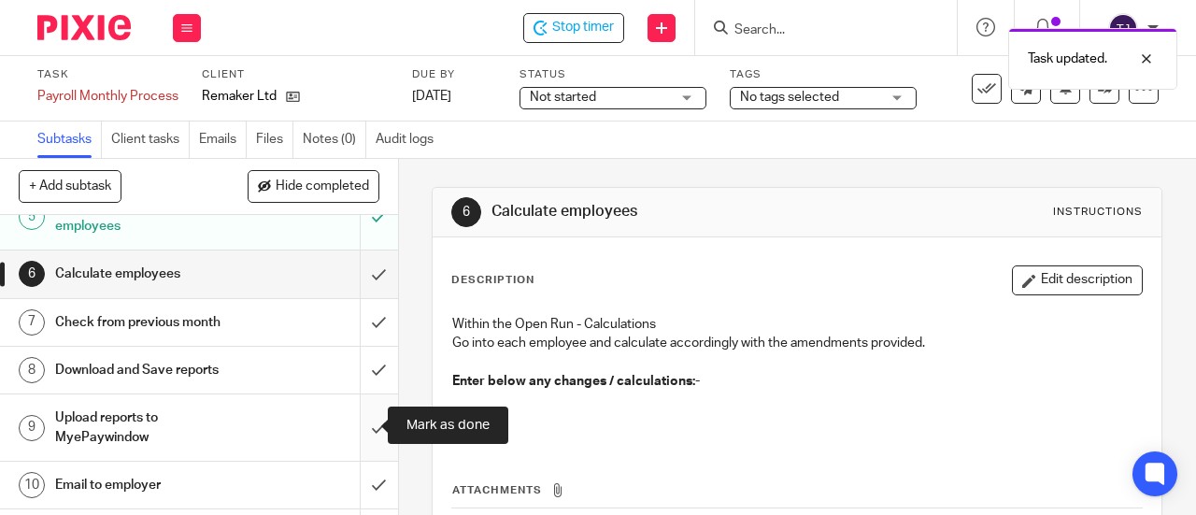
drag, startPoint x: 361, startPoint y: 429, endPoint x: 357, endPoint y: 444, distance: 15.4
click at [362, 433] on input "submit" at bounding box center [199, 427] width 398 height 66
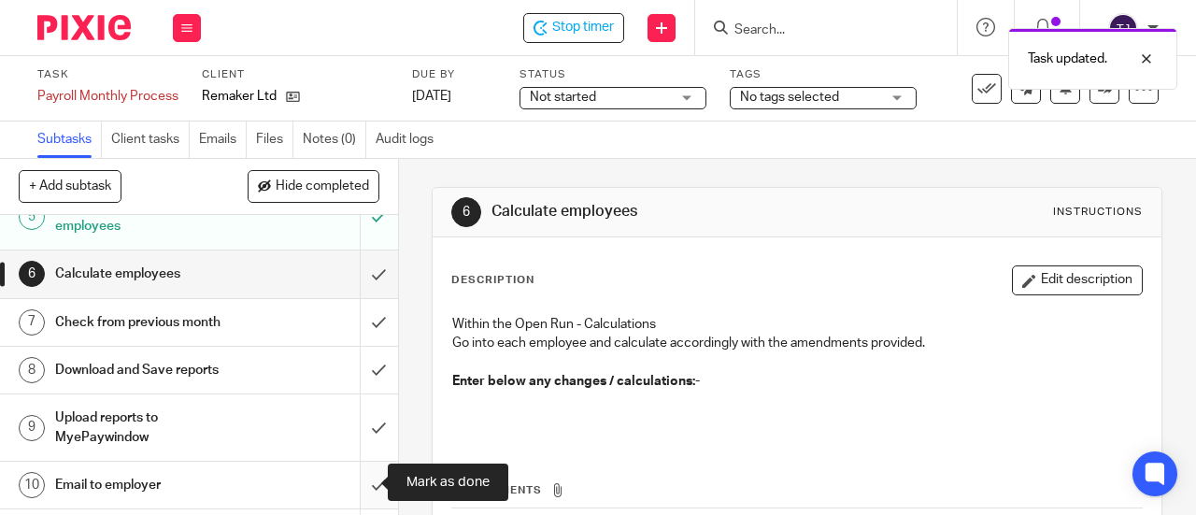
click at [357, 483] on input "submit" at bounding box center [199, 485] width 398 height 47
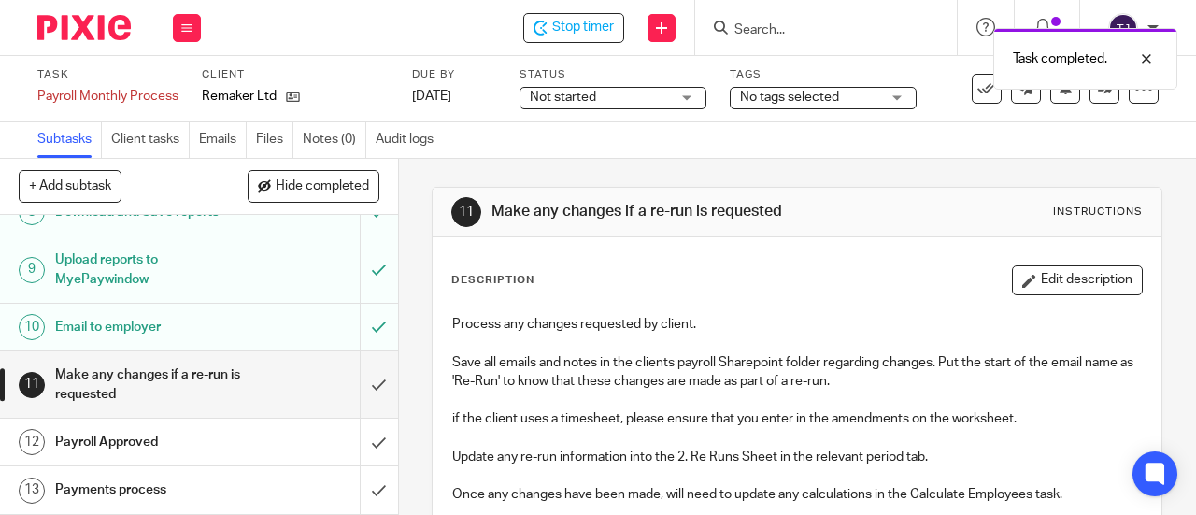
scroll to position [467, 0]
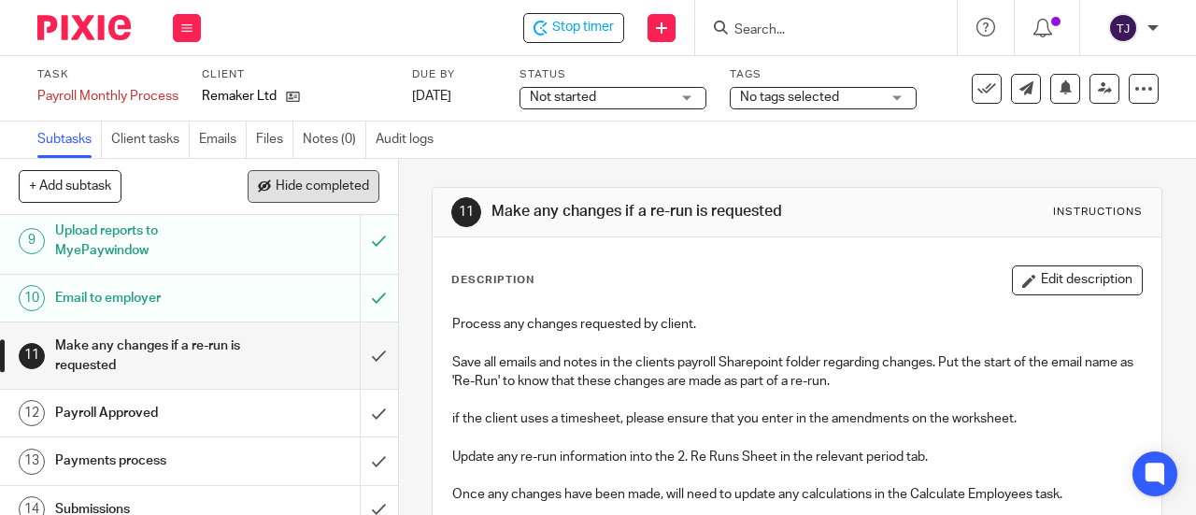
click at [299, 179] on button "Hide completed" at bounding box center [314, 186] width 132 height 32
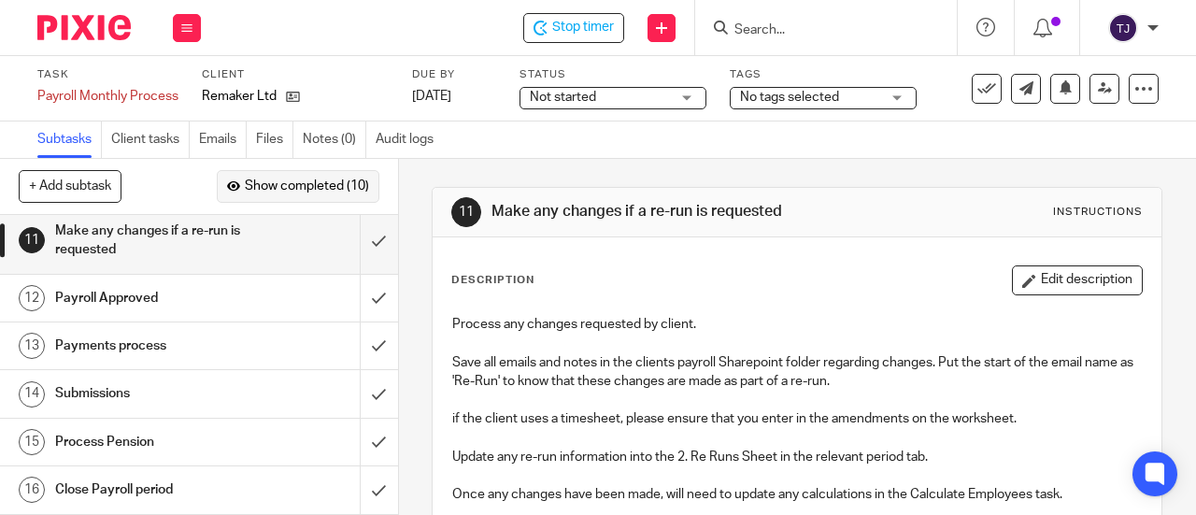
scroll to position [0, 0]
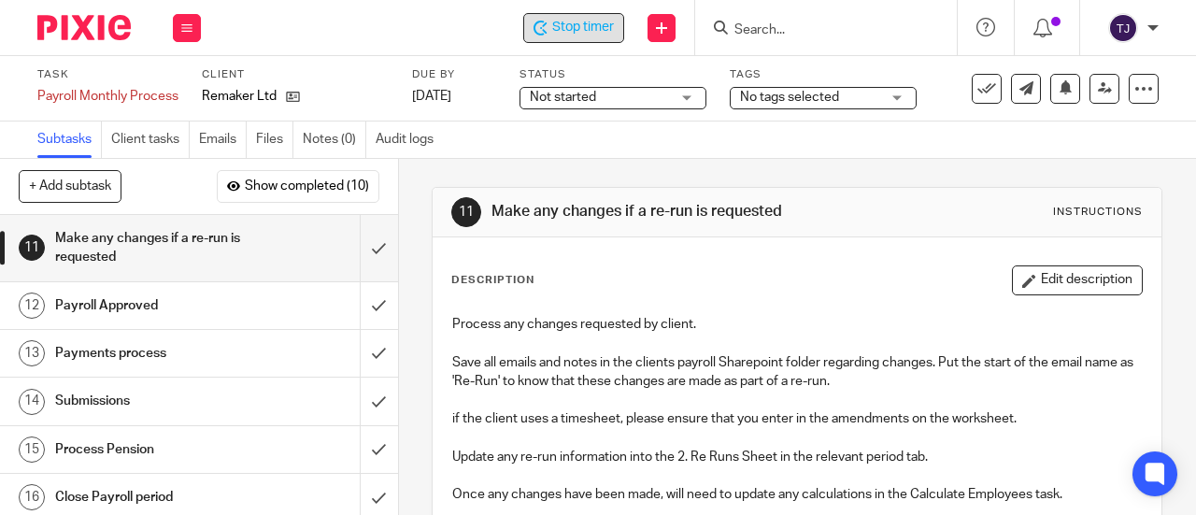
click at [595, 38] on div "Stop timer" at bounding box center [573, 28] width 101 height 30
click at [818, 32] on input "Search" at bounding box center [817, 30] width 168 height 17
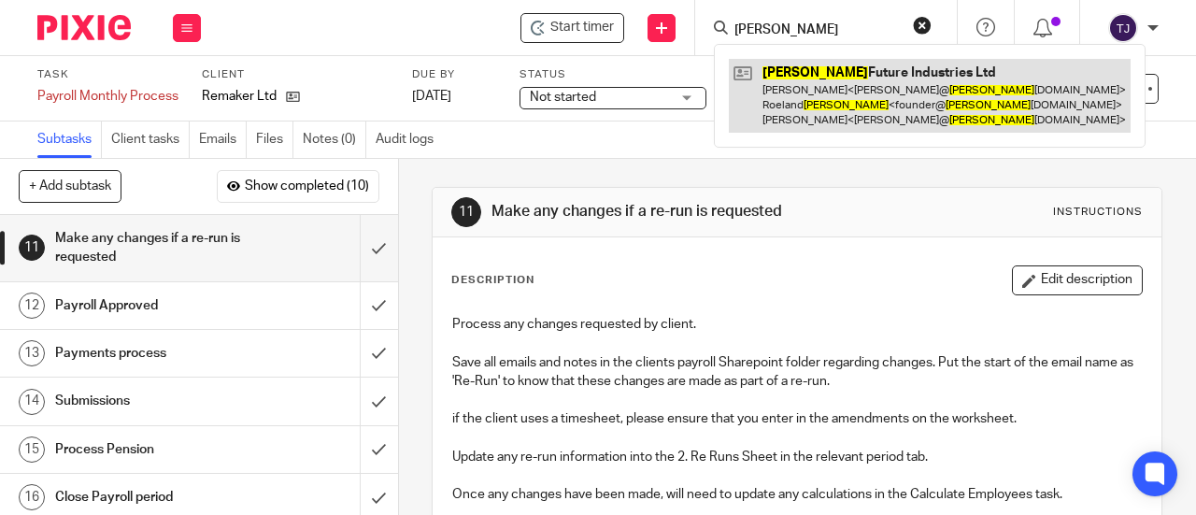
type input "[PERSON_NAME]"
click at [789, 87] on link at bounding box center [930, 96] width 402 height 74
click at [793, 83] on link at bounding box center [930, 96] width 402 height 74
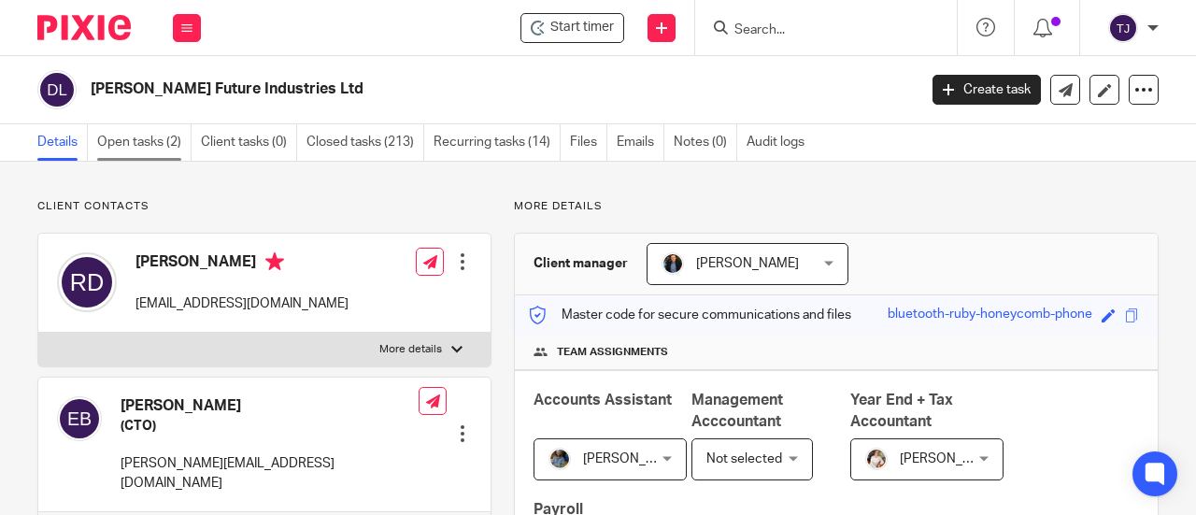
click at [135, 143] on link "Open tasks (2)" at bounding box center [144, 142] width 94 height 36
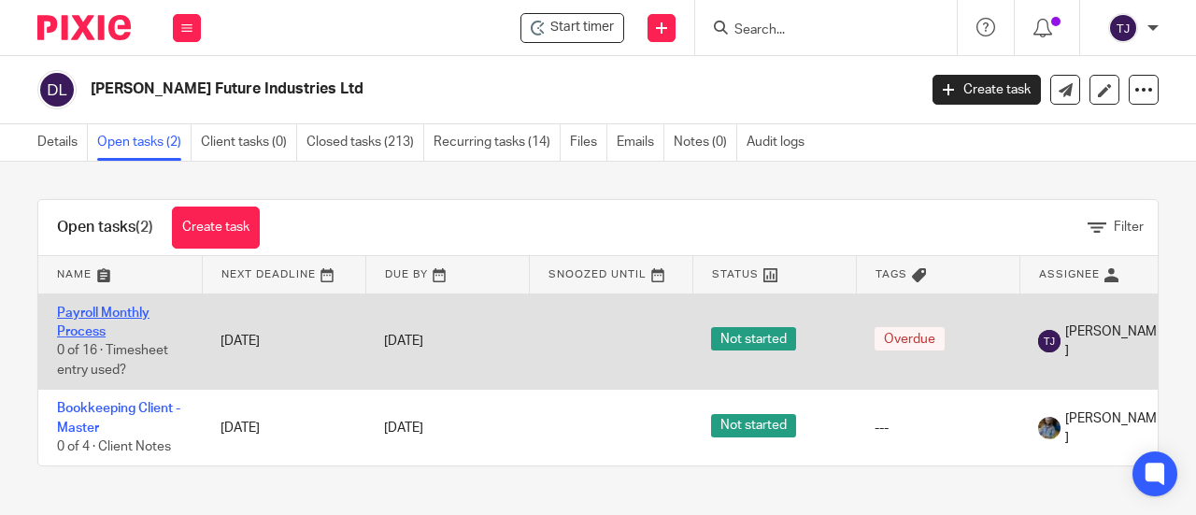
click at [143, 311] on link "Payroll Monthly Process" at bounding box center [103, 323] width 93 height 32
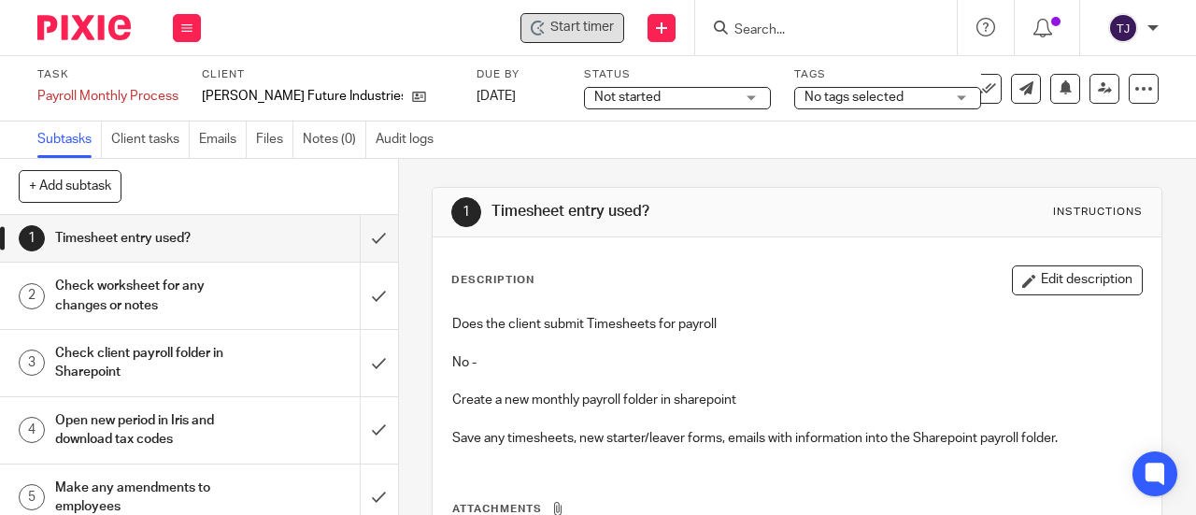
click at [604, 27] on span "Start timer" at bounding box center [583, 28] width 64 height 20
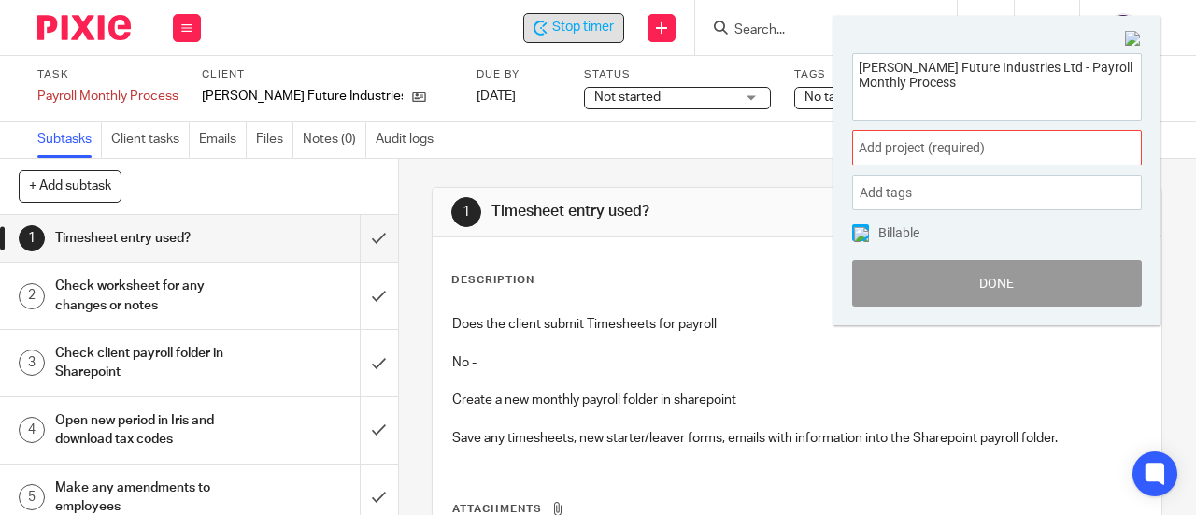
click at [892, 140] on span "Add project (required) :" at bounding box center [977, 148] width 236 height 20
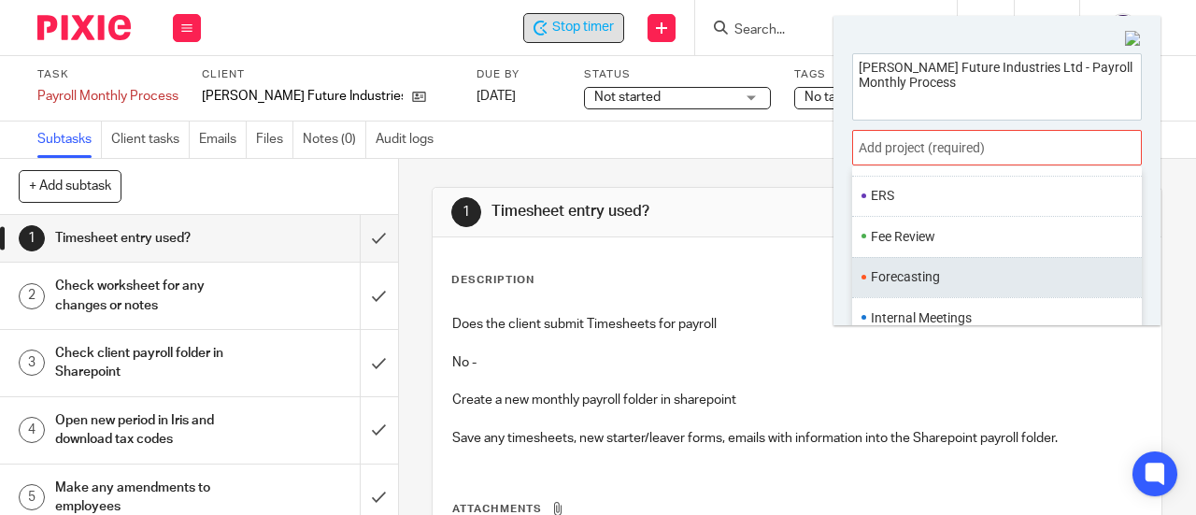
scroll to position [686, 0]
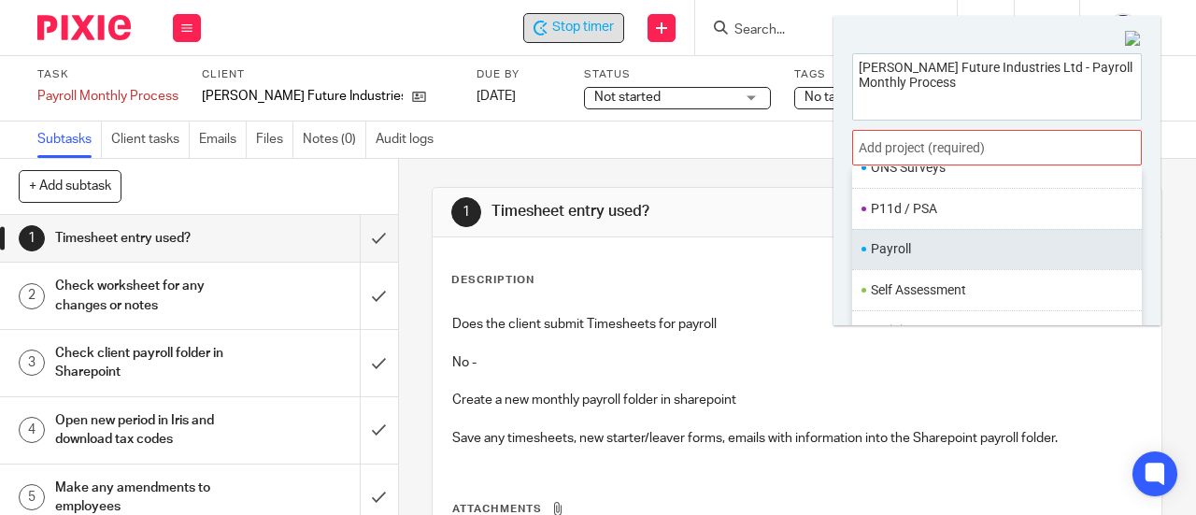
click at [937, 239] on li "Payroll" at bounding box center [993, 249] width 244 height 20
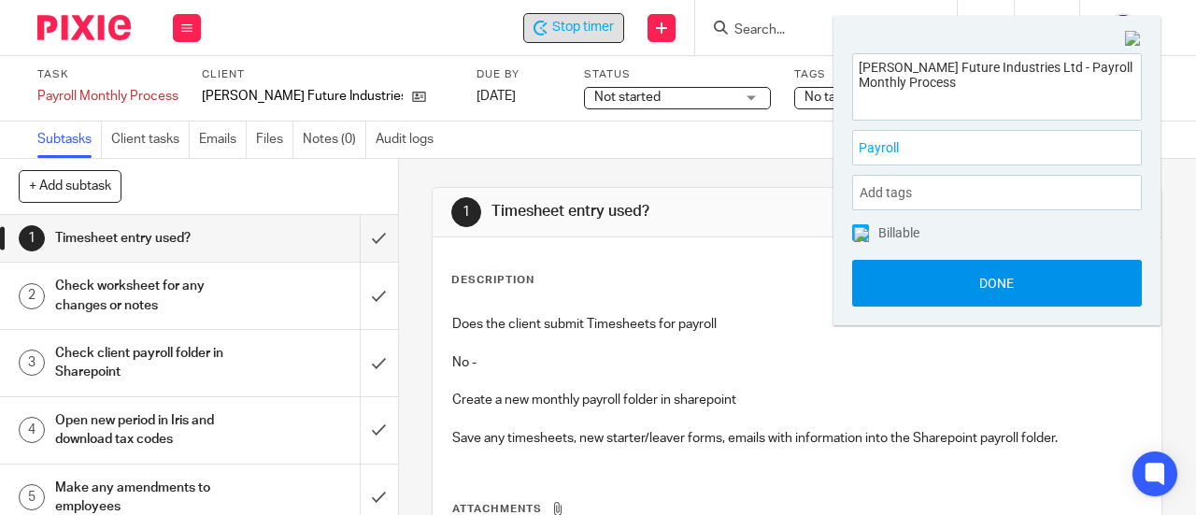
click at [953, 277] on button "Done" at bounding box center [997, 283] width 290 height 47
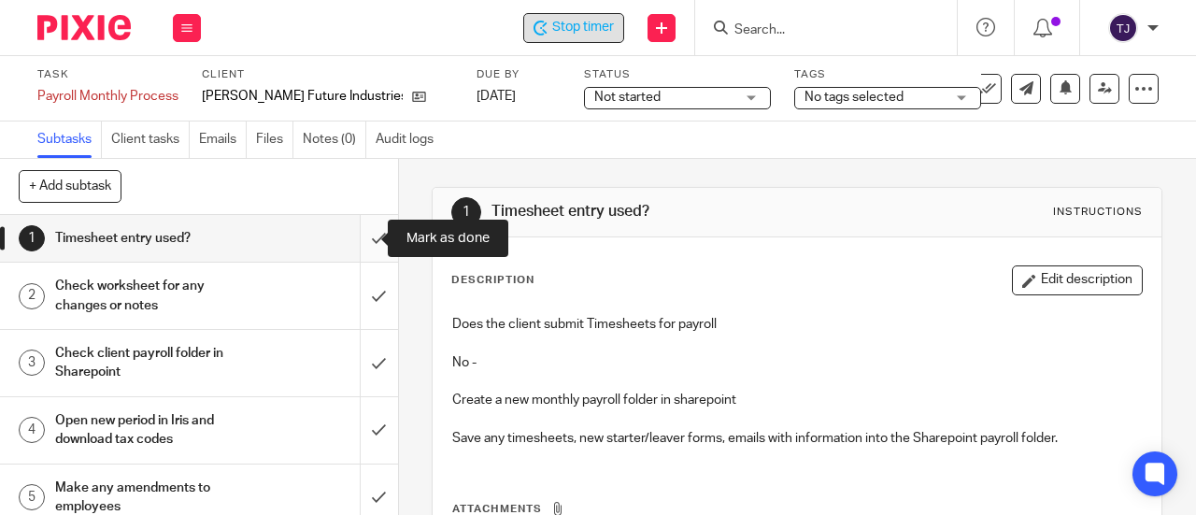
click at [363, 238] on input "submit" at bounding box center [199, 238] width 398 height 47
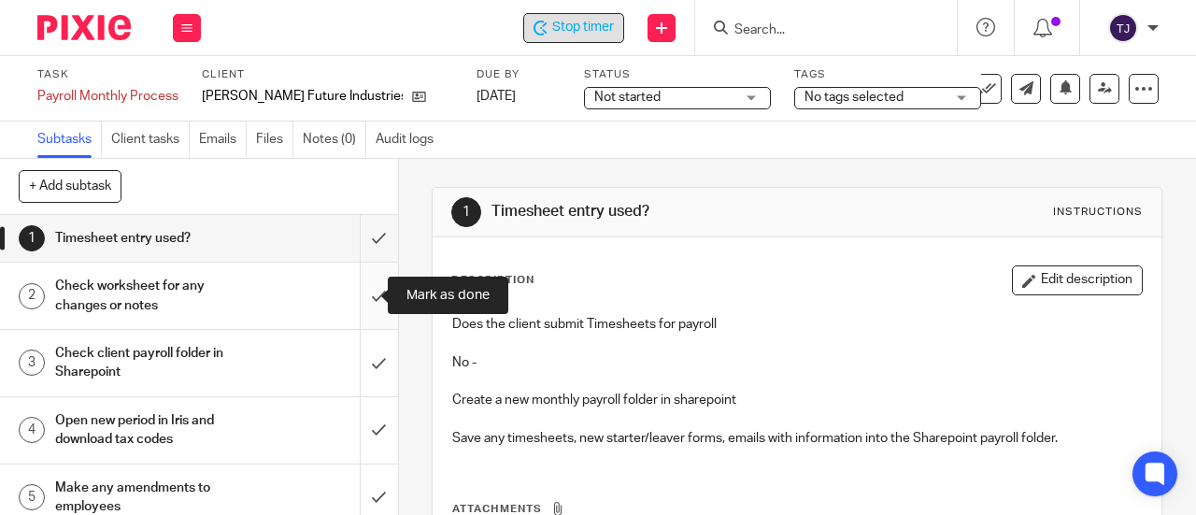
drag, startPoint x: 362, startPoint y: 296, endPoint x: 359, endPoint y: 337, distance: 41.2
click at [362, 296] on input "submit" at bounding box center [199, 296] width 398 height 66
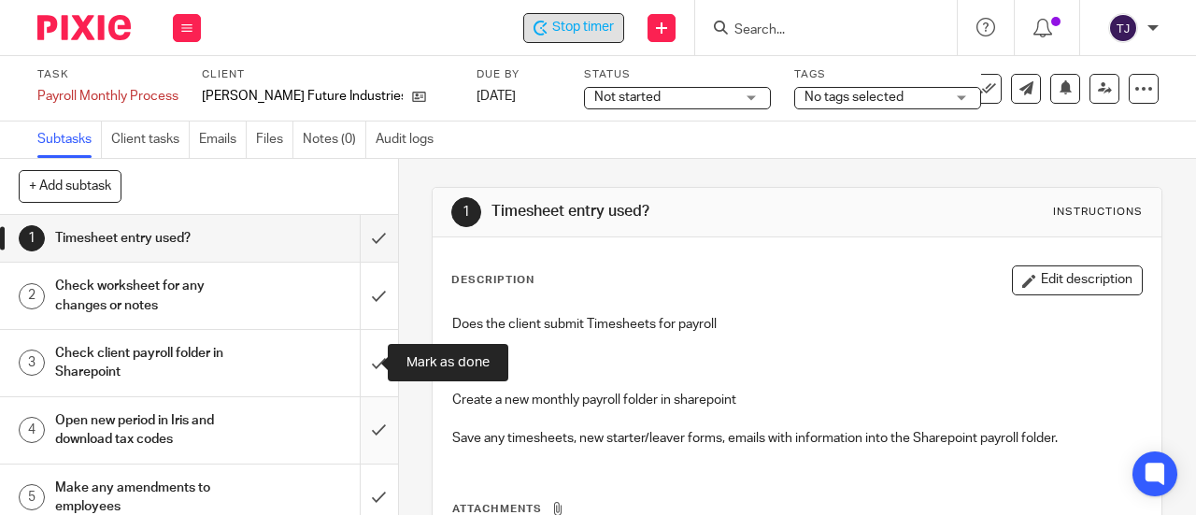
drag, startPoint x: 365, startPoint y: 360, endPoint x: 361, endPoint y: 421, distance: 60.9
click at [363, 391] on input "submit" at bounding box center [199, 363] width 398 height 66
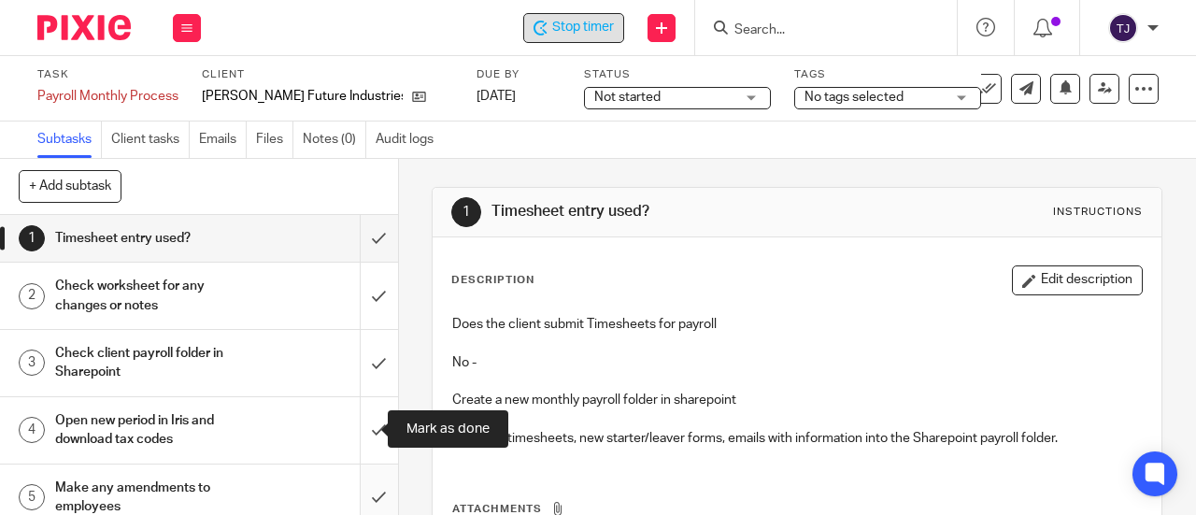
drag, startPoint x: 361, startPoint y: 431, endPoint x: 358, endPoint y: 487, distance: 56.2
click at [360, 446] on input "submit" at bounding box center [199, 430] width 398 height 66
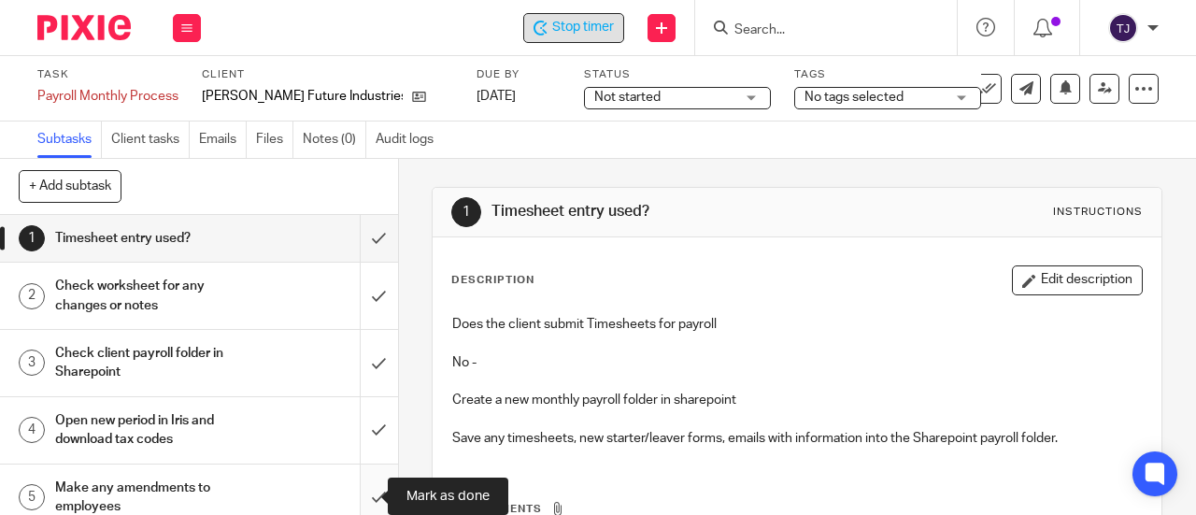
click at [356, 497] on input "submit" at bounding box center [199, 498] width 398 height 66
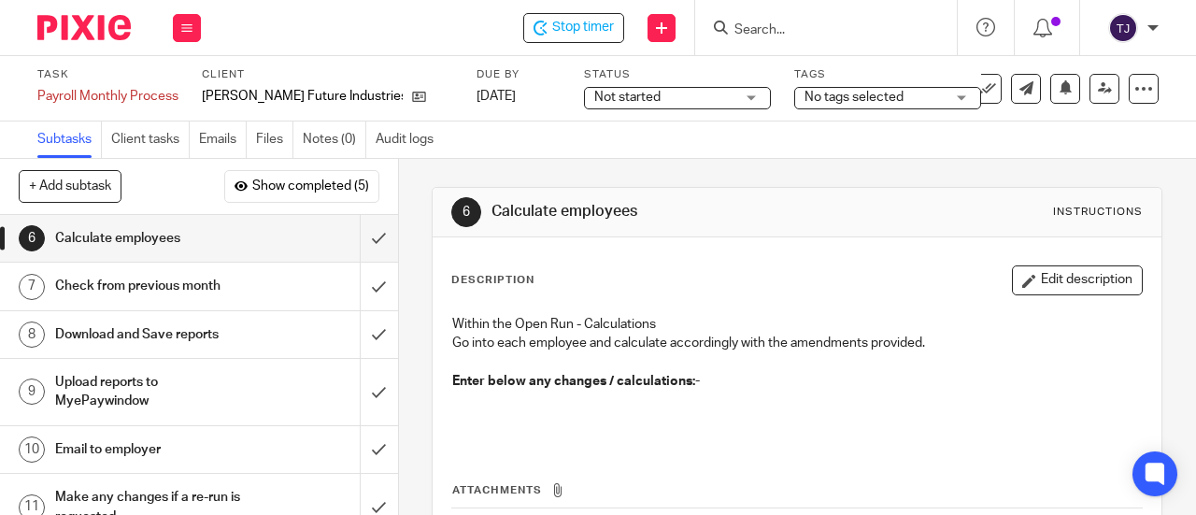
click at [611, 93] on span "Not started" at bounding box center [664, 98] width 140 height 20
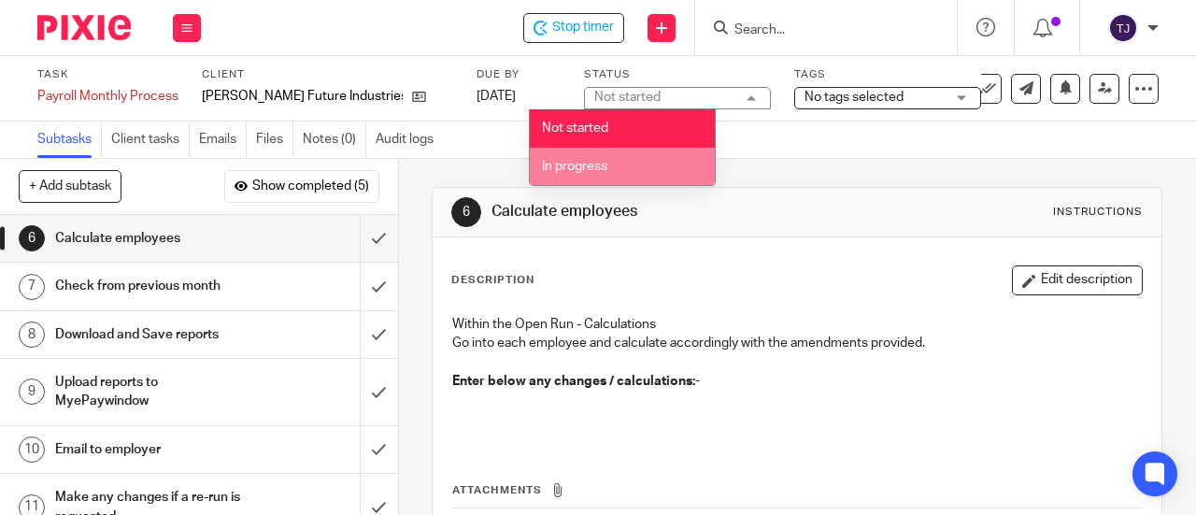
click at [614, 156] on li "In progress" at bounding box center [622, 167] width 185 height 38
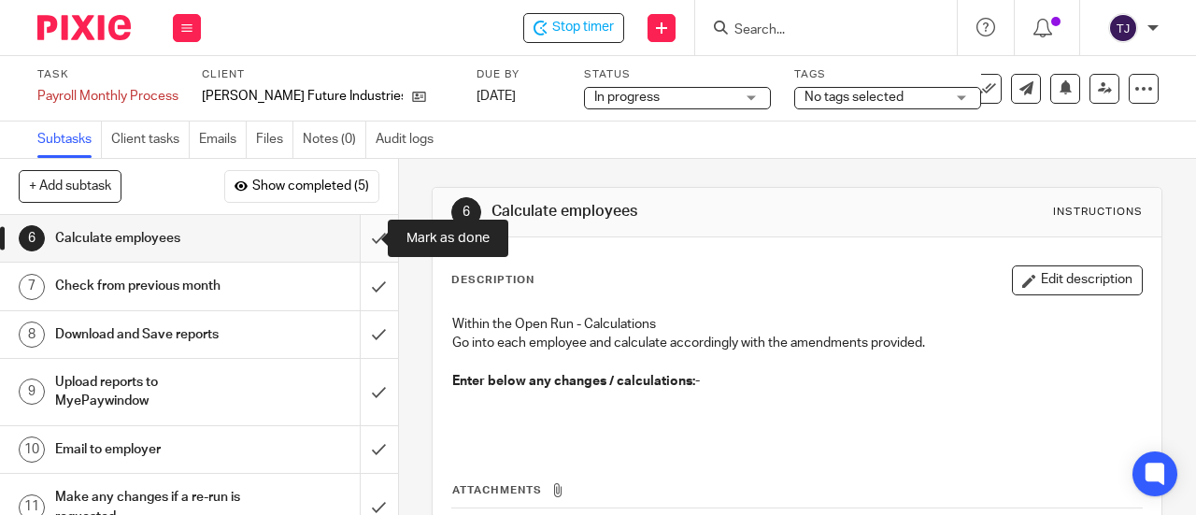
click at [361, 237] on input "submit" at bounding box center [199, 238] width 398 height 47
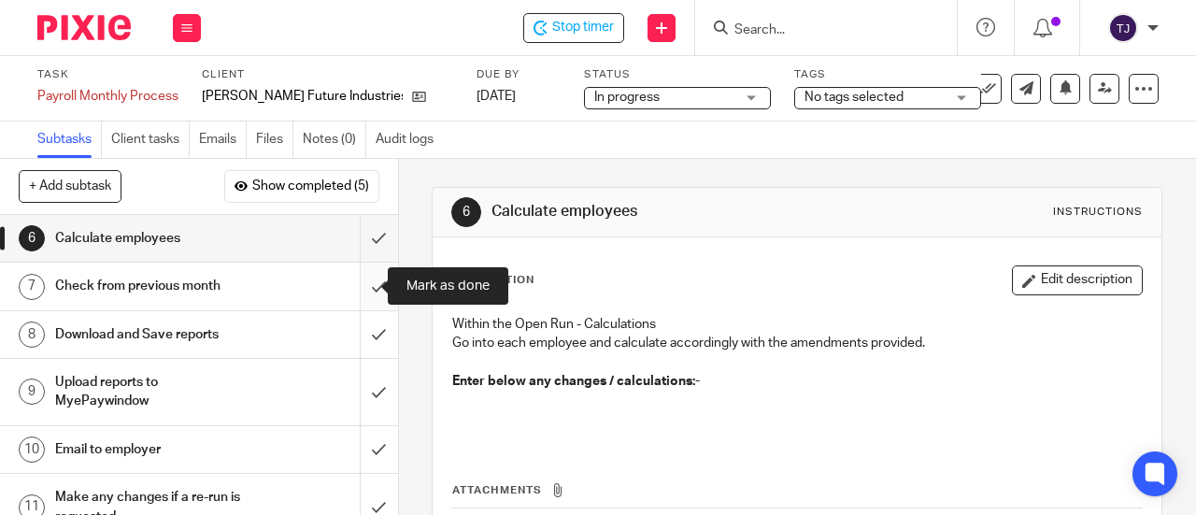
drag, startPoint x: 364, startPoint y: 286, endPoint x: 365, endPoint y: 308, distance: 22.5
click at [364, 287] on input "submit" at bounding box center [199, 286] width 398 height 47
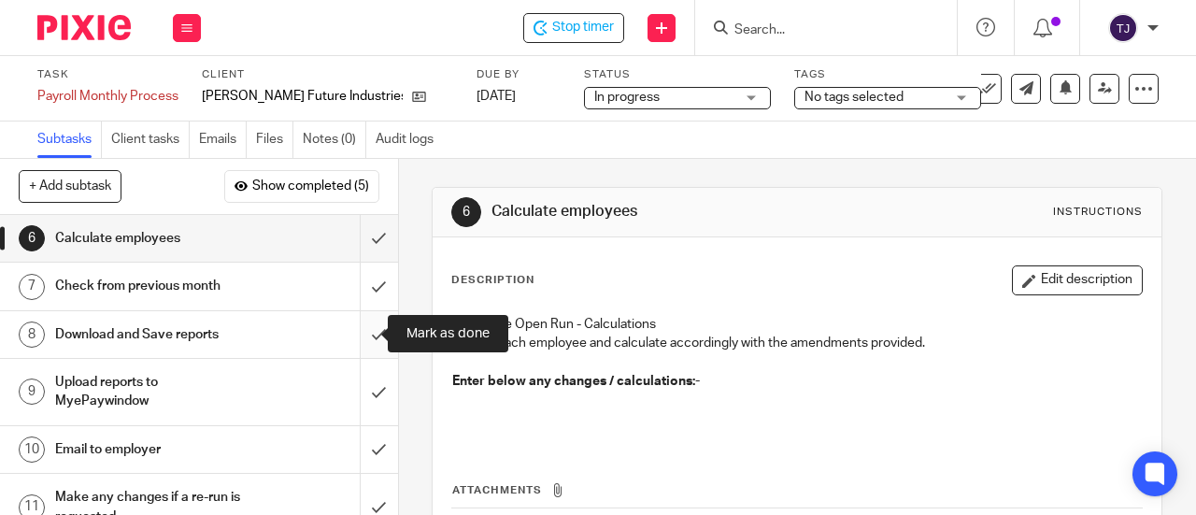
click at [365, 337] on input "submit" at bounding box center [199, 334] width 398 height 47
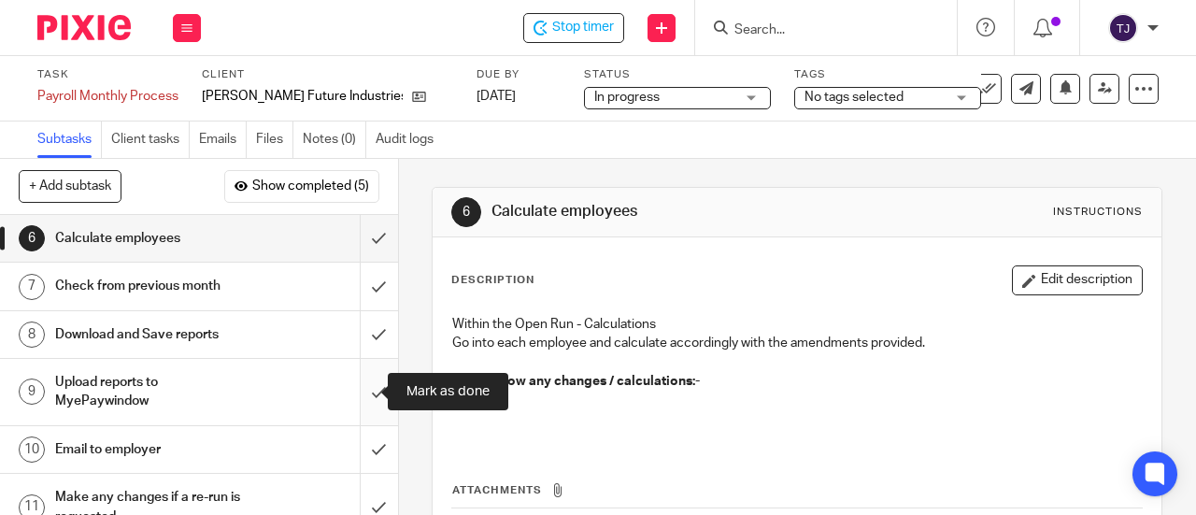
drag, startPoint x: 365, startPoint y: 394, endPoint x: 365, endPoint y: 414, distance: 20.6
click at [365, 395] on input "submit" at bounding box center [199, 392] width 398 height 66
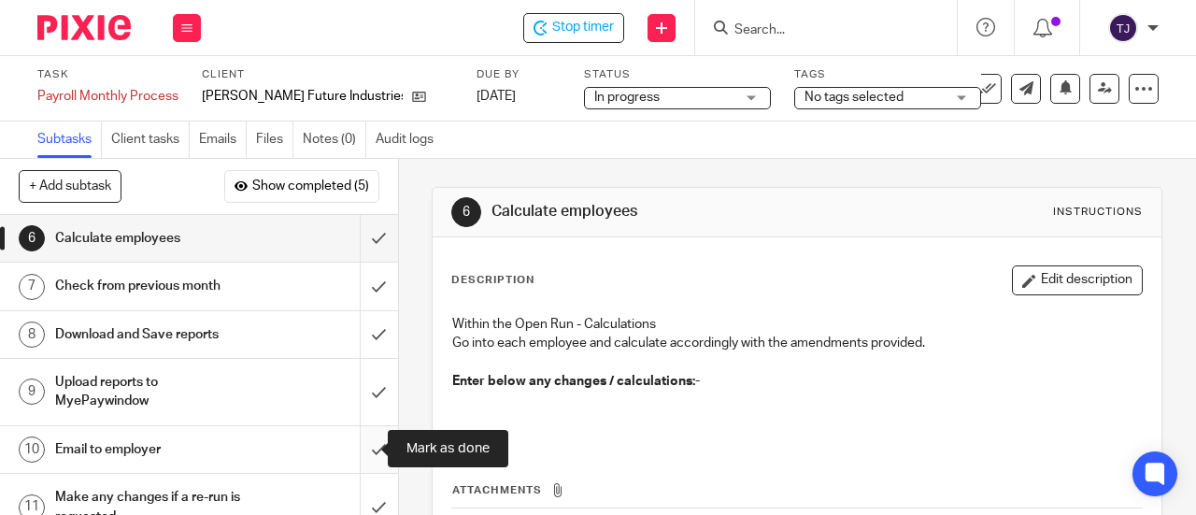
click at [367, 446] on input "submit" at bounding box center [199, 449] width 398 height 47
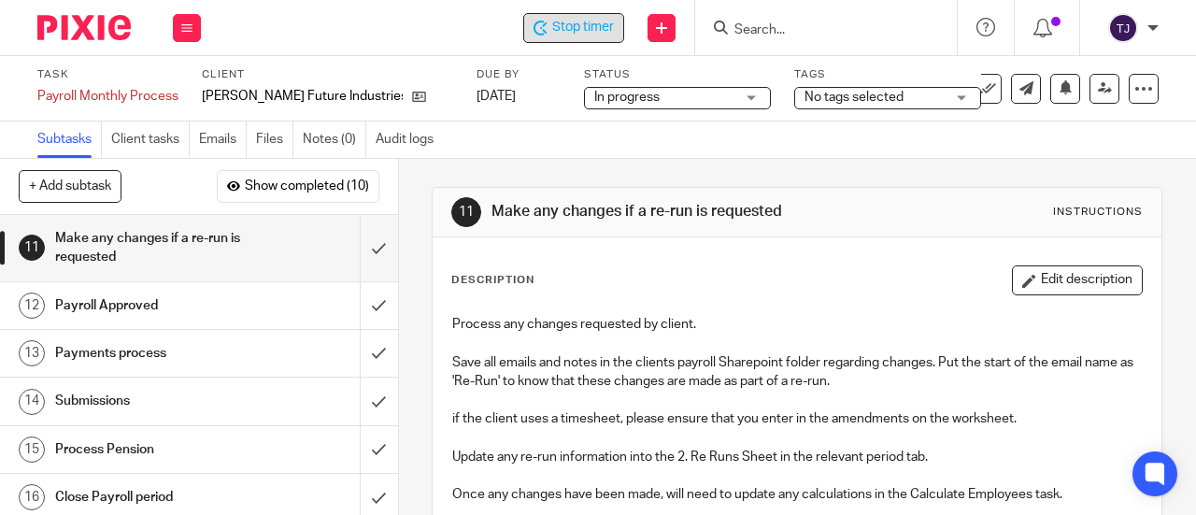
click at [577, 33] on span "Stop timer" at bounding box center [583, 28] width 62 height 20
click at [473, 18] on div "Start timer Send new email Create task Add client Get Support Contact via email…" at bounding box center [708, 27] width 977 height 55
click at [768, 29] on input "Search" at bounding box center [817, 30] width 168 height 17
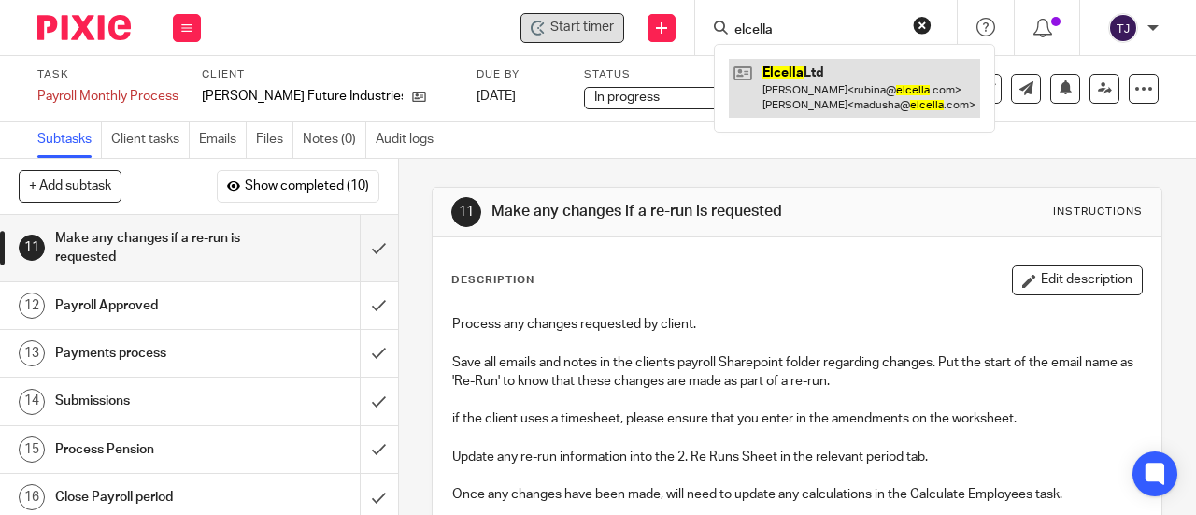
type input "elcella"
click at [776, 80] on link at bounding box center [854, 88] width 251 height 58
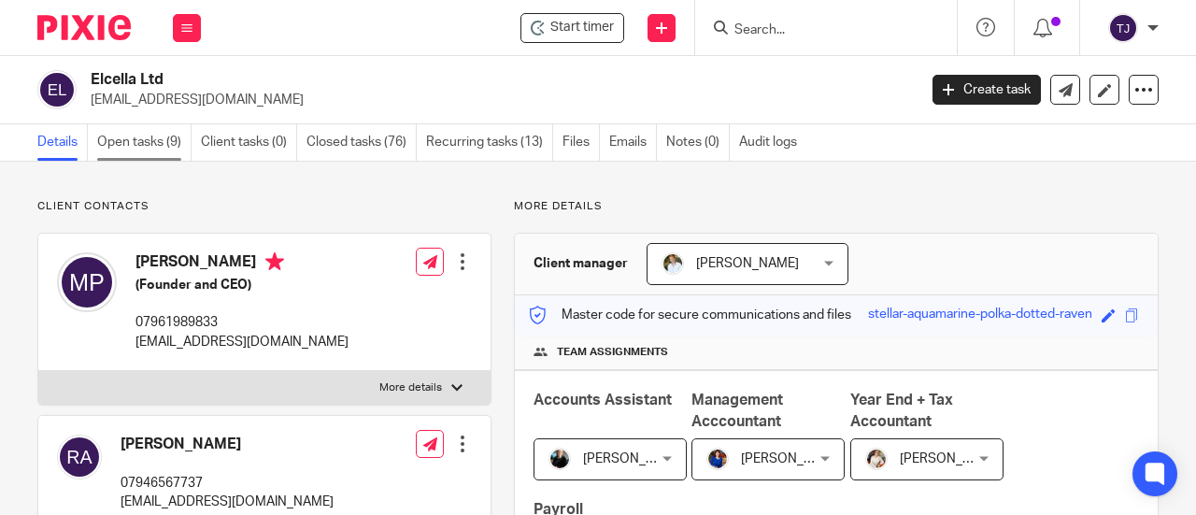
click at [125, 135] on link "Open tasks (9)" at bounding box center [144, 142] width 94 height 36
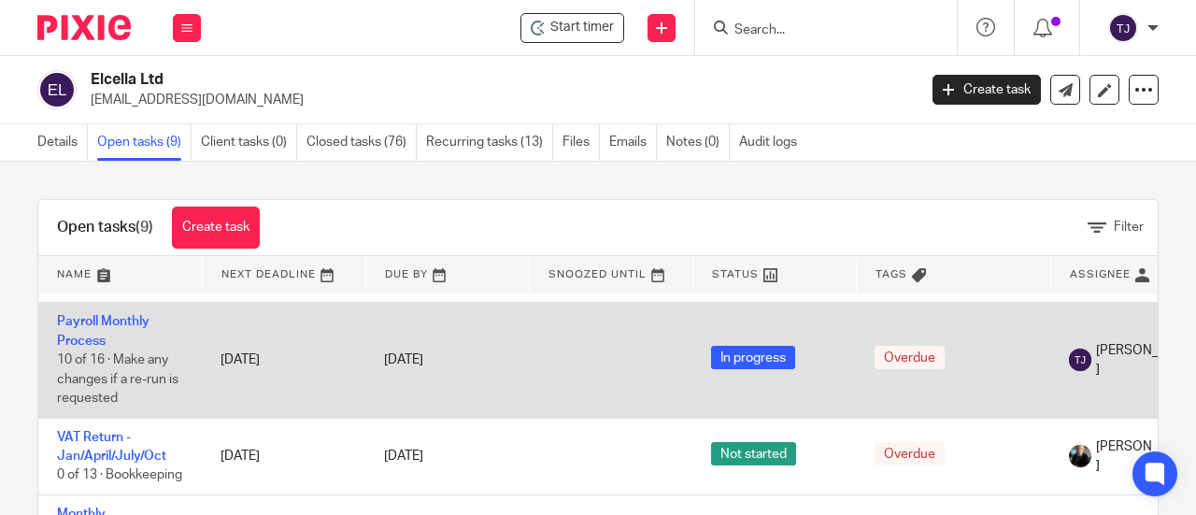
scroll to position [467, 0]
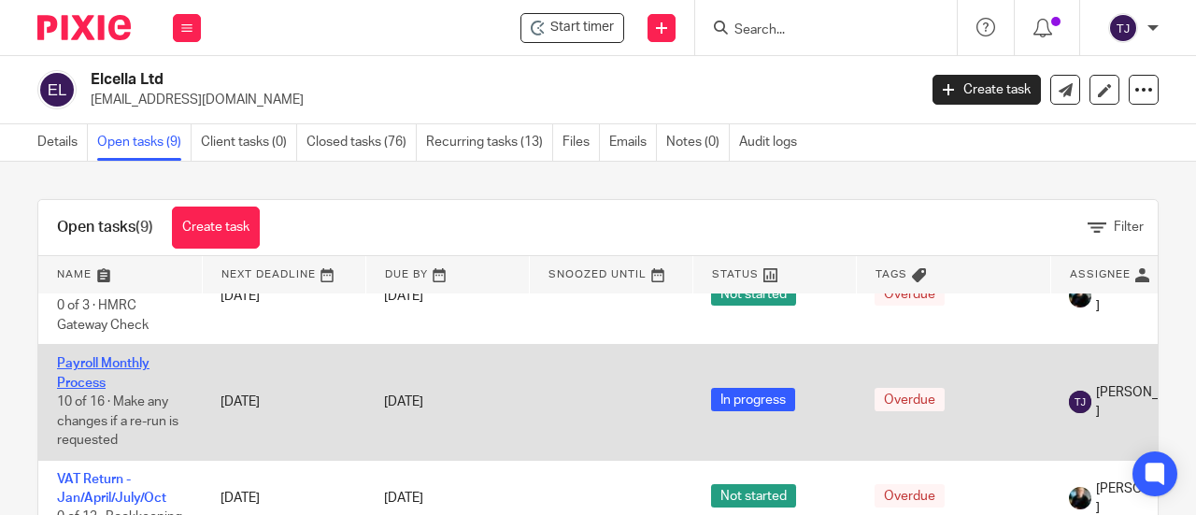
click at [134, 363] on link "Payroll Monthly Process" at bounding box center [103, 373] width 93 height 32
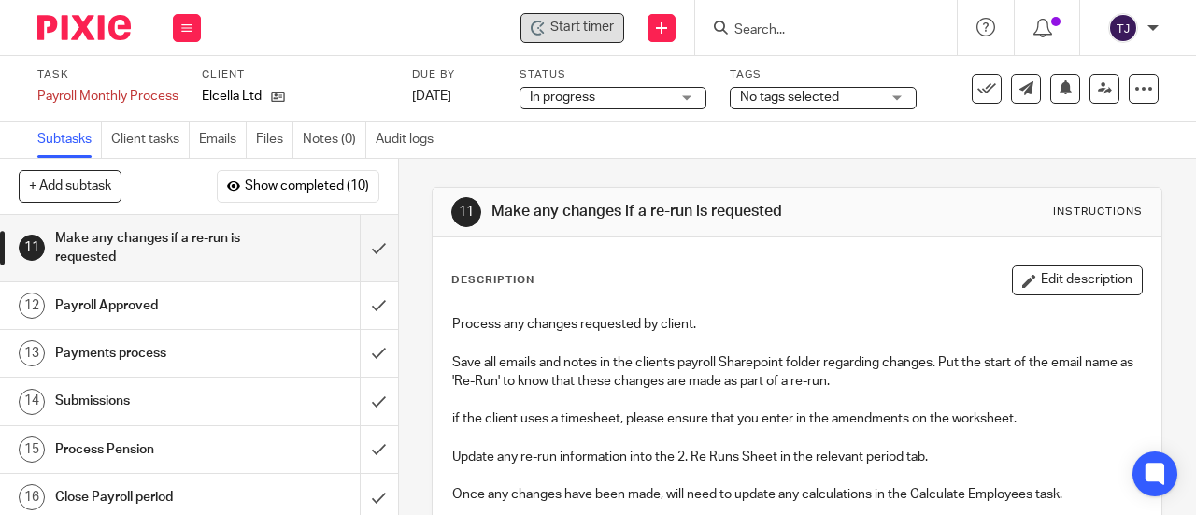
click at [605, 32] on span "Start timer" at bounding box center [583, 28] width 64 height 20
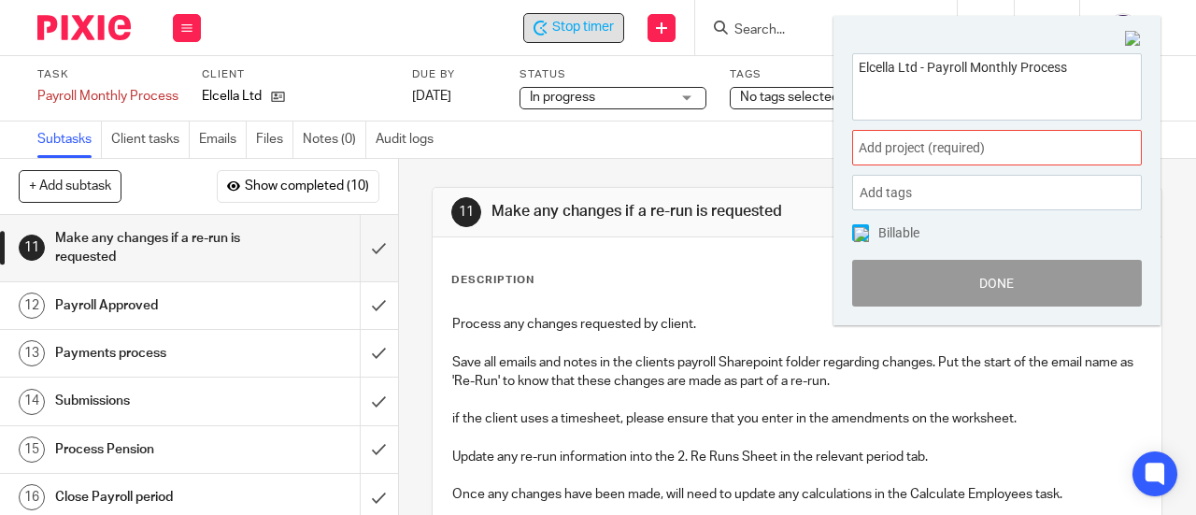
click at [913, 154] on span "Add project (required) :" at bounding box center [977, 148] width 236 height 20
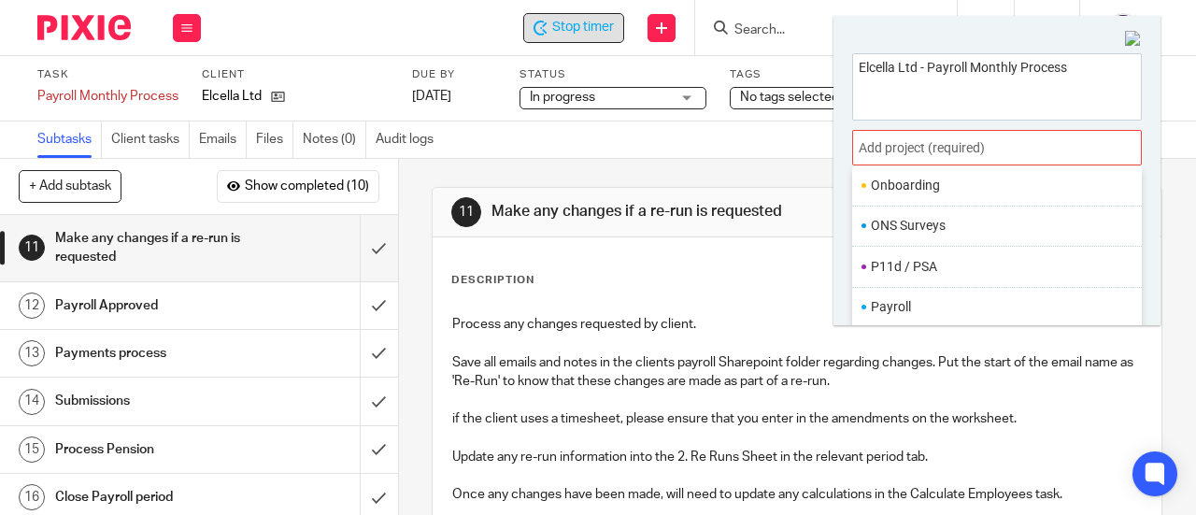
scroll to position [654, 0]
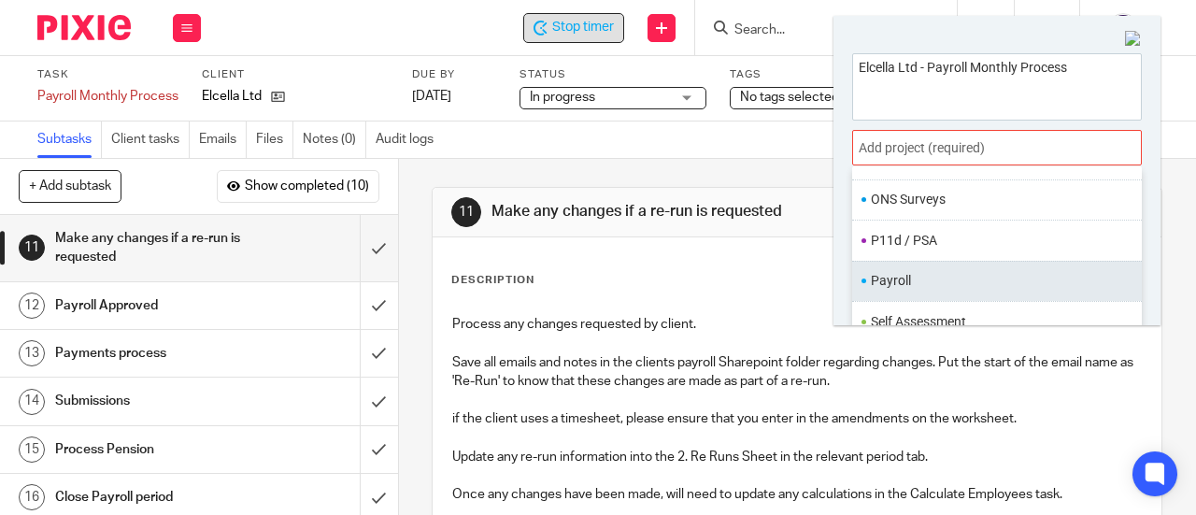
click at [907, 272] on li "Payroll" at bounding box center [993, 281] width 244 height 20
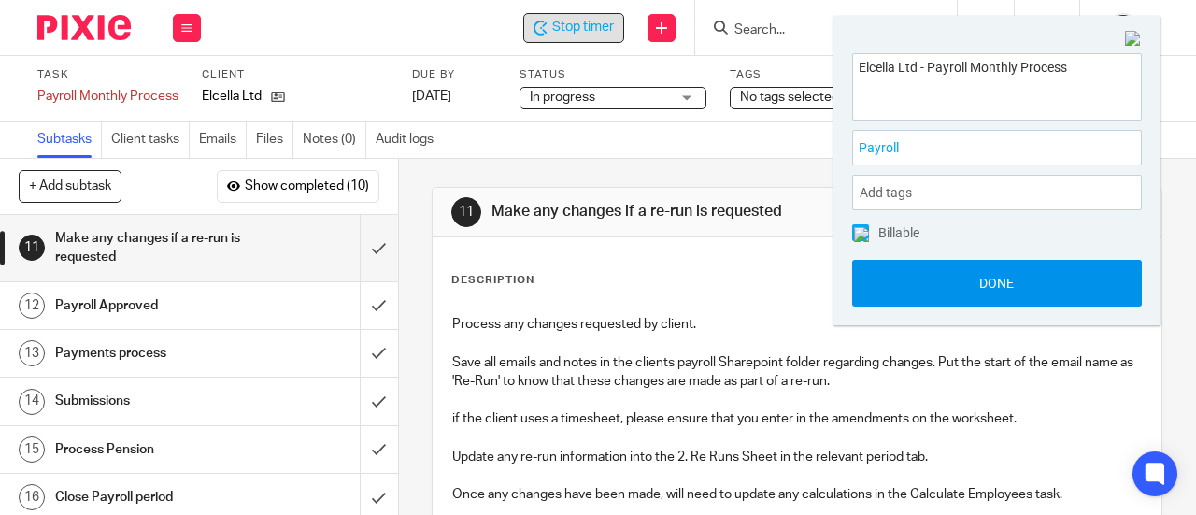
click at [910, 284] on button "Done" at bounding box center [997, 283] width 290 height 47
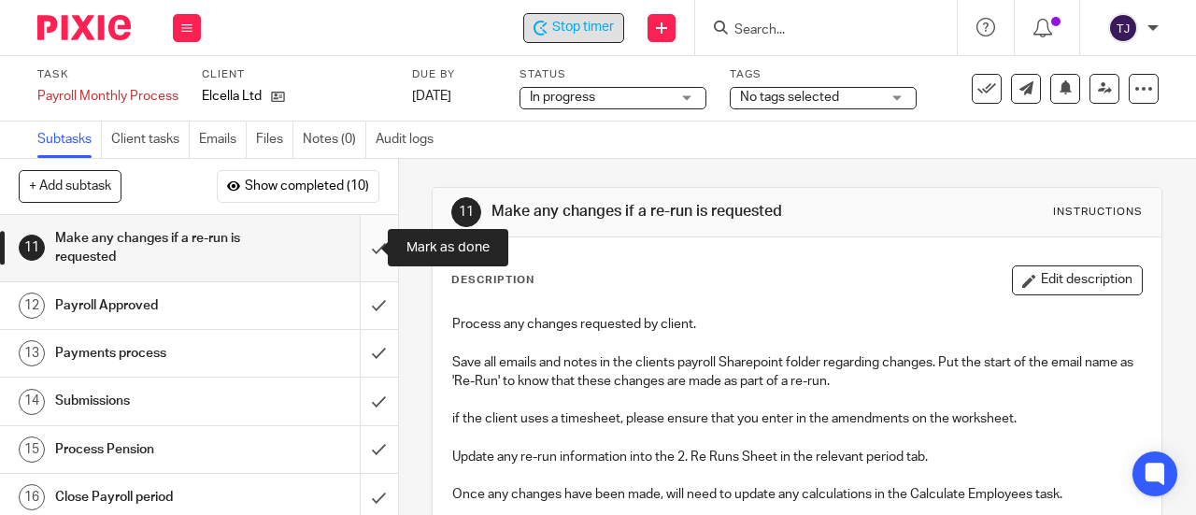
click at [350, 248] on input "submit" at bounding box center [199, 248] width 398 height 66
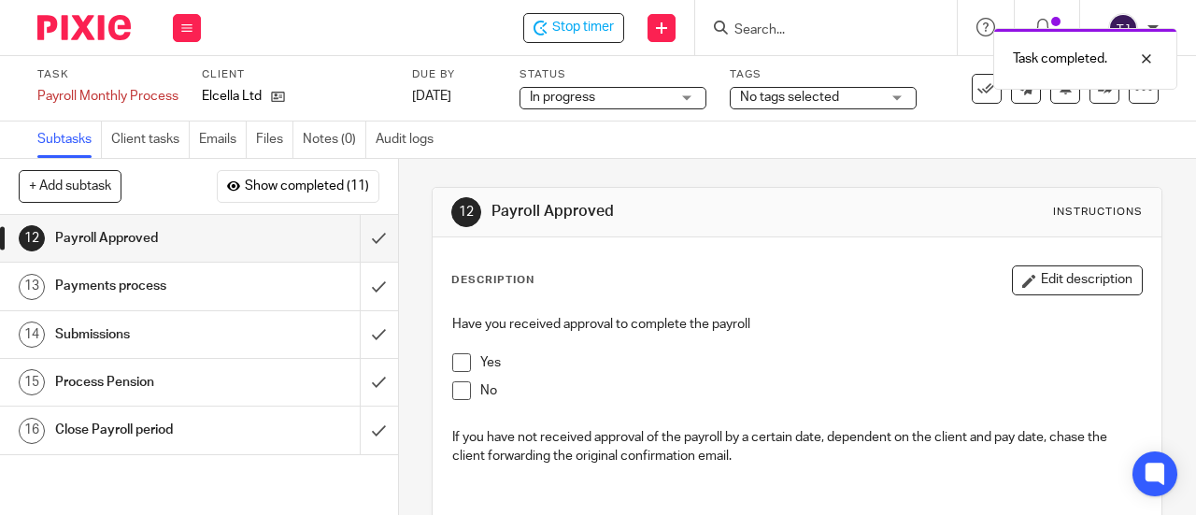
click at [453, 365] on span at bounding box center [461, 362] width 19 height 19
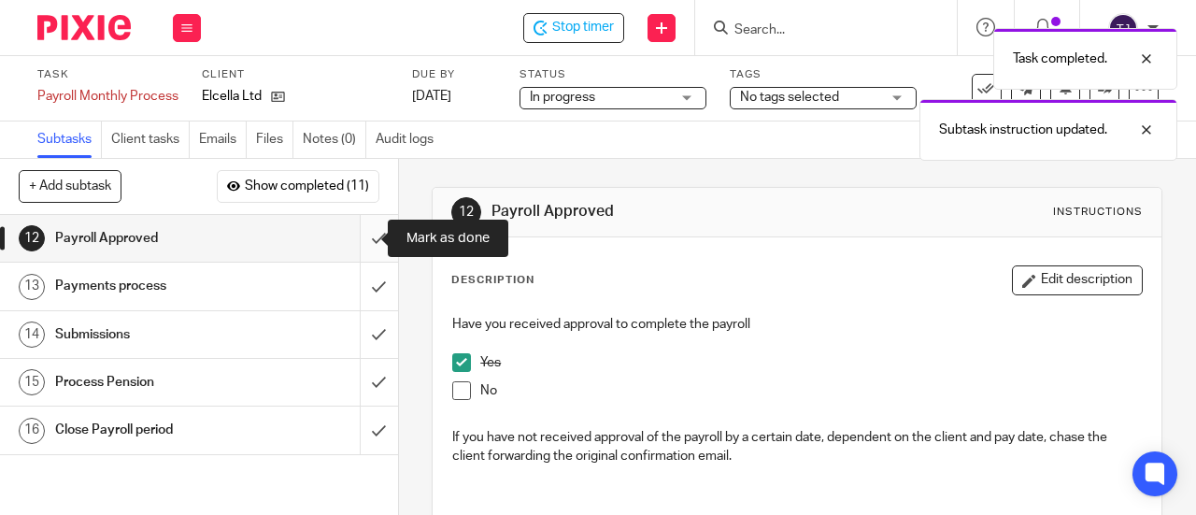
click at [365, 236] on input "submit" at bounding box center [199, 238] width 398 height 47
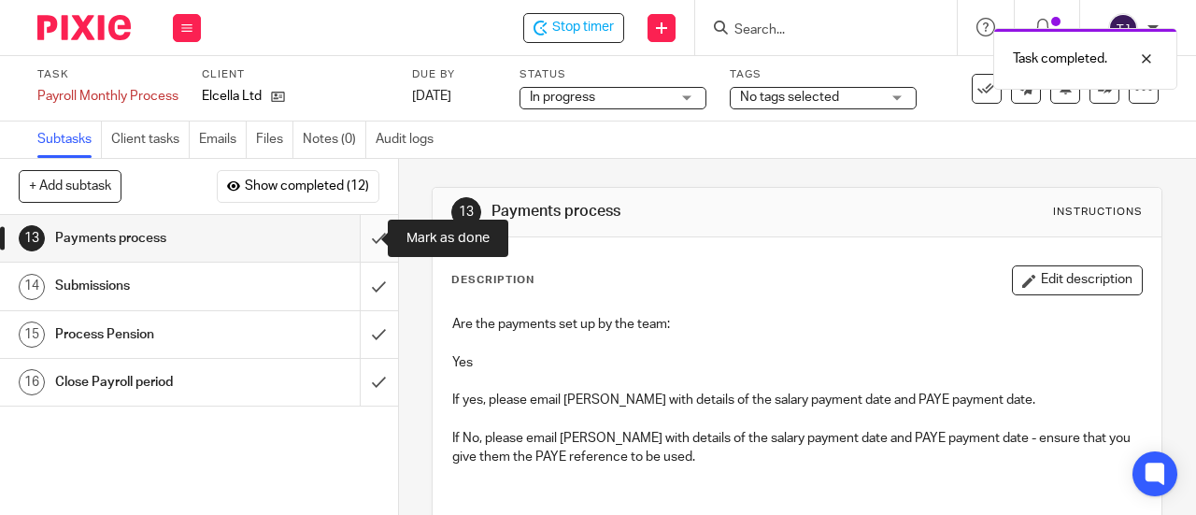
click at [357, 236] on input "submit" at bounding box center [199, 238] width 398 height 47
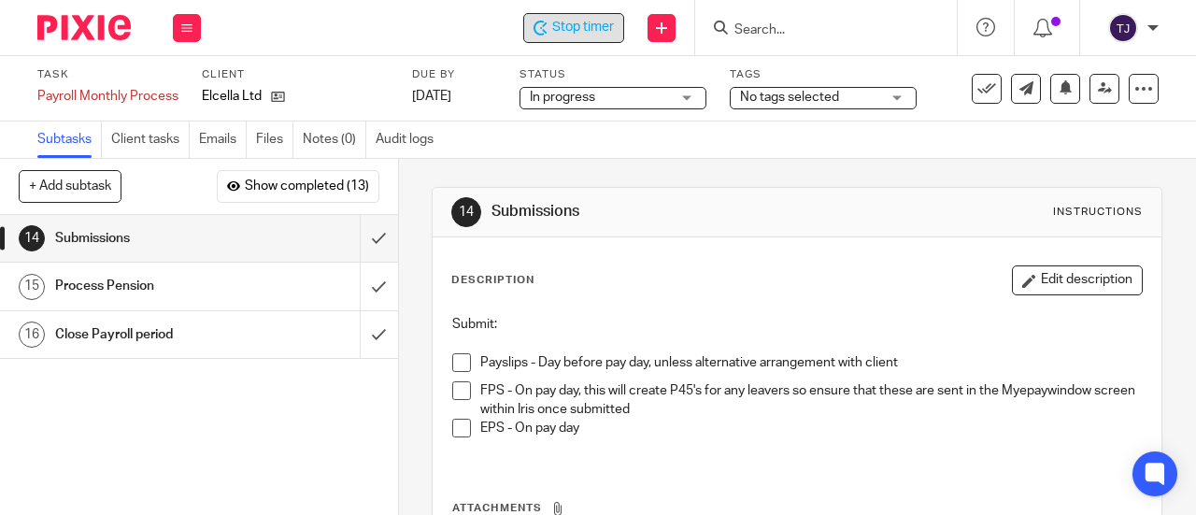
click at [574, 38] on div "Stop timer" at bounding box center [573, 28] width 101 height 30
click at [780, 35] on input "Search" at bounding box center [817, 30] width 168 height 17
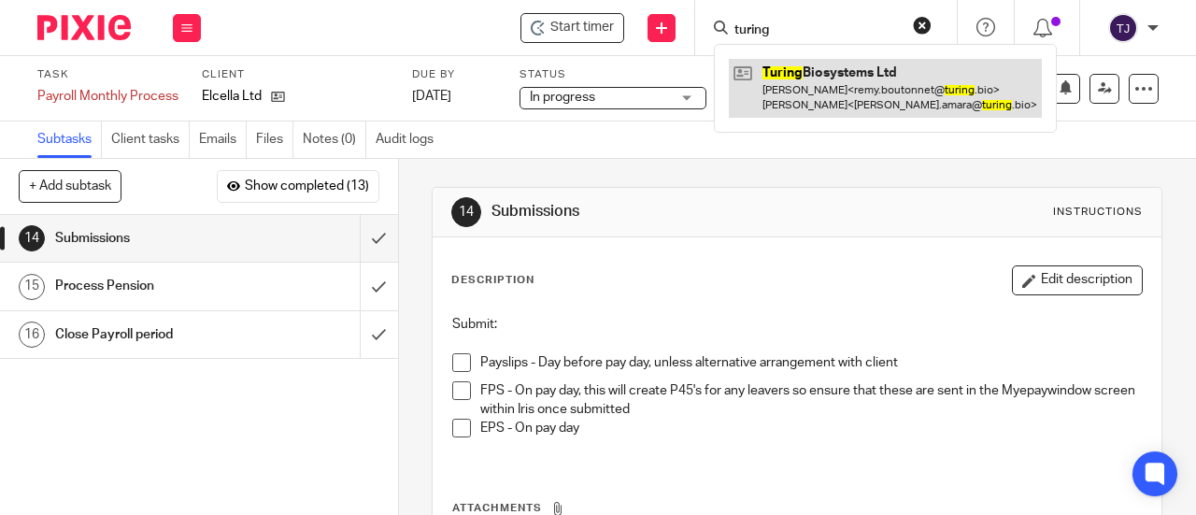
type input "turing"
click at [802, 72] on link at bounding box center [885, 88] width 313 height 58
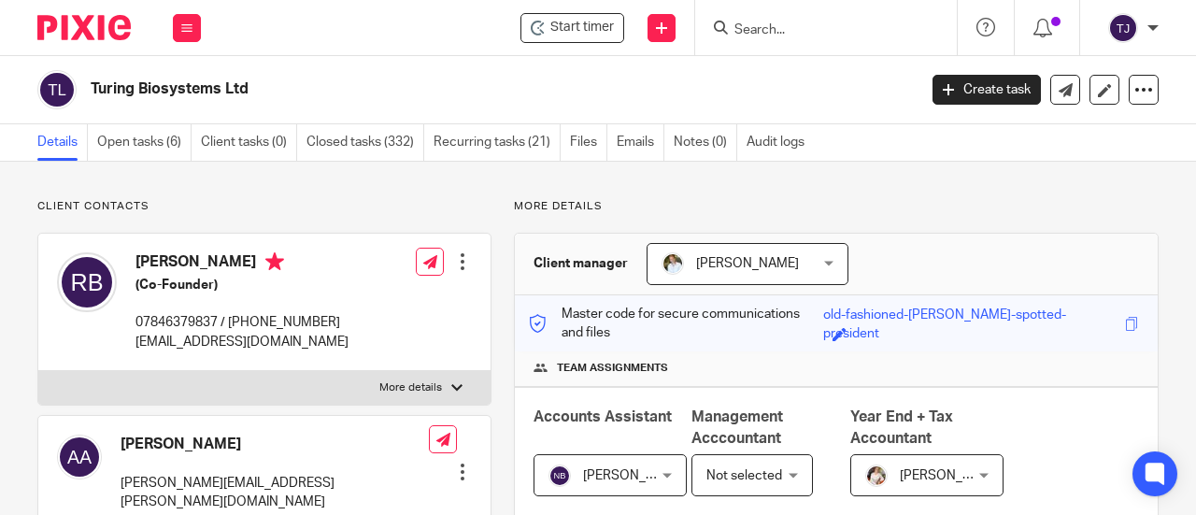
click at [787, 22] on input "Search" at bounding box center [817, 30] width 168 height 17
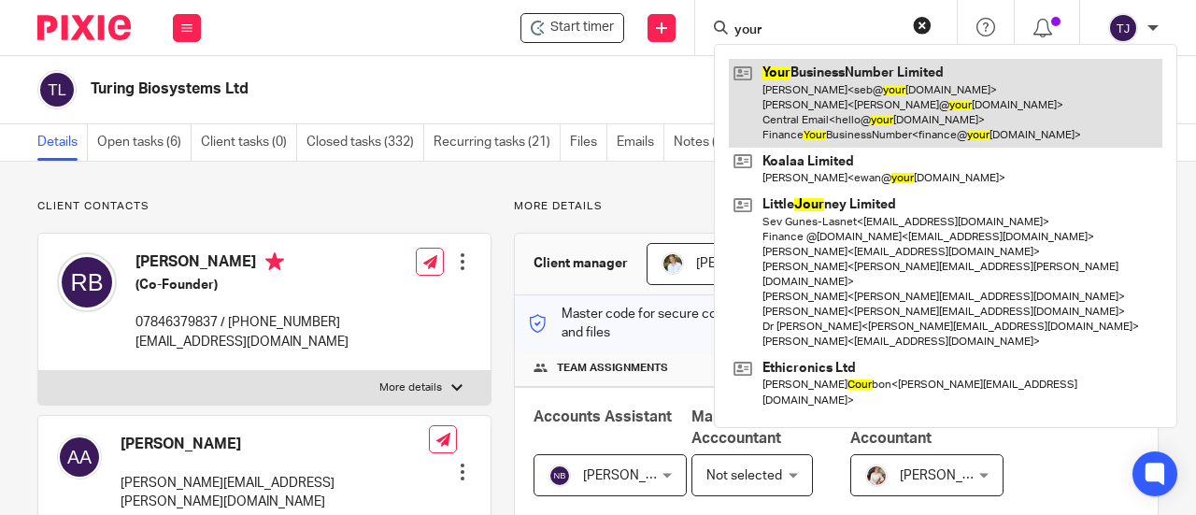
type input "your"
click at [804, 72] on link at bounding box center [946, 103] width 434 height 89
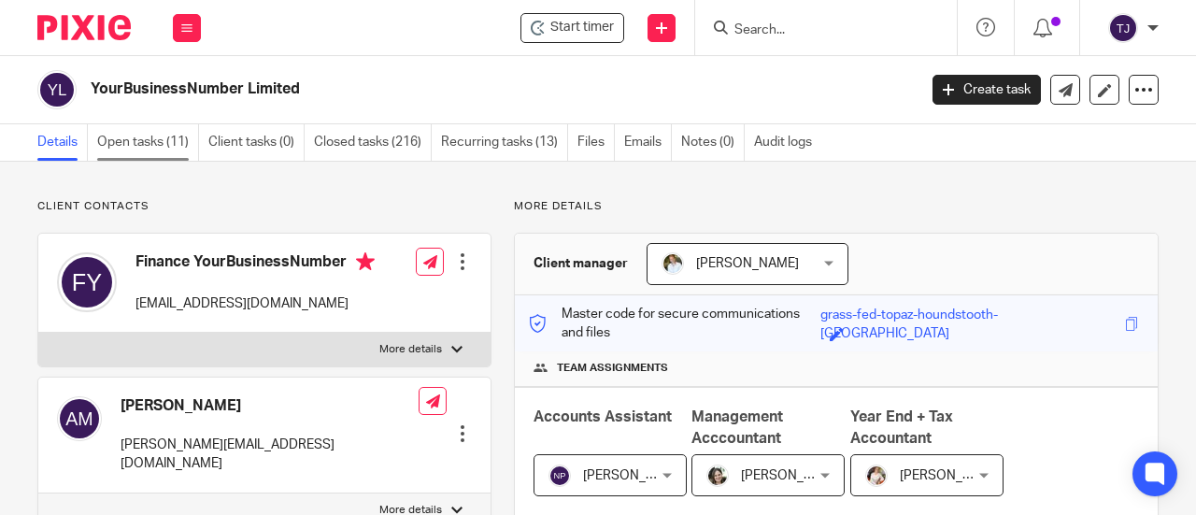
click at [138, 139] on link "Open tasks (11)" at bounding box center [148, 142] width 102 height 36
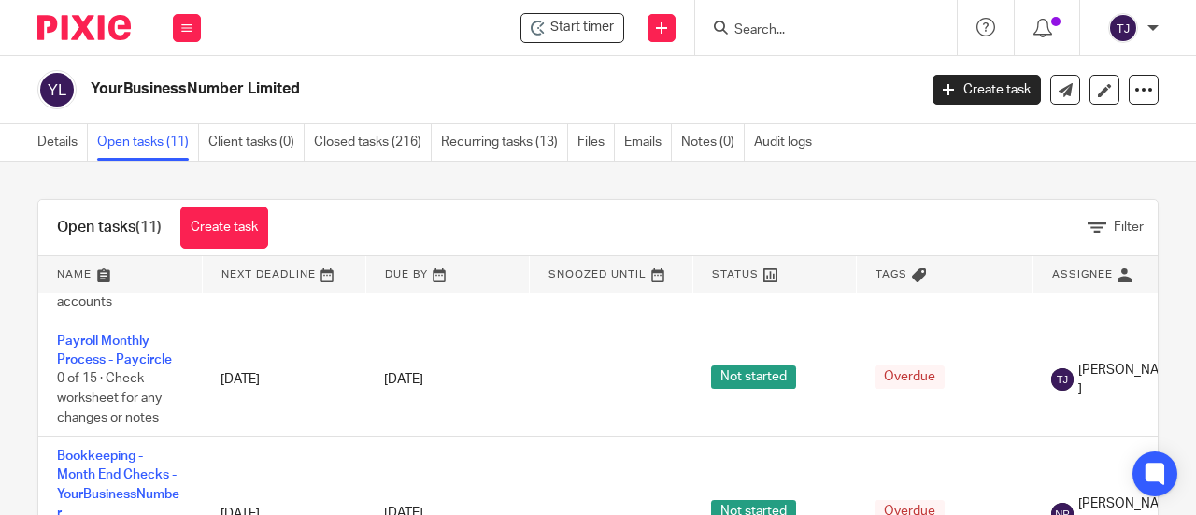
scroll to position [654, 0]
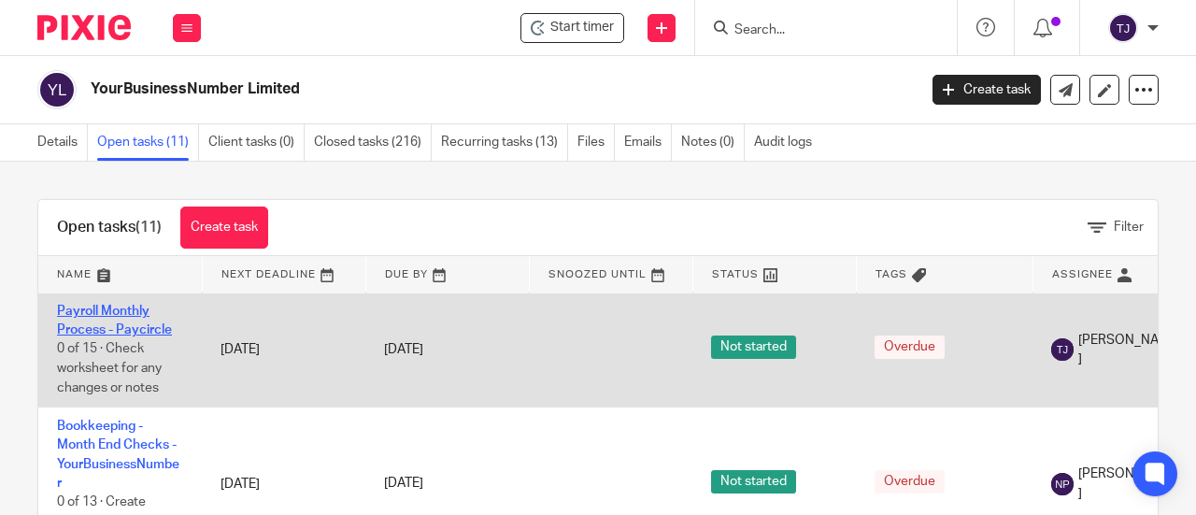
click at [136, 322] on link "Payroll Monthly Process - Paycircle" at bounding box center [114, 321] width 115 height 32
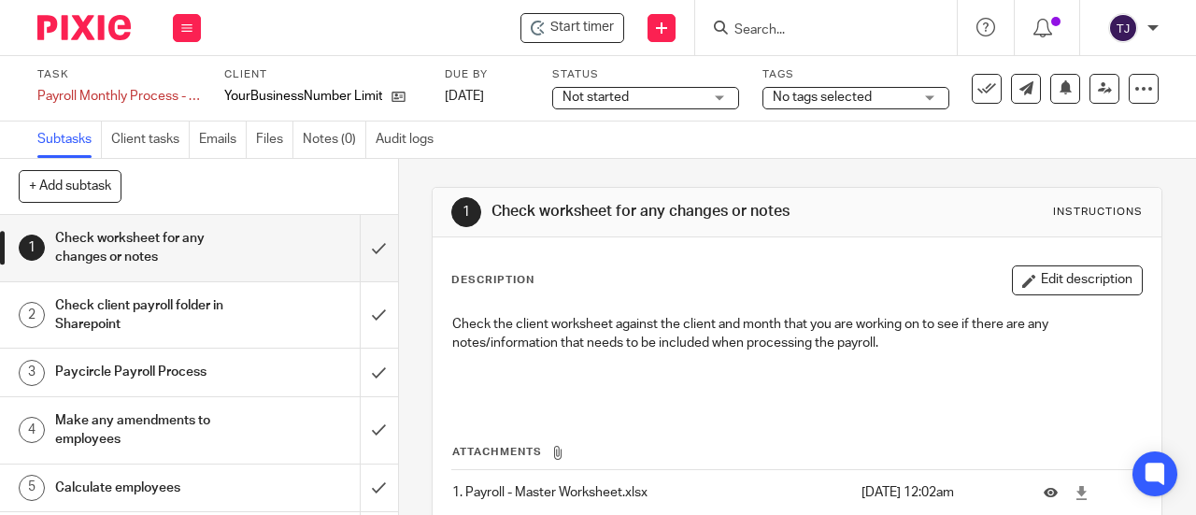
click at [679, 101] on span "Not started" at bounding box center [633, 98] width 140 height 20
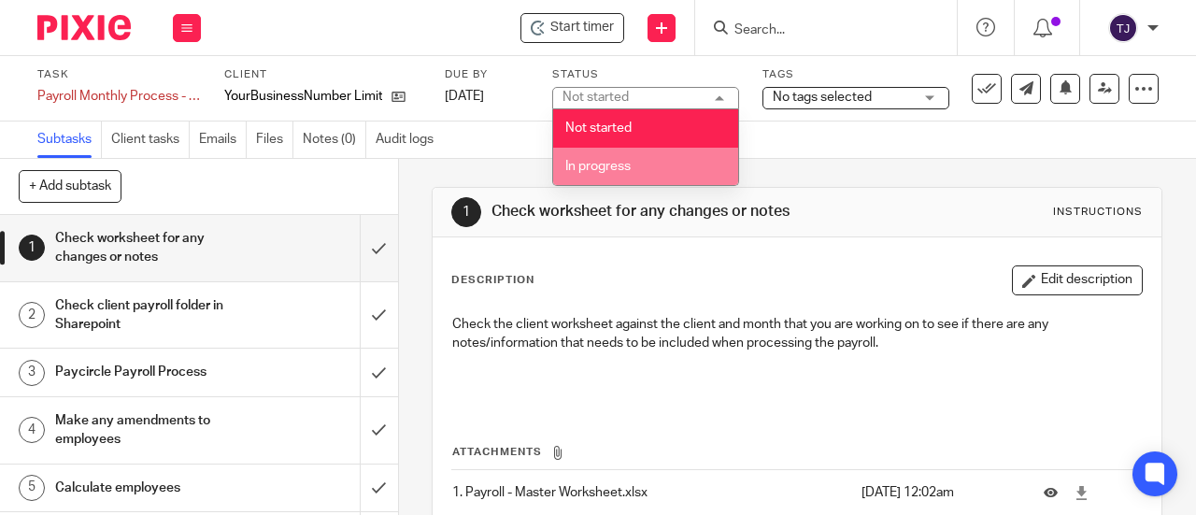
click at [674, 164] on li "In progress" at bounding box center [645, 167] width 185 height 38
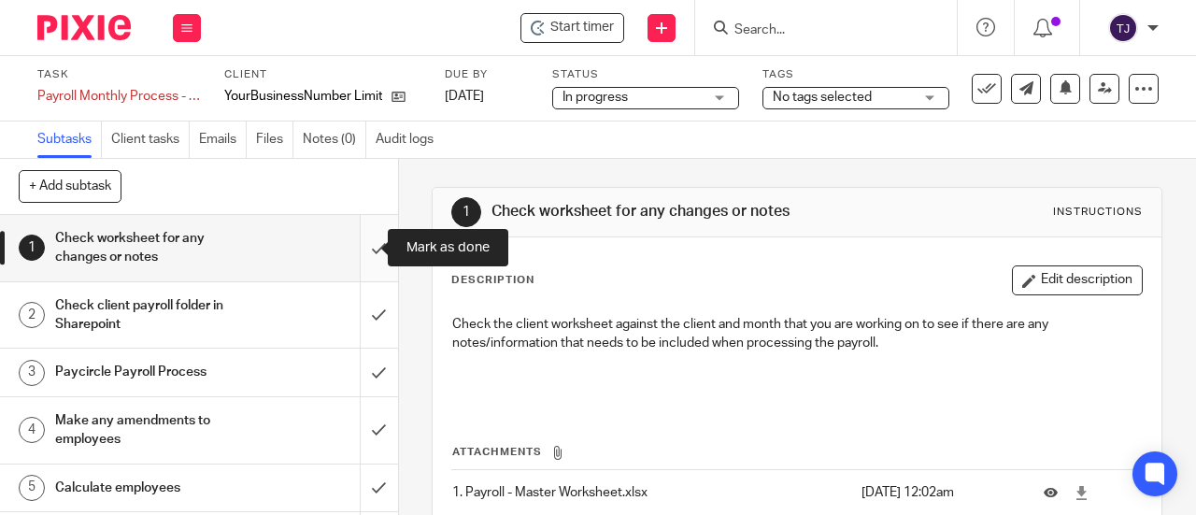
click at [357, 248] on input "submit" at bounding box center [199, 248] width 398 height 66
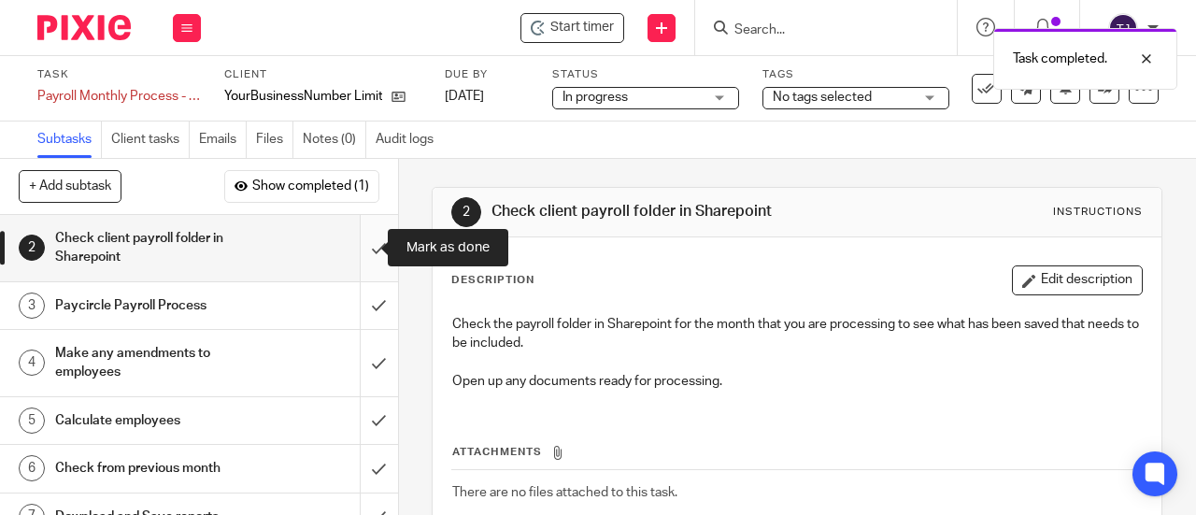
click at [365, 243] on input "submit" at bounding box center [199, 248] width 398 height 66
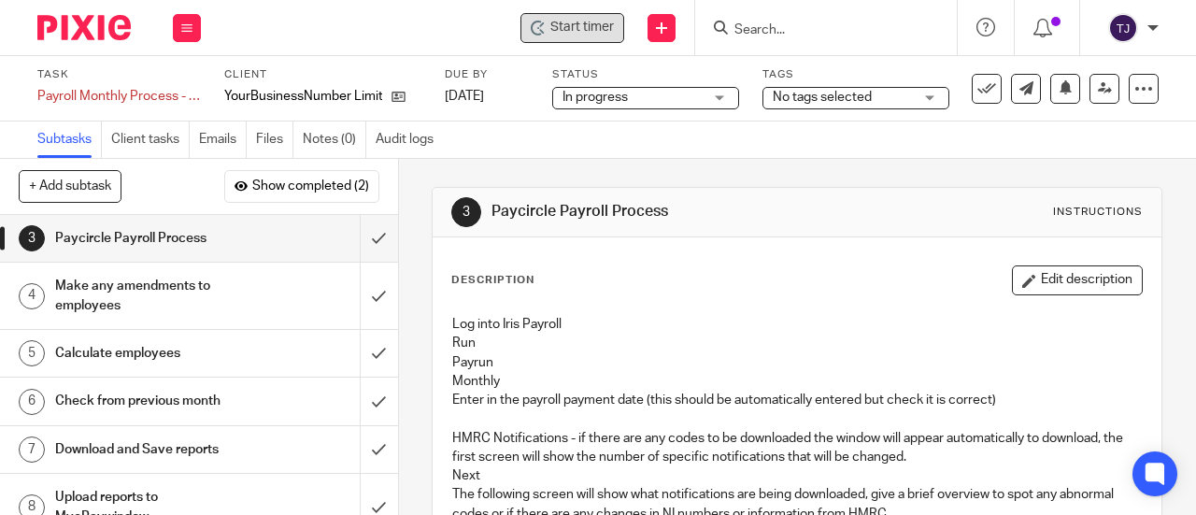
click at [553, 26] on span "Start timer" at bounding box center [583, 28] width 64 height 20
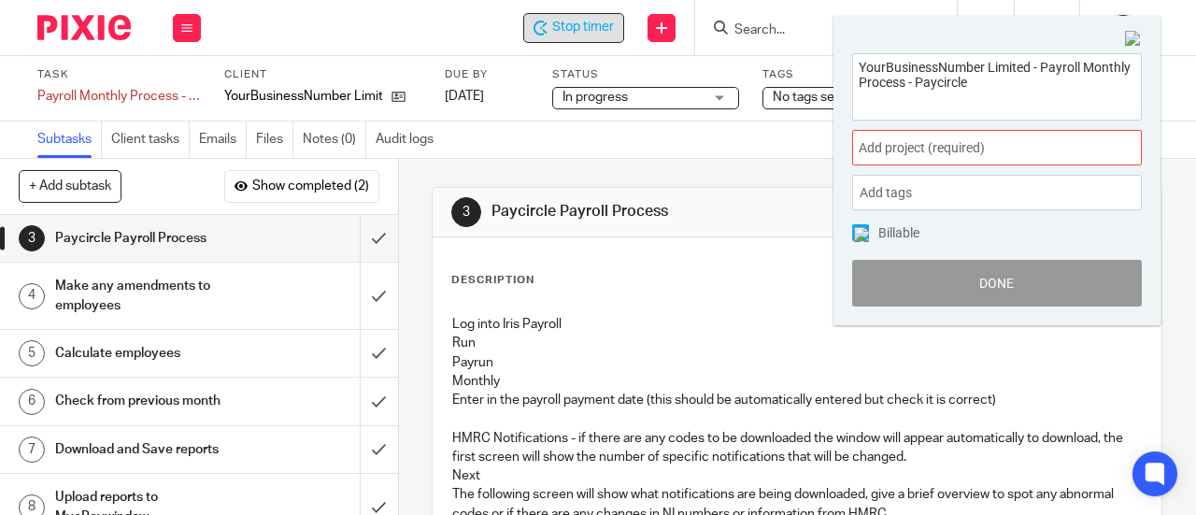
click at [933, 210] on div "YourBusinessNumber Limited - Payroll Monthly Process - Paycircle Add project (r…" at bounding box center [997, 181] width 327 height 292
click at [934, 155] on span "Add project (required) :" at bounding box center [977, 148] width 236 height 20
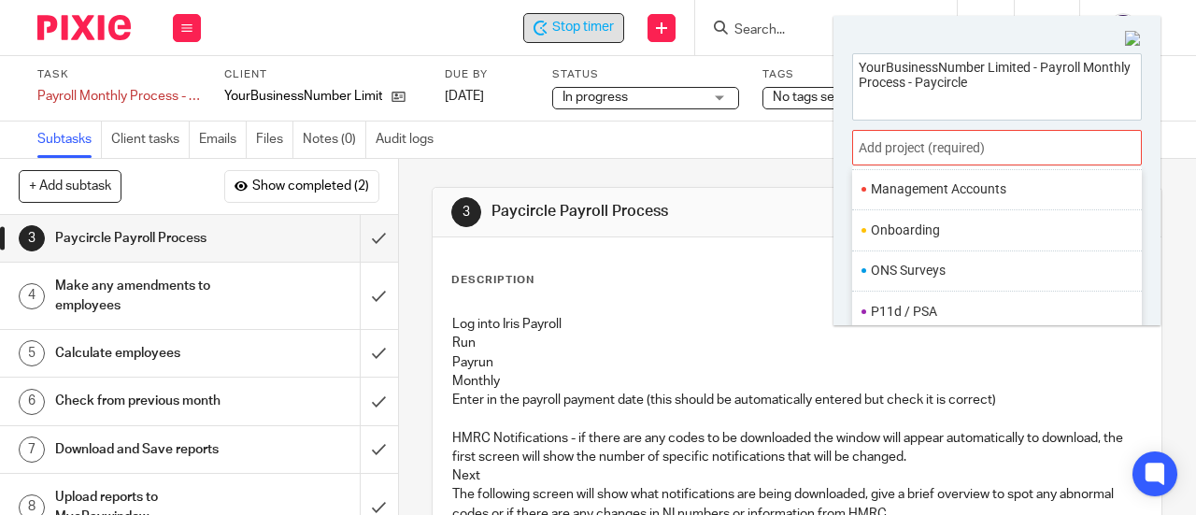
scroll to position [654, 0]
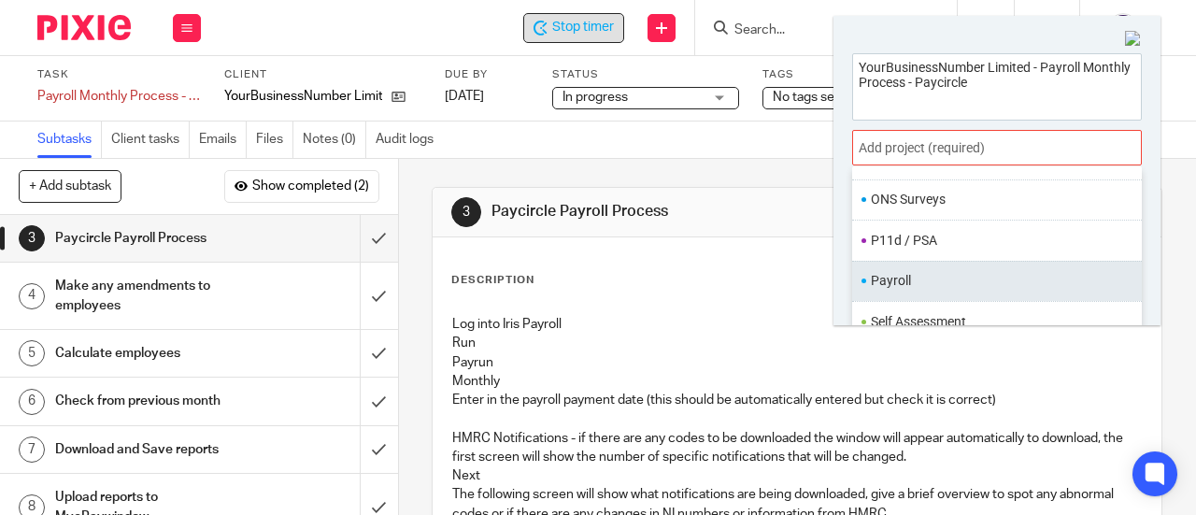
click at [947, 271] on li "Payroll" at bounding box center [993, 281] width 244 height 20
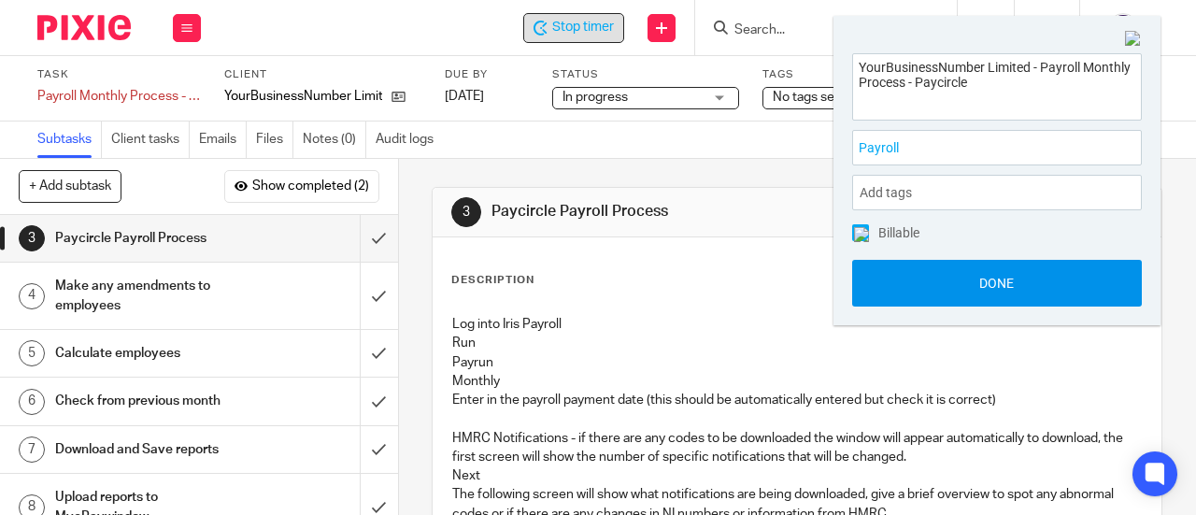
click at [954, 293] on button "Done" at bounding box center [997, 283] width 290 height 47
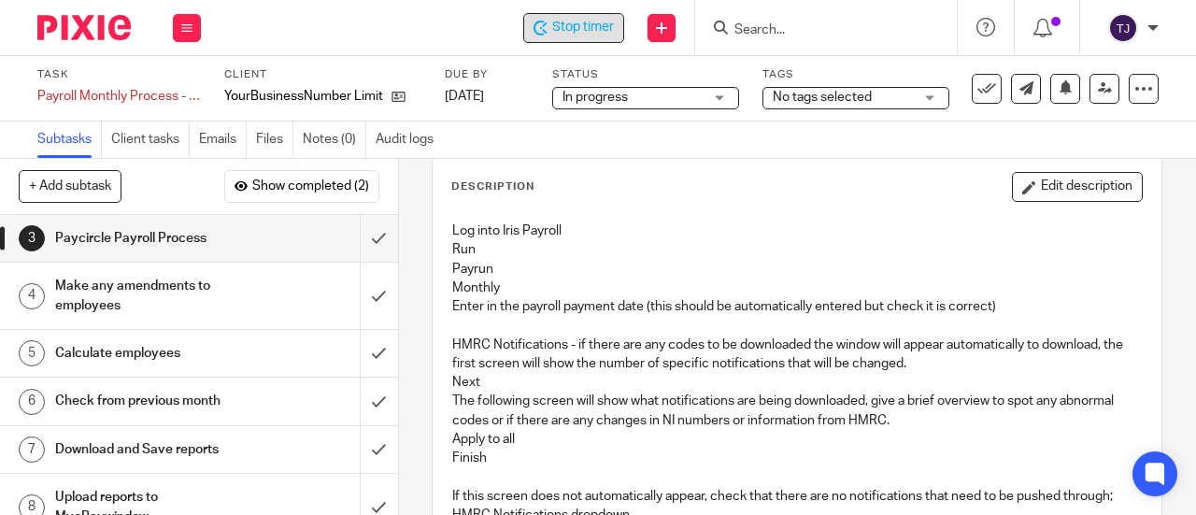
scroll to position [187, 0]
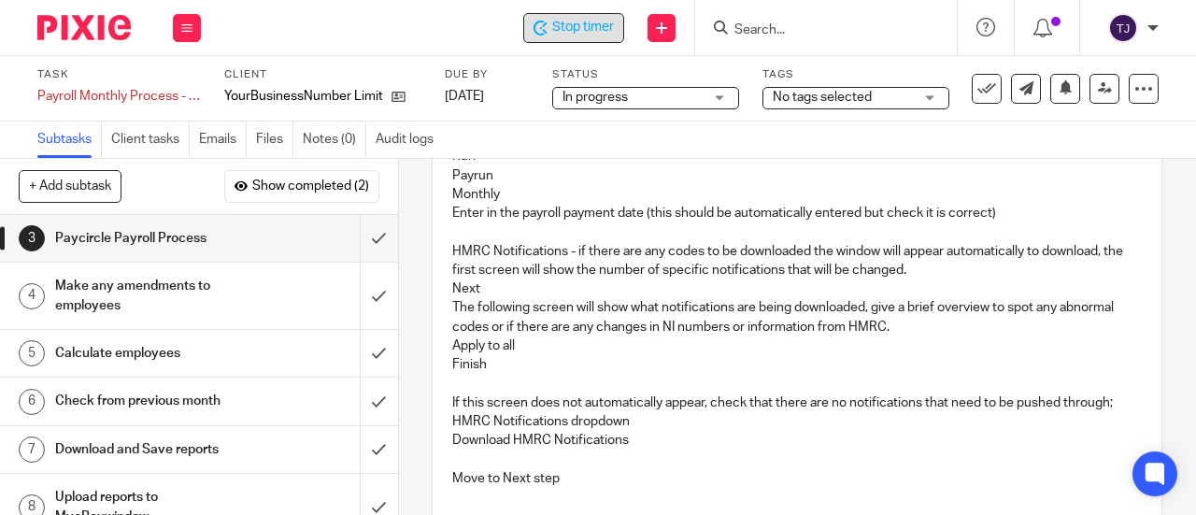
click at [596, 23] on span "Stop timer" at bounding box center [583, 28] width 62 height 20
click at [451, 10] on div "Start timer Send new email Create task Add client Get Support Contact via email…" at bounding box center [708, 27] width 977 height 55
click at [411, 24] on div "Start timer Send new email Create task Add client Get Support Contact via email…" at bounding box center [708, 27] width 977 height 55
